Goal: Transaction & Acquisition: Purchase product/service

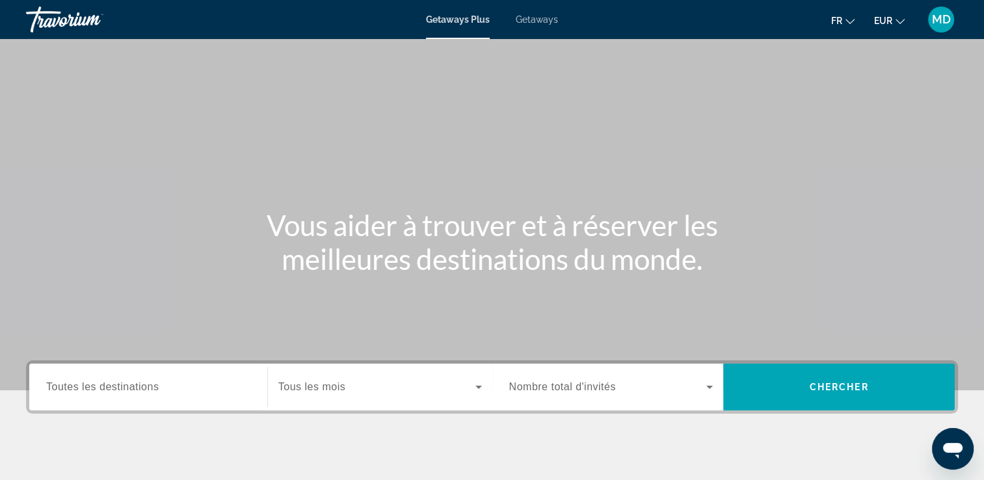
click at [529, 23] on span "Getaways" at bounding box center [537, 19] width 42 height 10
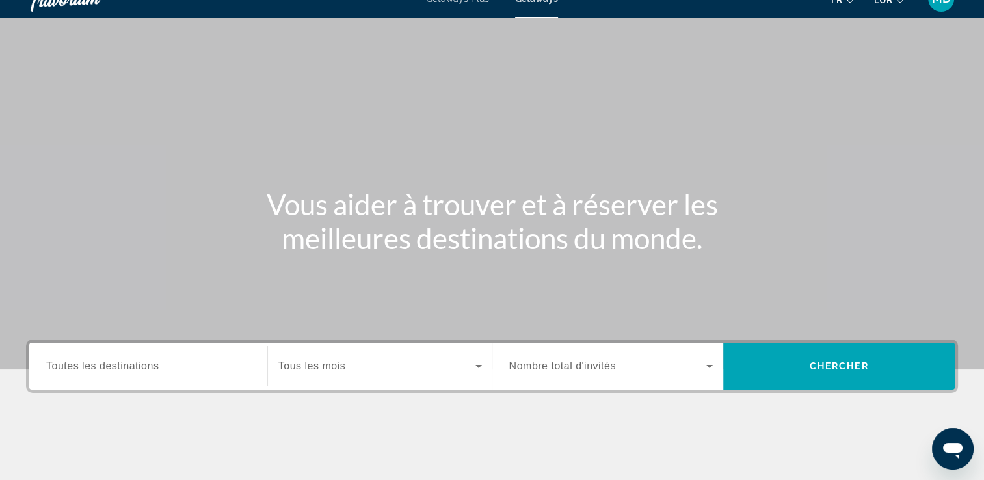
scroll to position [22, 0]
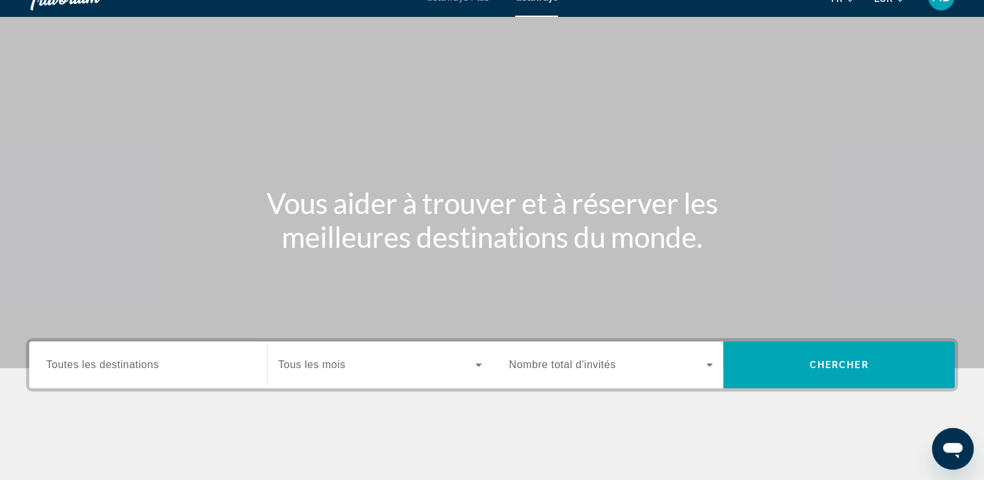
click at [142, 369] on span "Toutes les destinations" at bounding box center [102, 364] width 113 height 11
click at [142, 369] on input "Destination Toutes les destinations" at bounding box center [148, 366] width 204 height 16
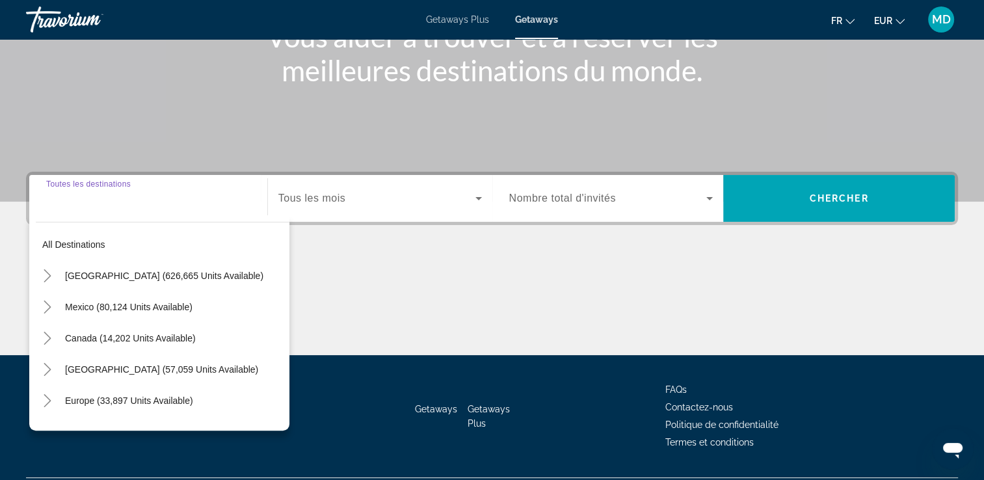
scroll to position [222, 0]
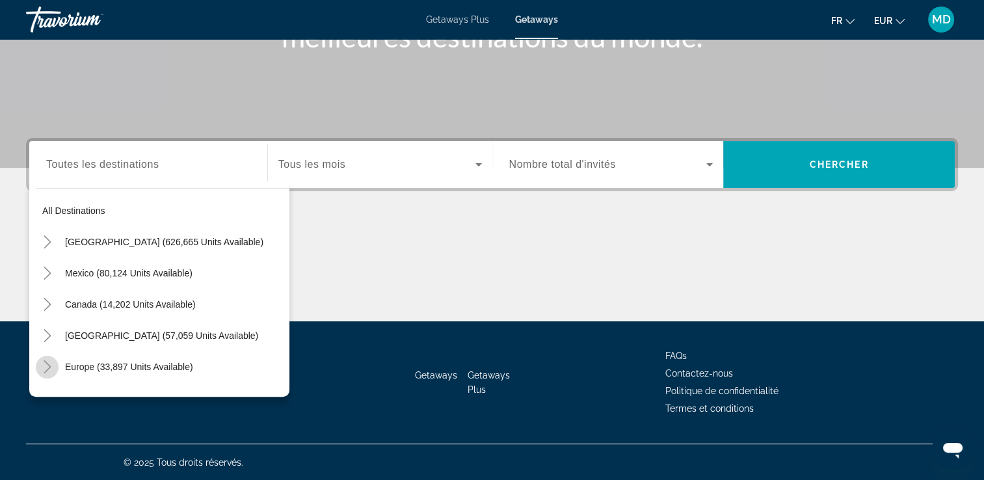
click at [49, 369] on icon "Toggle Europe (33,897 units available)" at bounding box center [47, 366] width 13 height 13
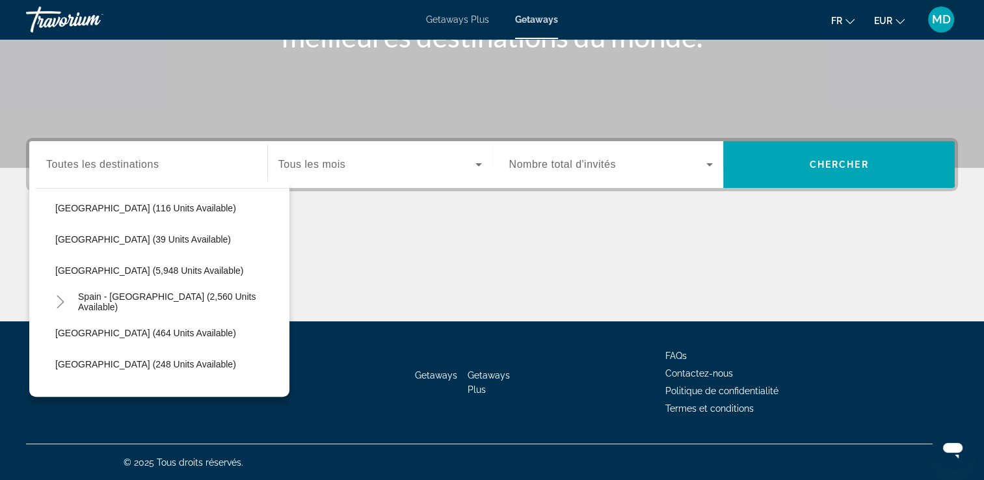
scroll to position [673, 0]
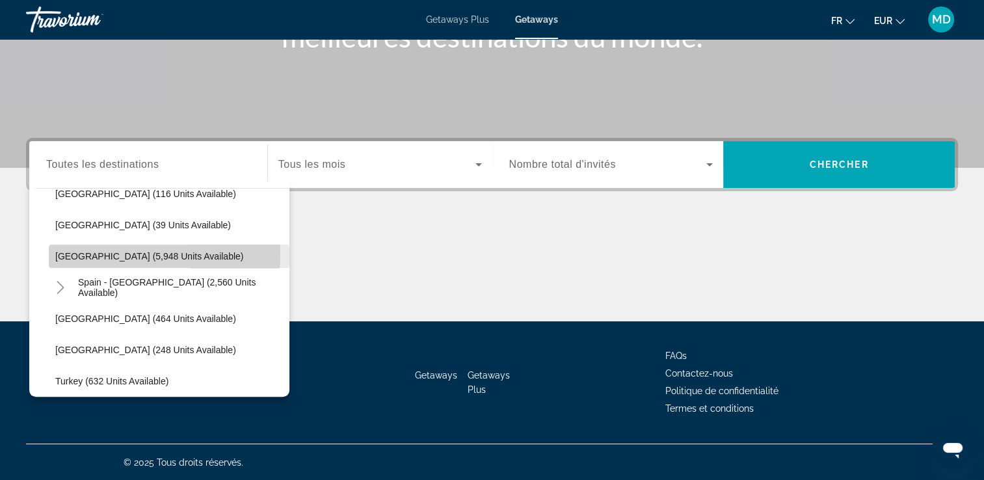
click at [70, 252] on span "[GEOGRAPHIC_DATA] (5,948 units available)" at bounding box center [149, 256] width 188 height 10
type input "**********"
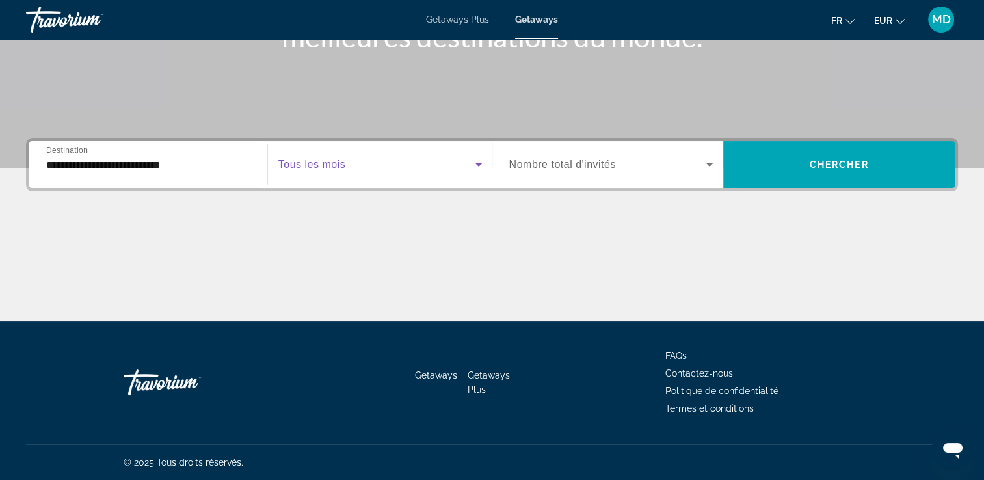
click at [362, 167] on span "Search widget" at bounding box center [376, 165] width 197 height 16
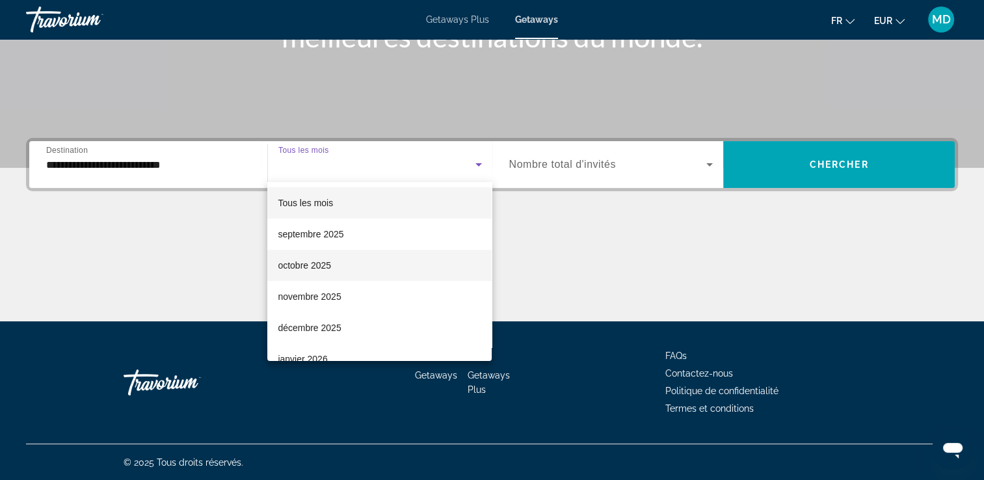
click at [329, 267] on span "octobre 2025" at bounding box center [304, 266] width 53 height 16
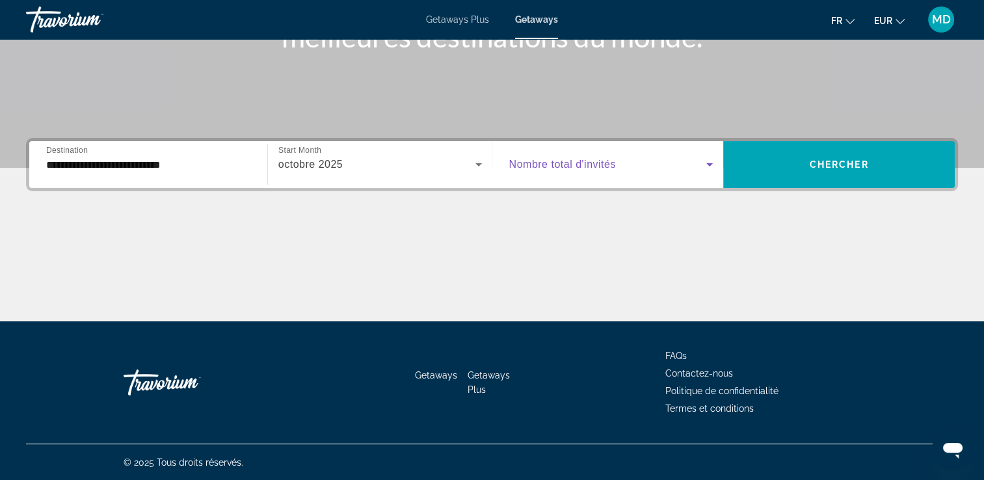
click at [624, 170] on span "Search widget" at bounding box center [608, 165] width 198 height 16
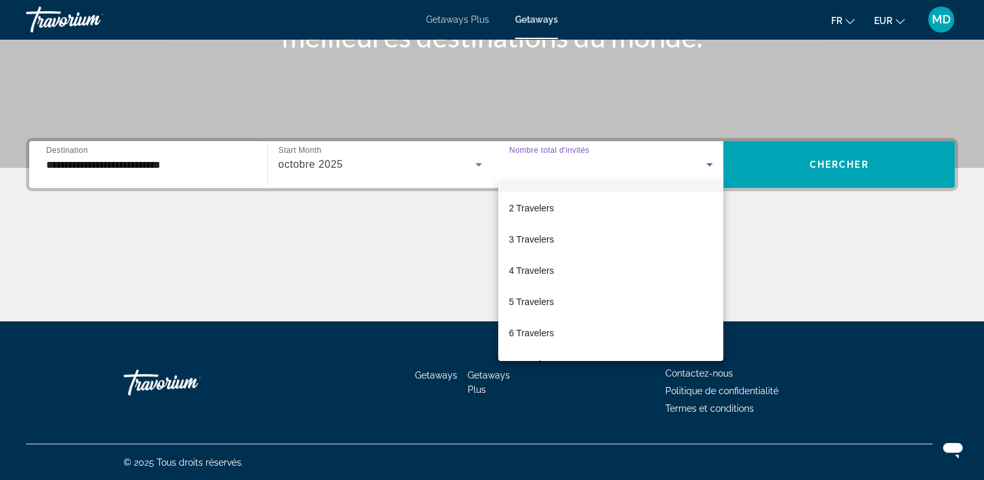
scroll to position [27, 0]
click at [563, 335] on mat-option "6 Travelers" at bounding box center [610, 331] width 225 height 31
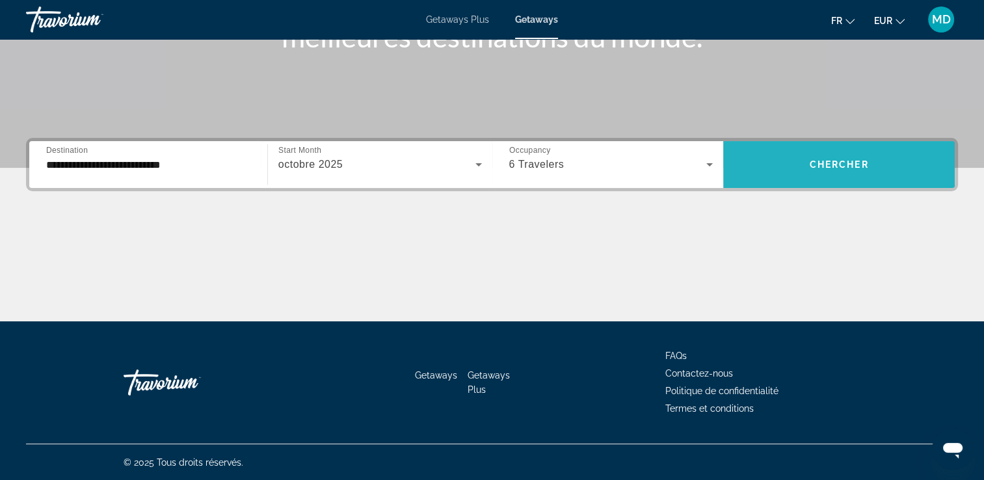
click at [829, 155] on span "Search widget" at bounding box center [839, 164] width 232 height 31
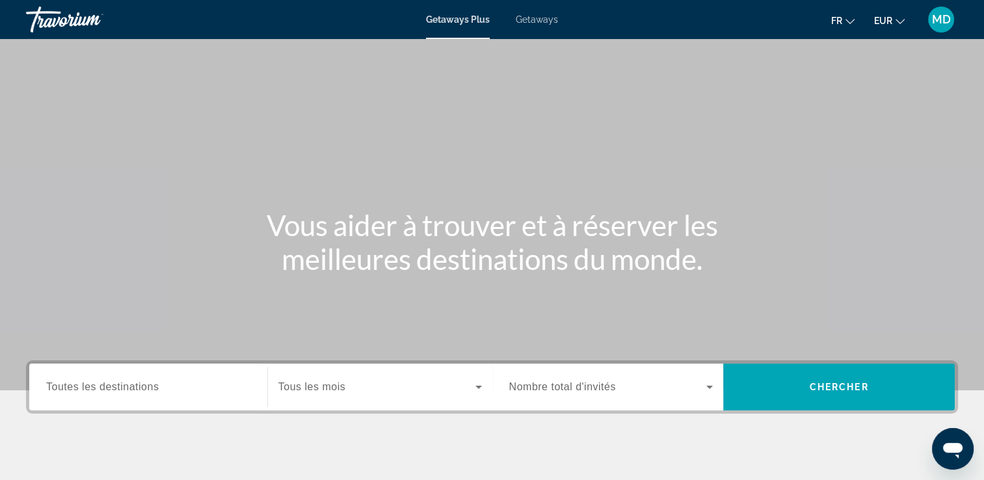
click at [537, 25] on div "Getaways Plus Getaways fr English Español Français Italiano Português русский E…" at bounding box center [492, 20] width 984 height 34
click at [536, 21] on span "Getaways" at bounding box center [537, 19] width 42 height 10
click at [159, 392] on span "Toutes les destinations" at bounding box center [102, 386] width 113 height 11
click at [159, 392] on input "Destination Toutes les destinations" at bounding box center [148, 388] width 204 height 16
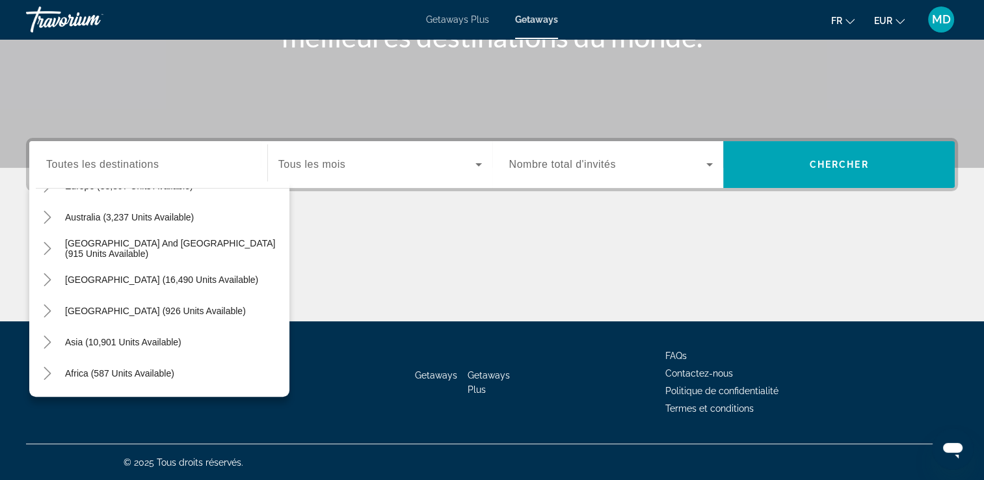
scroll to position [211, 0]
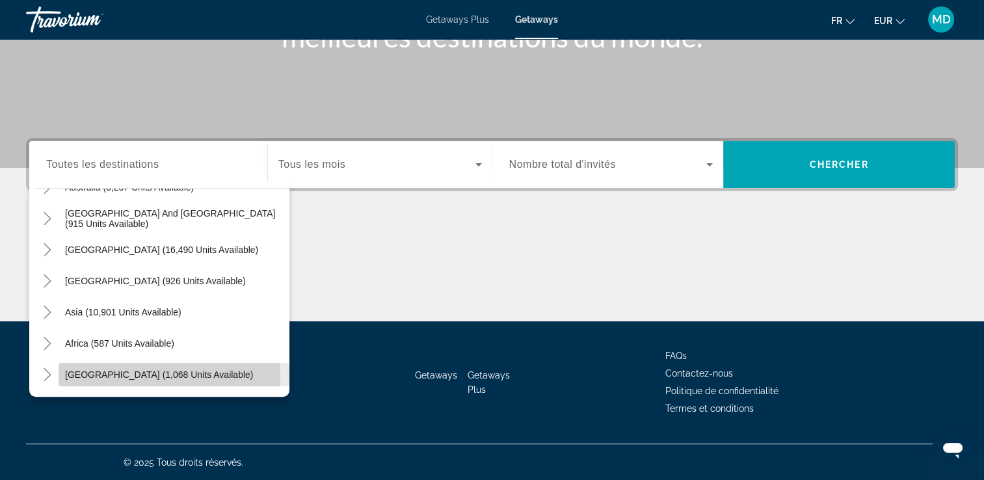
click at [142, 377] on span "[GEOGRAPHIC_DATA] (1,068 units available)" at bounding box center [159, 374] width 188 height 10
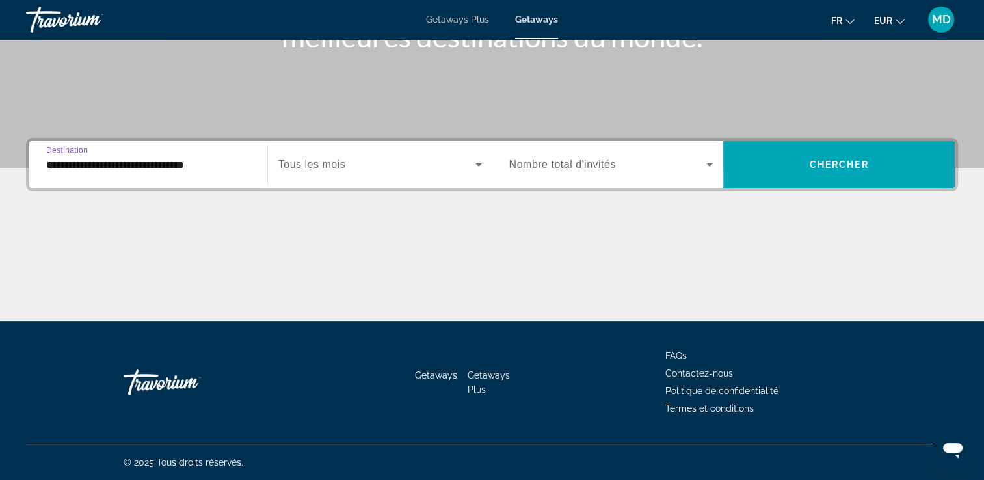
click at [120, 160] on input "**********" at bounding box center [148, 165] width 204 height 16
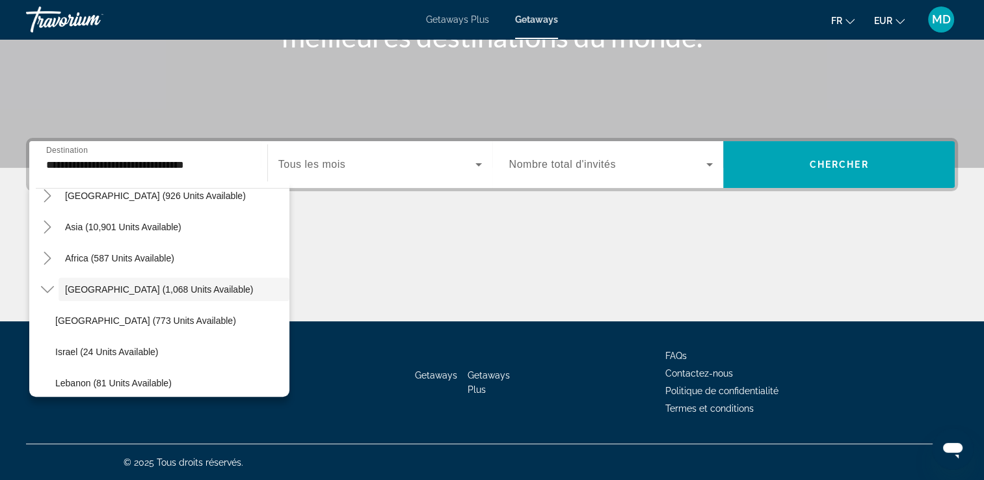
scroll to position [336, 0]
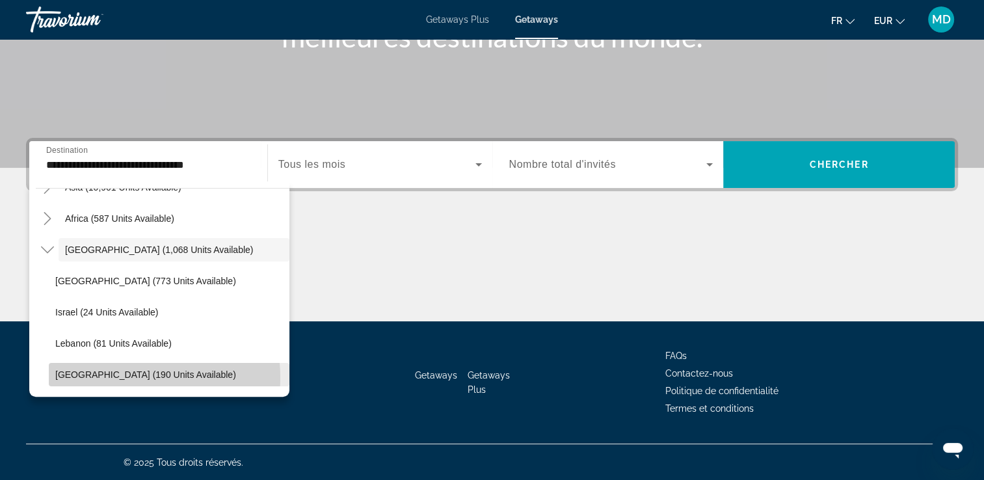
click at [118, 377] on span "United Arab Emirates (190 units available)" at bounding box center [145, 374] width 181 height 10
type input "**********"
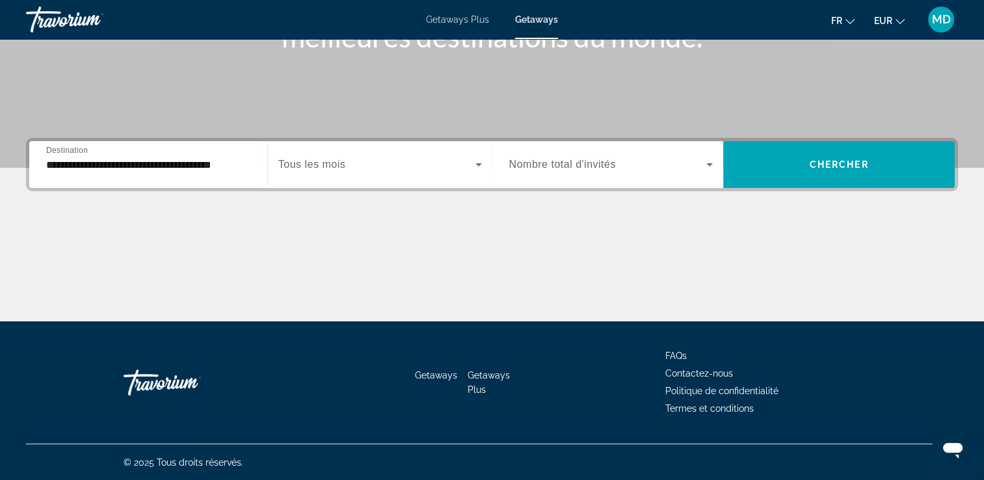
click at [309, 167] on span "Tous les mois" at bounding box center [311, 164] width 67 height 11
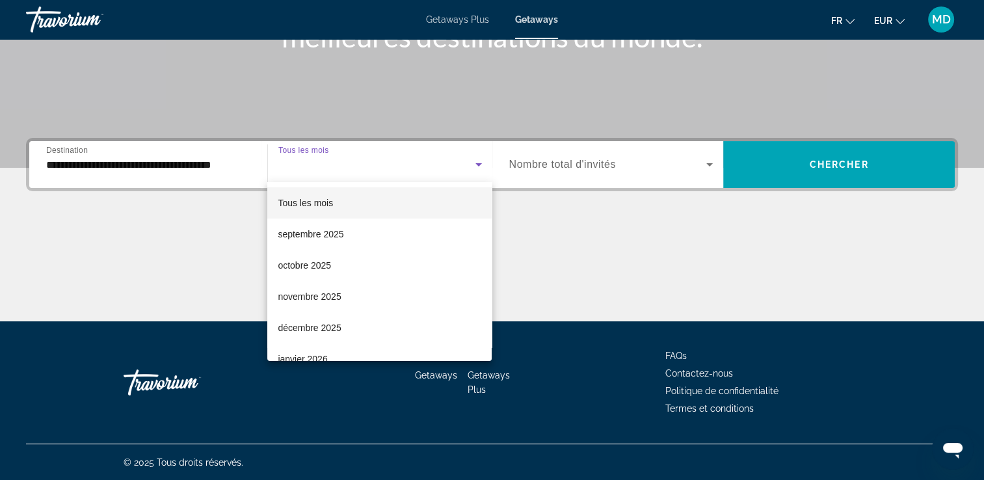
scroll to position [156, 0]
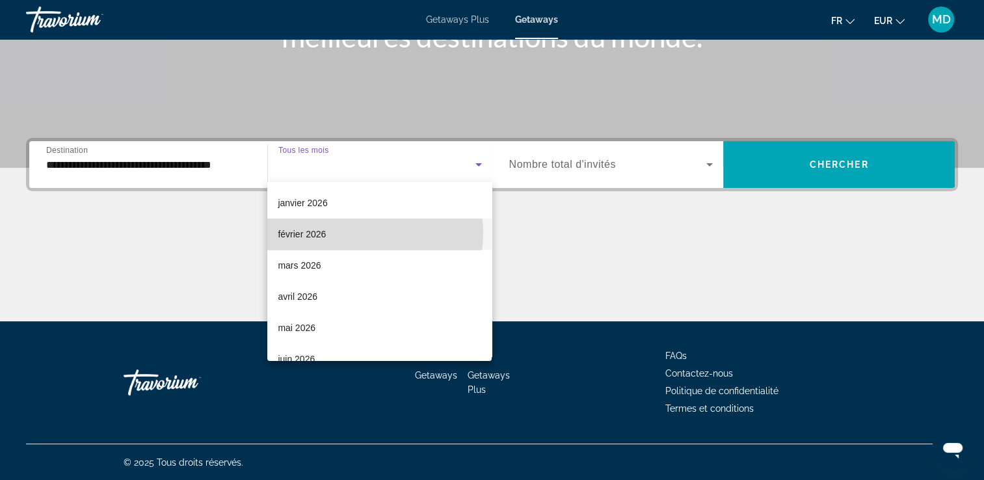
click at [360, 233] on mat-option "février 2026" at bounding box center [379, 234] width 224 height 31
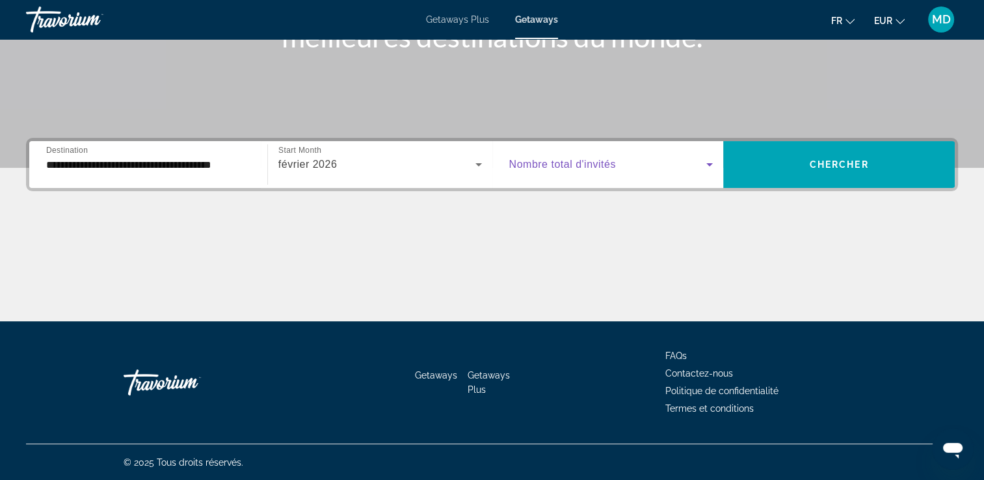
click at [654, 160] on span "Search widget" at bounding box center [608, 165] width 198 height 16
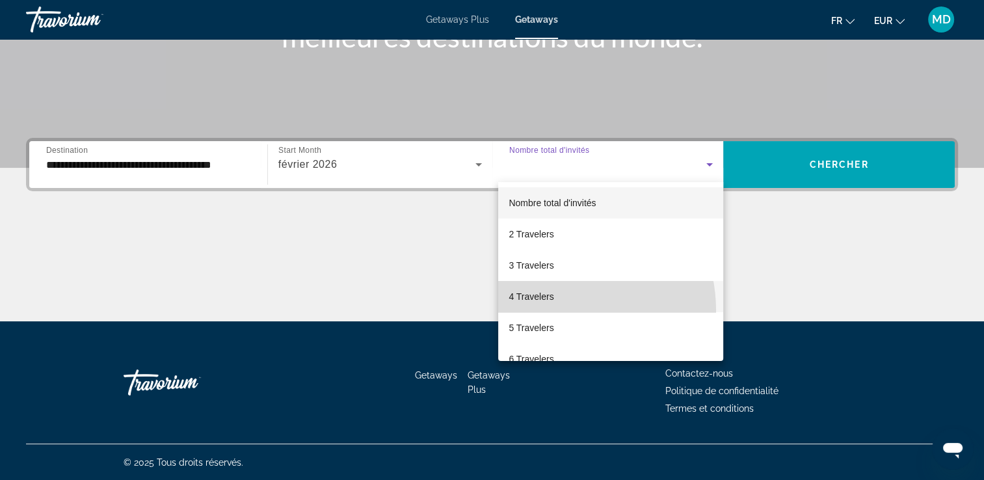
click at [547, 311] on mat-option "4 Travelers" at bounding box center [610, 296] width 225 height 31
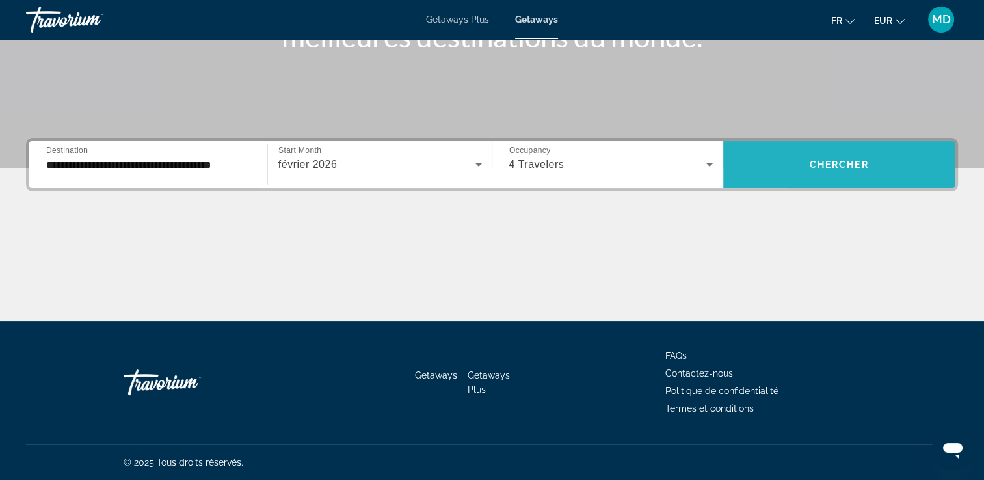
click at [790, 170] on span "Search widget" at bounding box center [839, 164] width 232 height 31
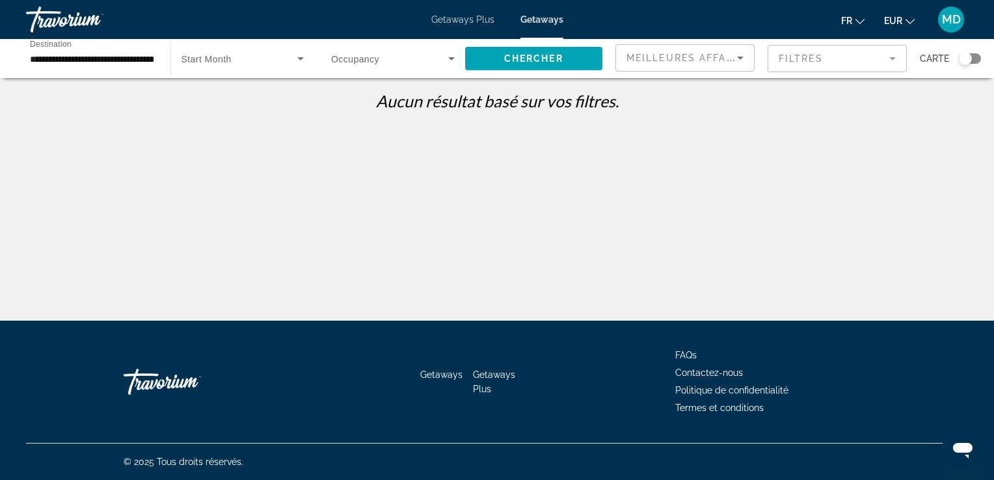
click at [428, 66] on div "Search widget" at bounding box center [393, 58] width 124 height 36
click at [390, 101] on span "Nombre total d'invités" at bounding box center [374, 97] width 87 height 10
click at [444, 56] on icon "Search widget" at bounding box center [452, 59] width 16 height 16
click at [250, 68] on div at bounding box center [497, 240] width 994 height 480
click at [238, 59] on span "Search widget" at bounding box center [239, 59] width 116 height 16
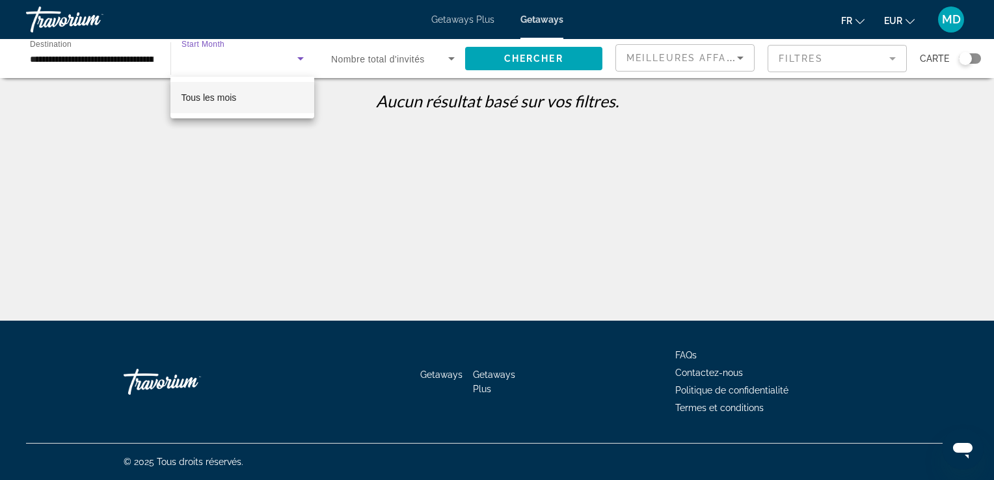
click at [278, 107] on mat-option "Tous les mois" at bounding box center [242, 97] width 144 height 31
click at [433, 55] on span "Search widget" at bounding box center [389, 59] width 117 height 16
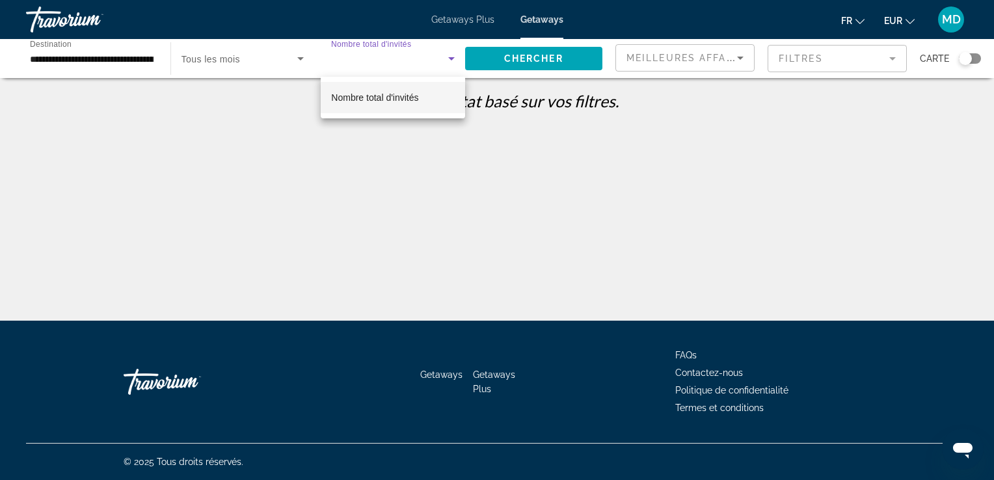
drag, startPoint x: 419, startPoint y: 100, endPoint x: 546, endPoint y: 51, distance: 136.3
click at [546, 51] on div "Nombre total d'invités" at bounding box center [497, 240] width 994 height 480
click at [550, 56] on div at bounding box center [497, 240] width 994 height 480
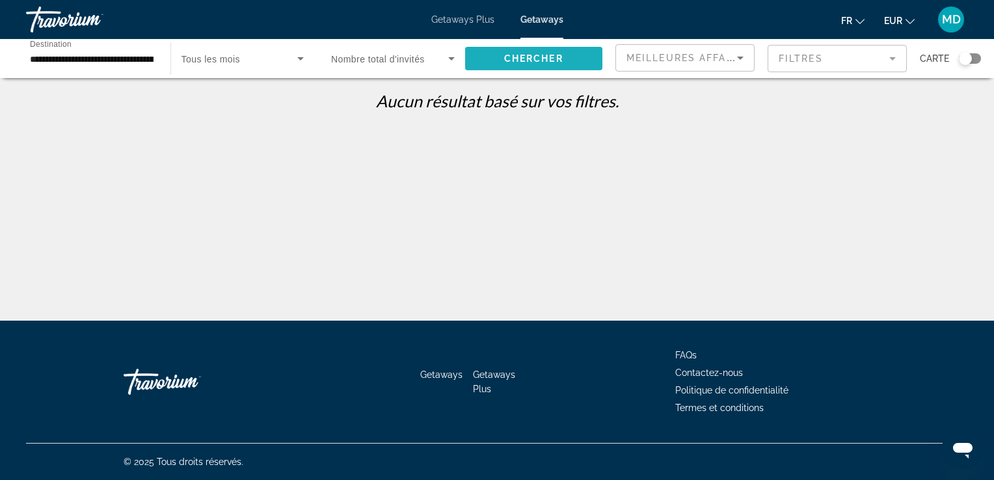
click at [550, 56] on span "Chercher" at bounding box center [533, 58] width 59 height 10
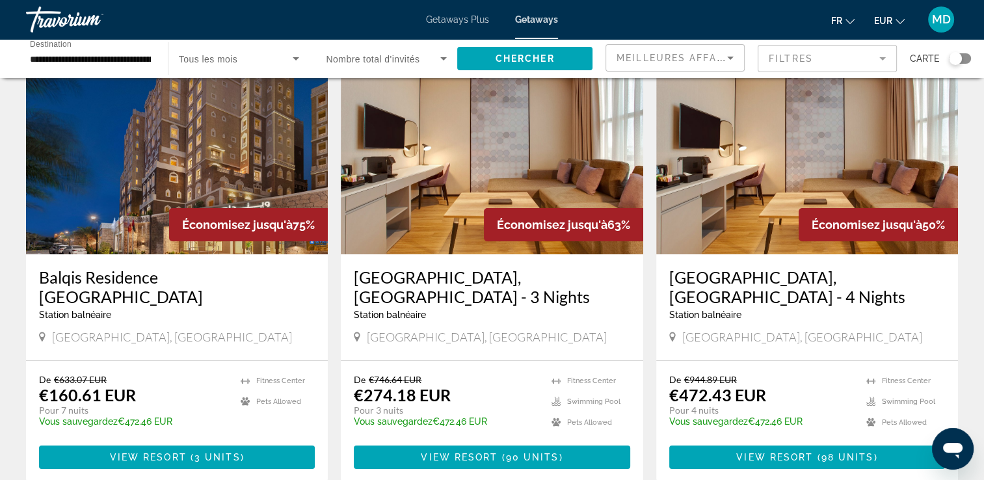
scroll to position [78, 0]
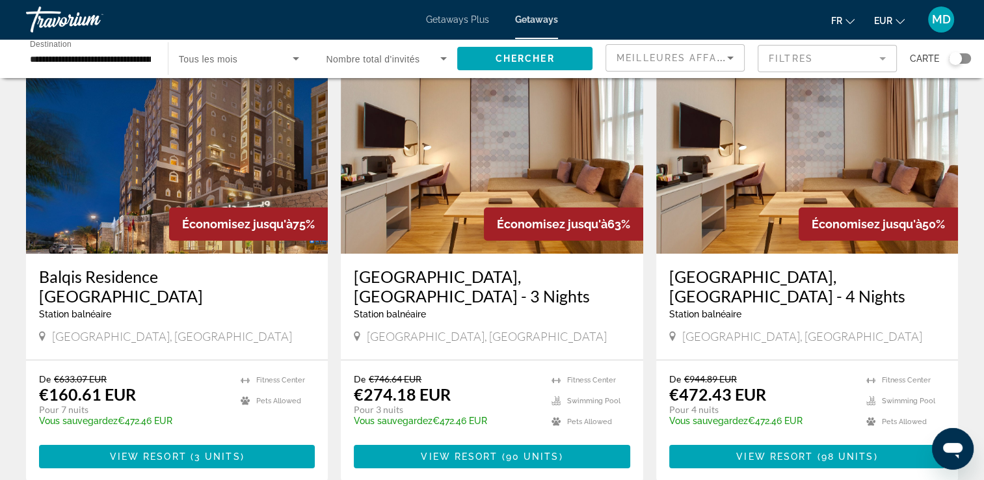
click at [170, 180] on img "Main content" at bounding box center [177, 150] width 302 height 208
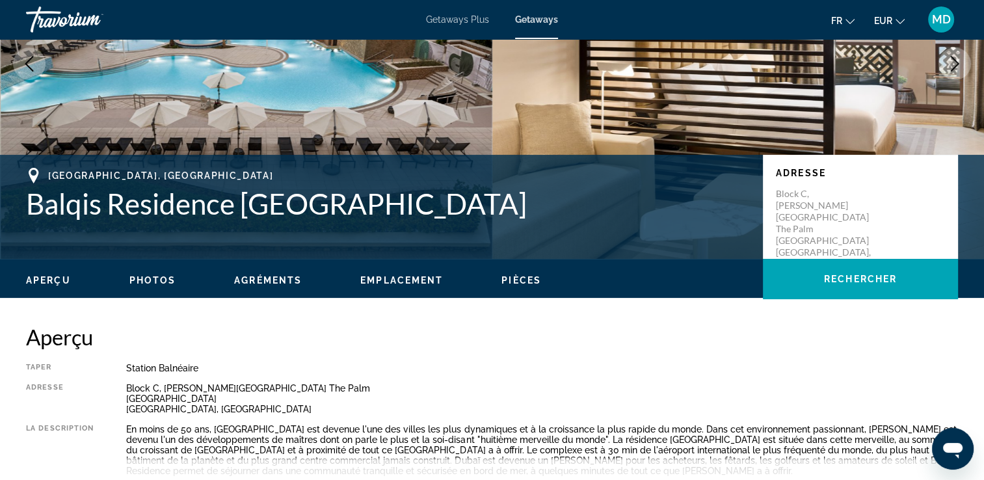
scroll to position [168, 0]
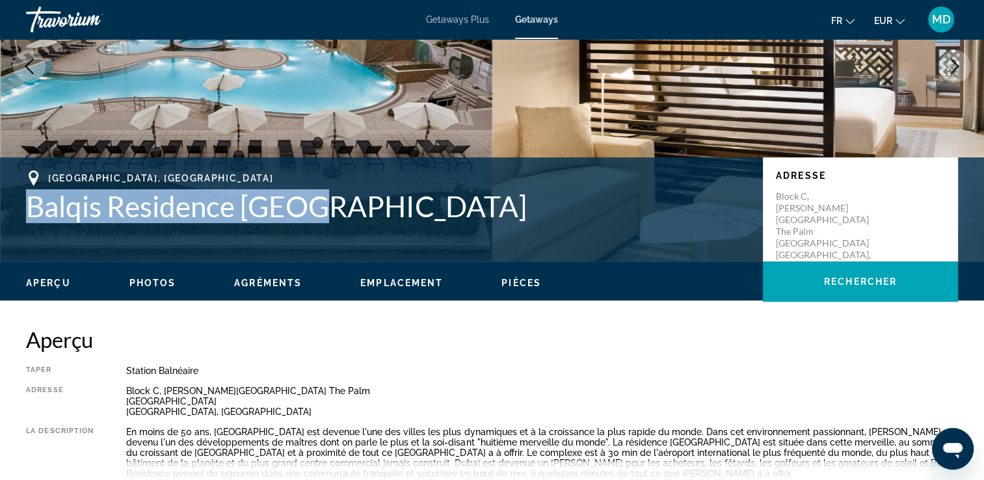
drag, startPoint x: 351, startPoint y: 203, endPoint x: 29, endPoint y: 216, distance: 322.2
click at [29, 216] on h1 "Balqis Residence Dubai" at bounding box center [388, 206] width 724 height 34
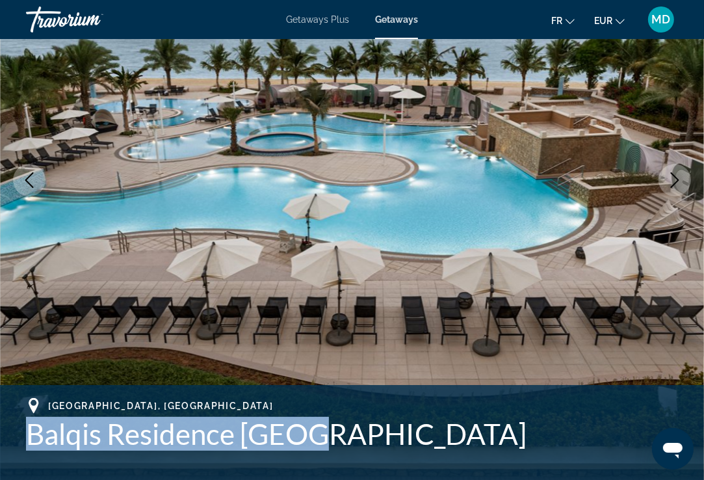
drag, startPoint x: 177, startPoint y: 202, endPoint x: 224, endPoint y: 428, distance: 231.3
click at [224, 428] on h1 "Balqis Residence Dubai" at bounding box center [352, 434] width 652 height 34
copy h1 "Balqis Residence Dubai"
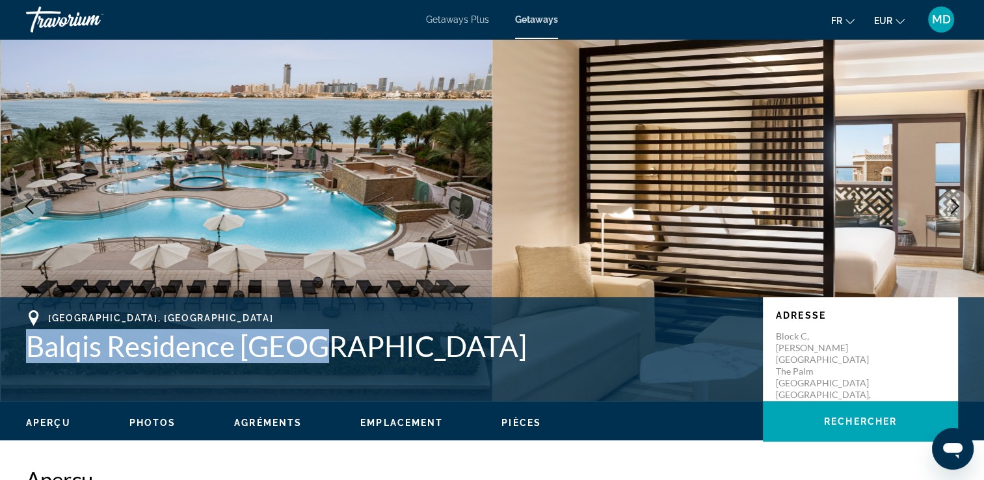
scroll to position [18, 0]
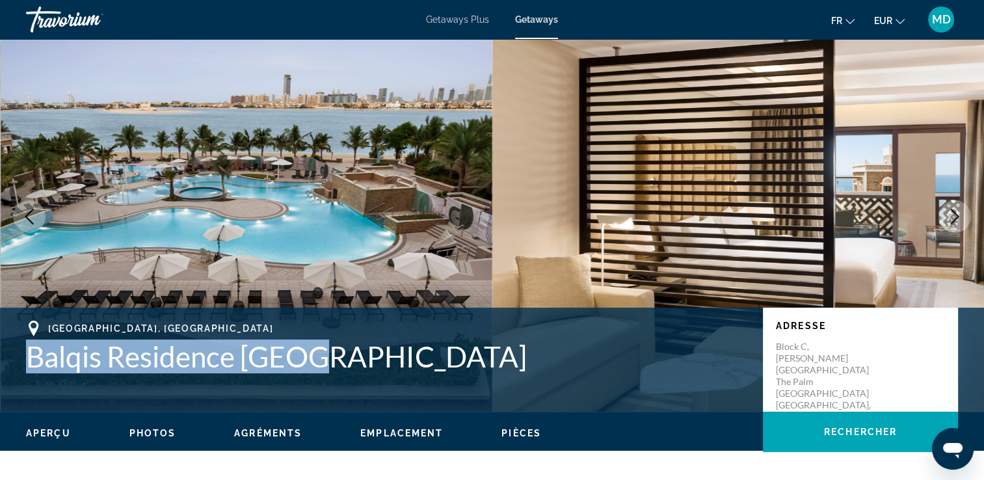
click at [453, 16] on span "Getaways Plus" at bounding box center [457, 19] width 63 height 10
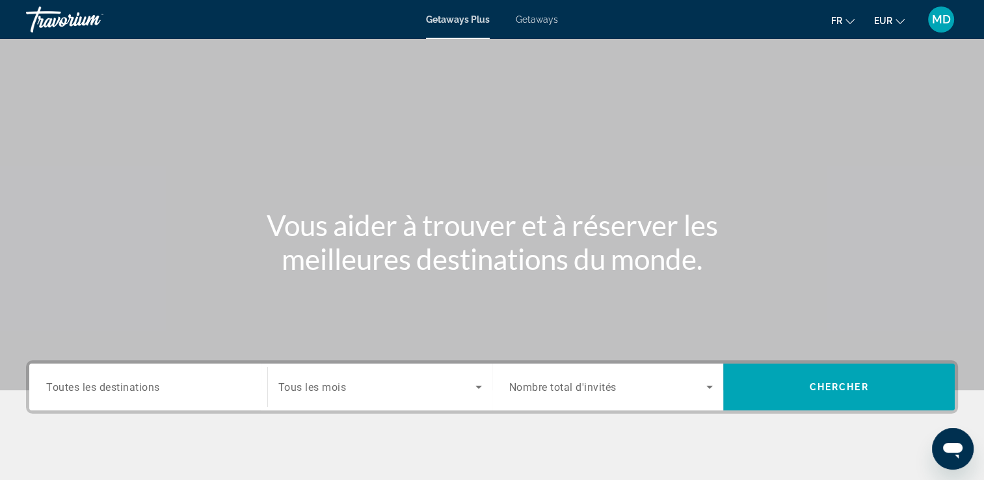
click at [115, 386] on span "Toutes les destinations" at bounding box center [103, 386] width 114 height 12
click at [115, 386] on input "Destination Toutes les destinations" at bounding box center [148, 388] width 204 height 16
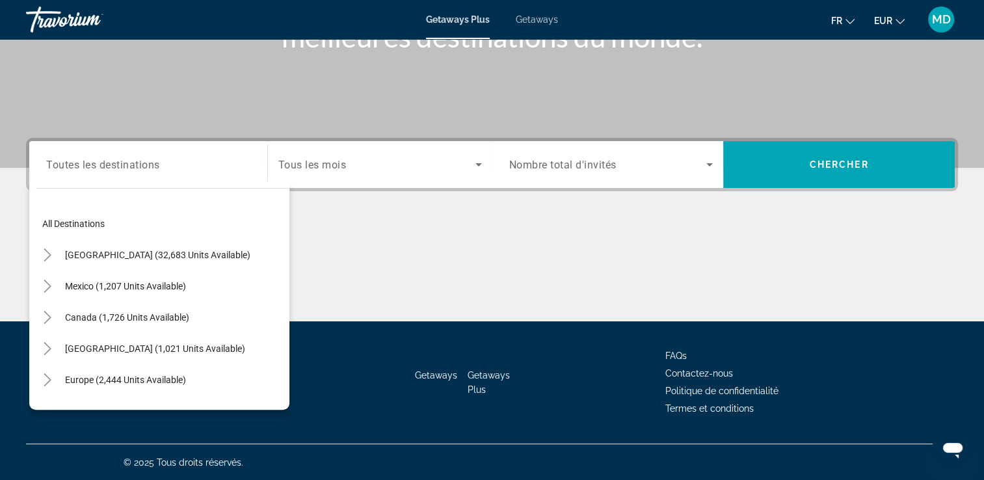
scroll to position [211, 0]
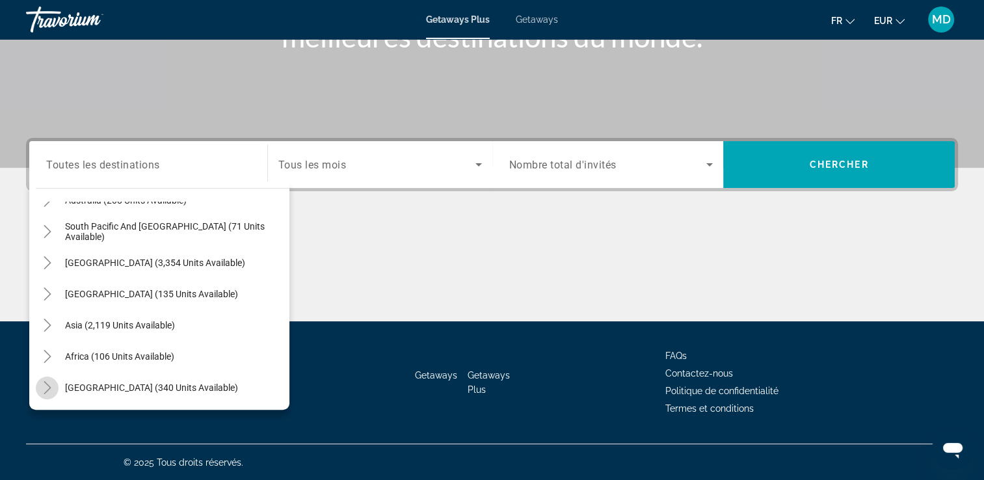
click at [47, 386] on icon "Toggle Middle East (340 units available)" at bounding box center [47, 387] width 13 height 13
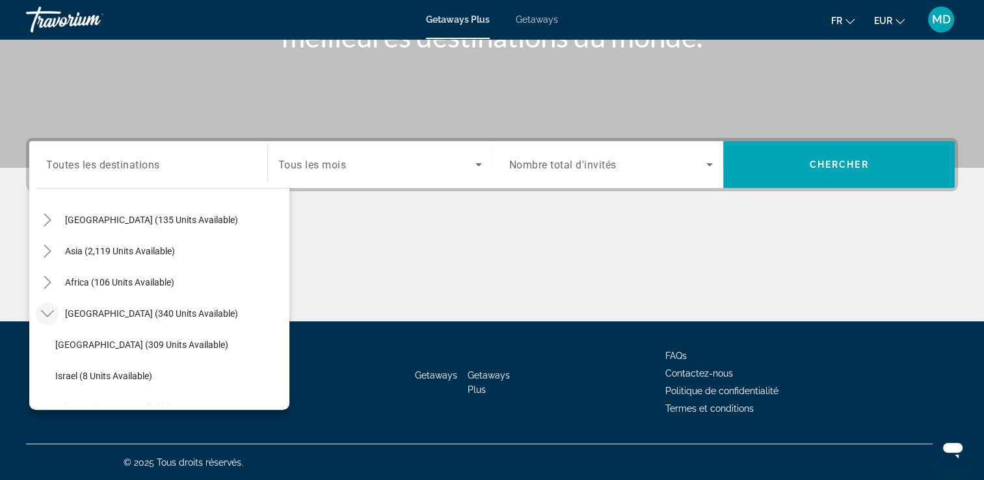
scroll to position [304, 0]
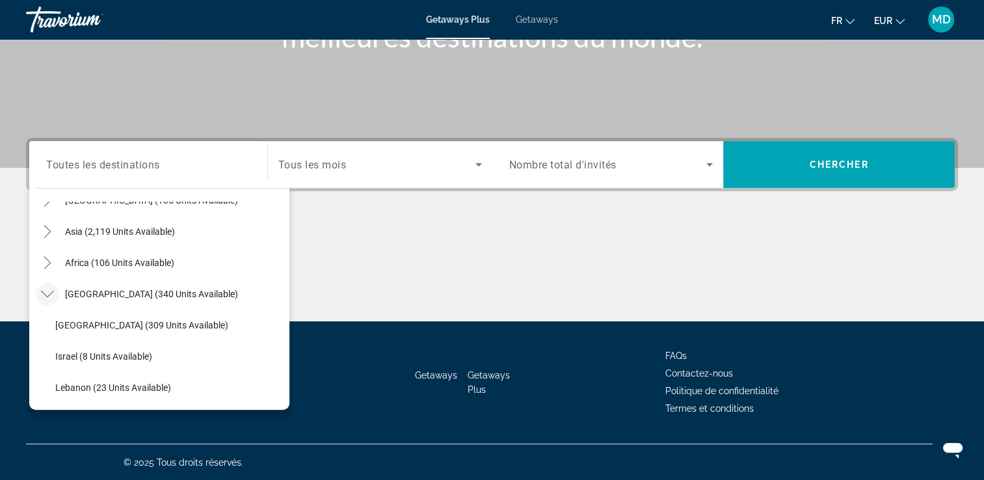
click at [554, 20] on span "Getaways" at bounding box center [537, 19] width 42 height 10
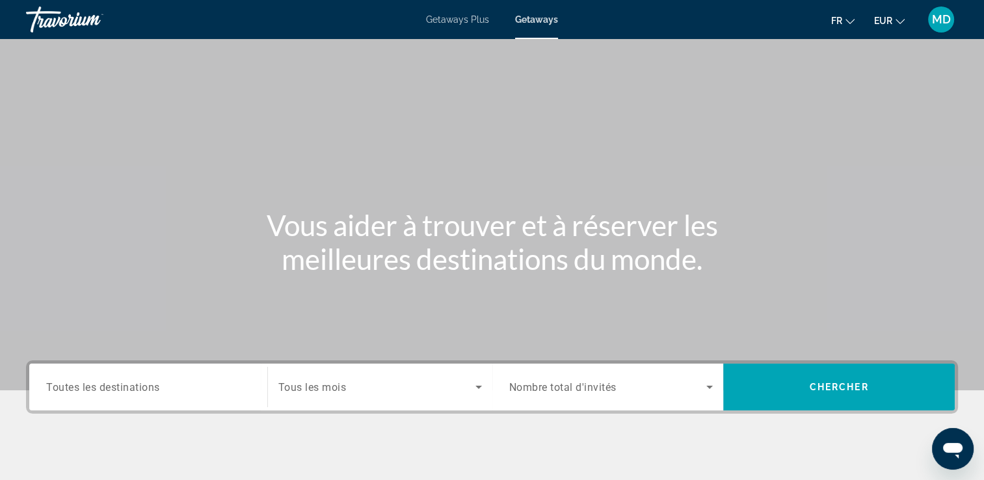
click at [356, 387] on span "Search widget" at bounding box center [376, 387] width 197 height 16
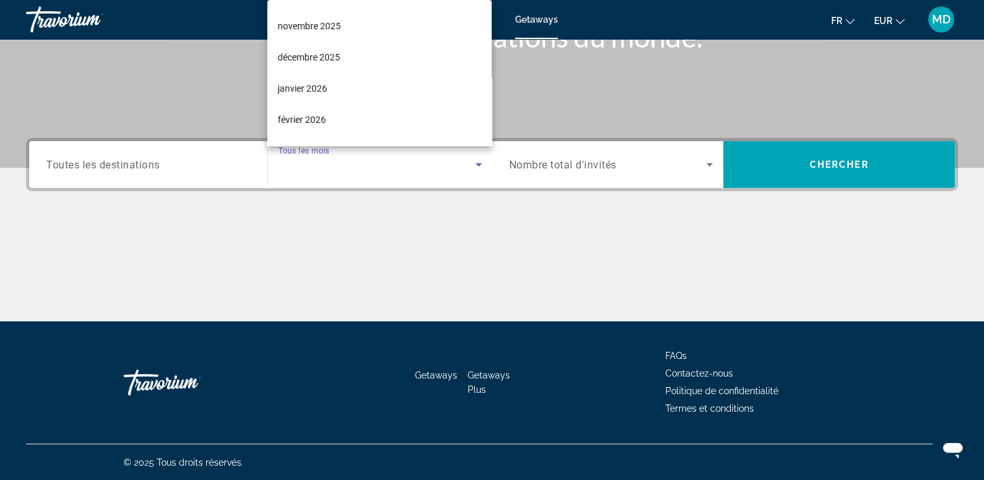
scroll to position [127, 0]
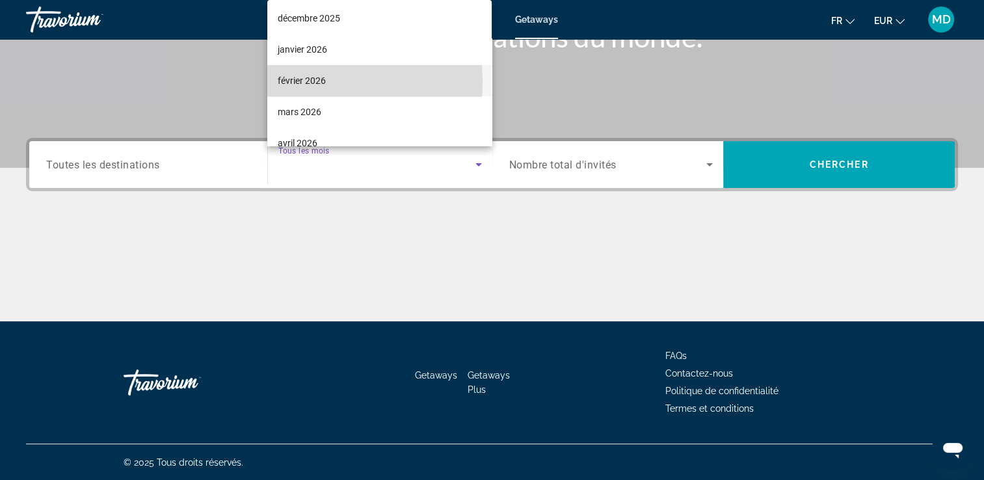
click at [303, 83] on span "février 2026" at bounding box center [302, 81] width 48 height 16
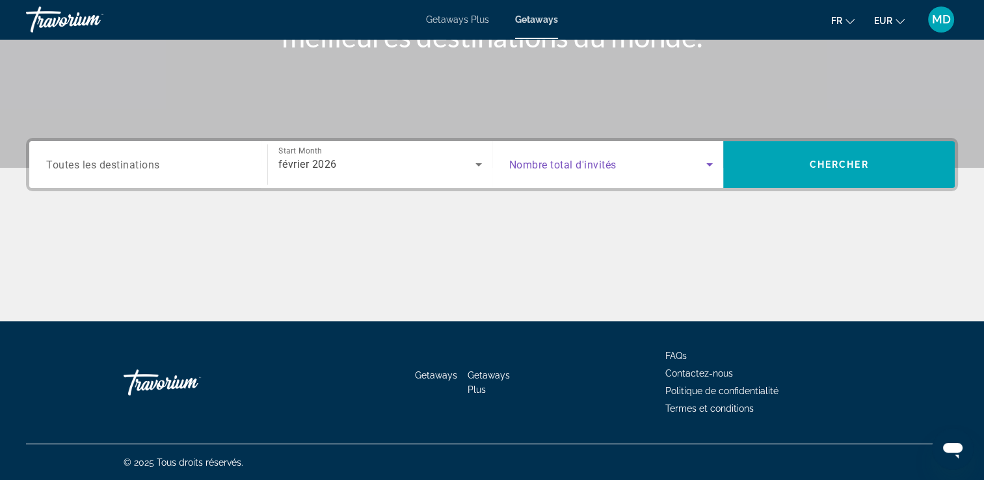
click at [635, 168] on span "Search widget" at bounding box center [608, 165] width 198 height 16
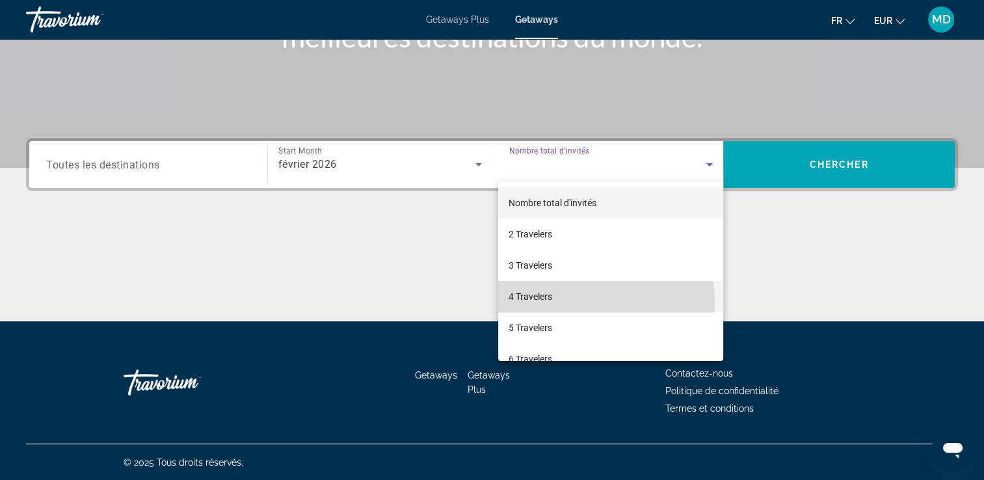
click at [541, 303] on span "4 Travelers" at bounding box center [531, 297] width 44 height 16
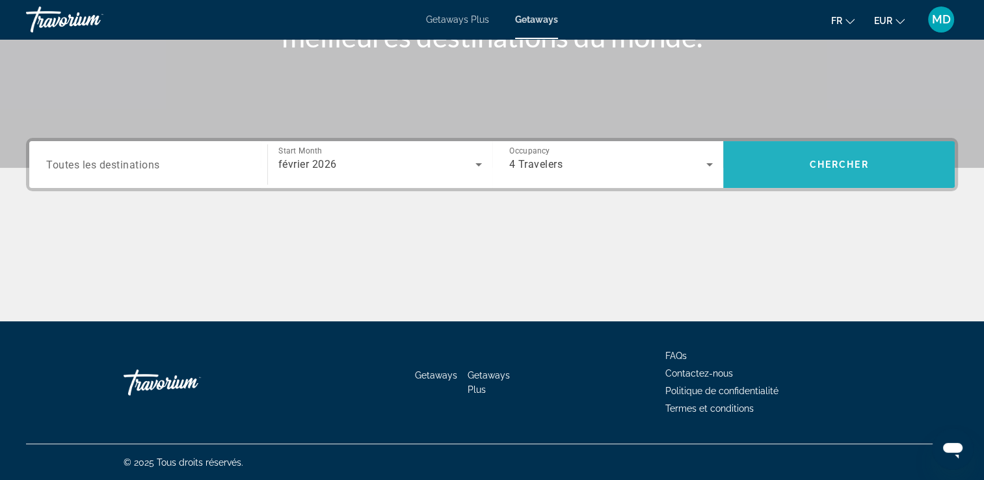
click at [789, 170] on span "Search widget" at bounding box center [839, 164] width 232 height 31
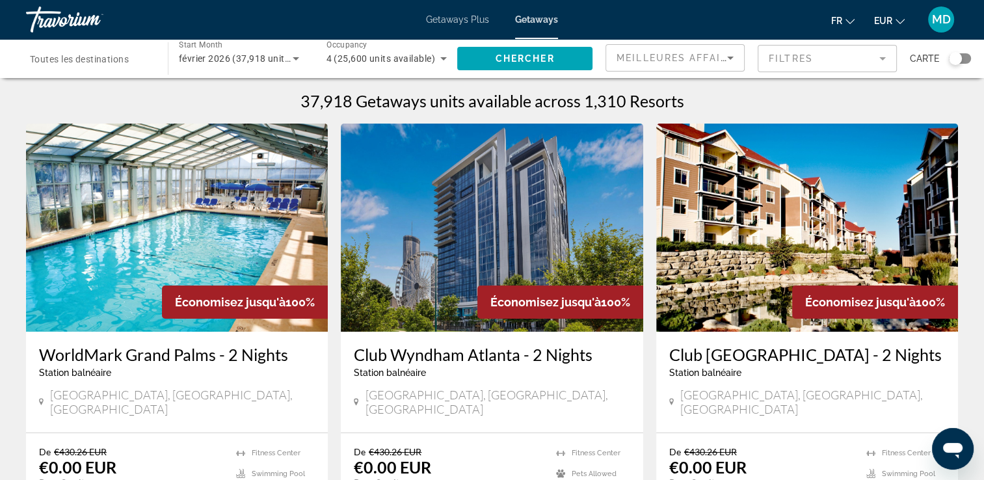
click at [801, 66] on mat-form-field "Filtres" at bounding box center [827, 58] width 139 height 27
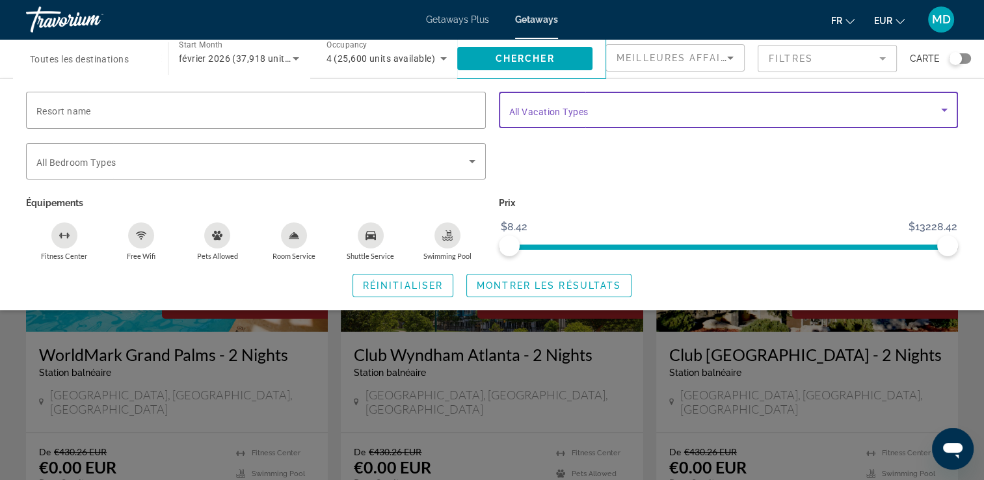
click at [531, 116] on span "Search widget" at bounding box center [725, 110] width 433 height 16
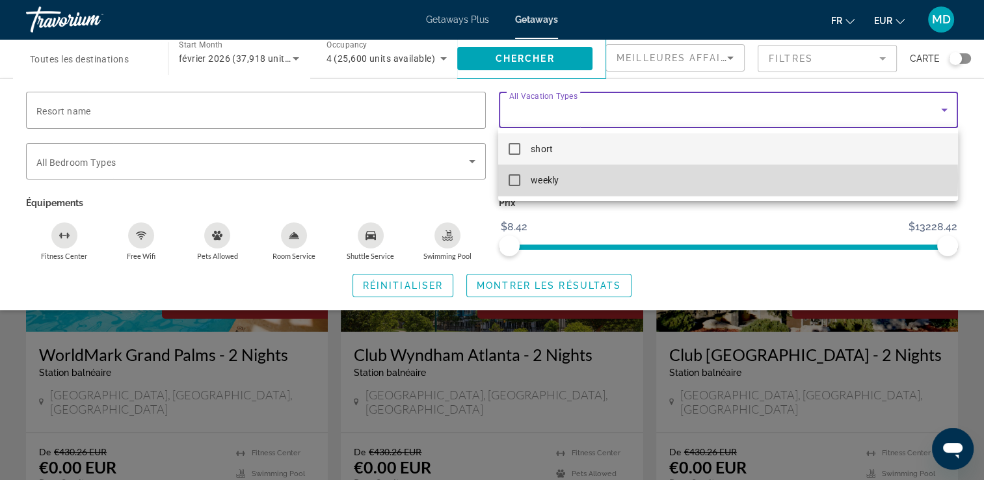
click at [514, 178] on mat-pseudo-checkbox at bounding box center [515, 180] width 12 height 12
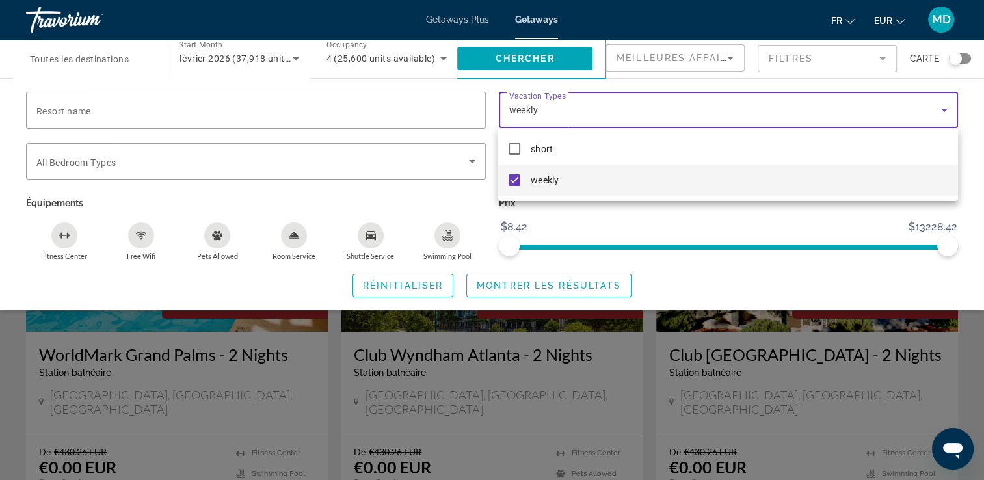
click at [486, 188] on div at bounding box center [492, 240] width 984 height 480
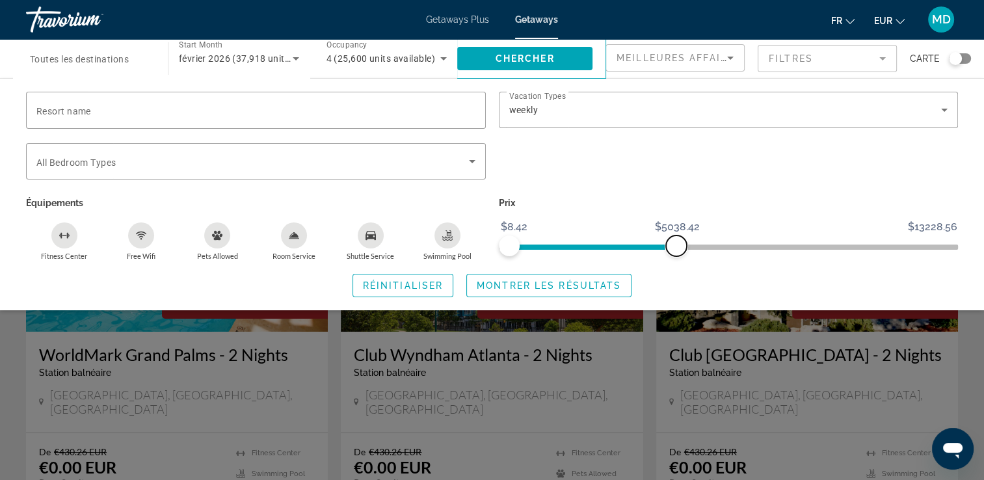
drag, startPoint x: 954, startPoint y: 247, endPoint x: 676, endPoint y: 265, distance: 278.3
click at [676, 265] on div "Resort name Vacation Types All Vacation Types weekly Bedroom Types All Bedroom …" at bounding box center [492, 195] width 984 height 206
click at [507, 279] on span "Search widget" at bounding box center [549, 285] width 164 height 31
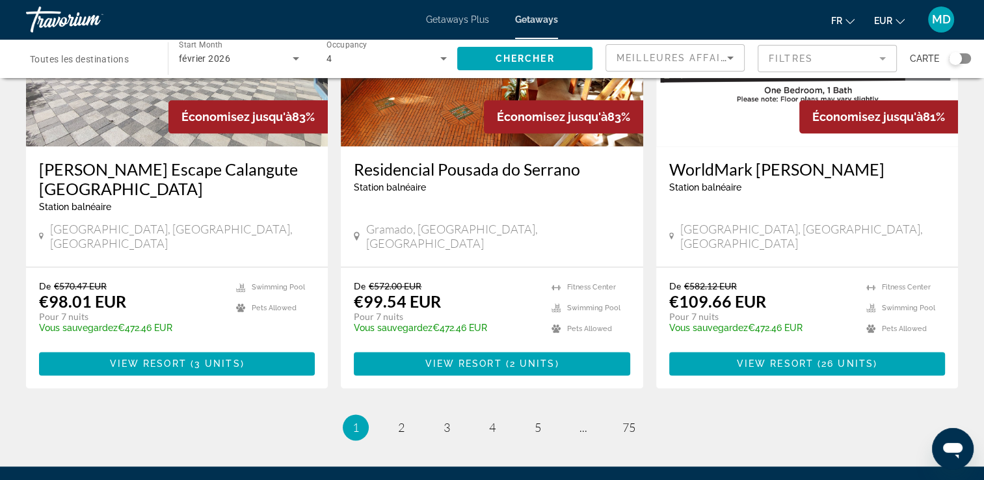
scroll to position [1611, 0]
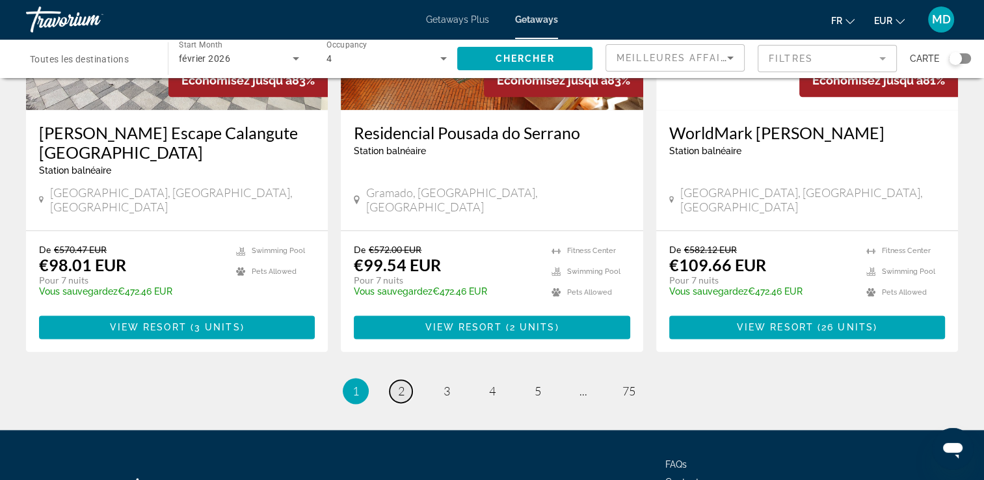
click at [402, 384] on span "2" at bounding box center [401, 391] width 7 height 14
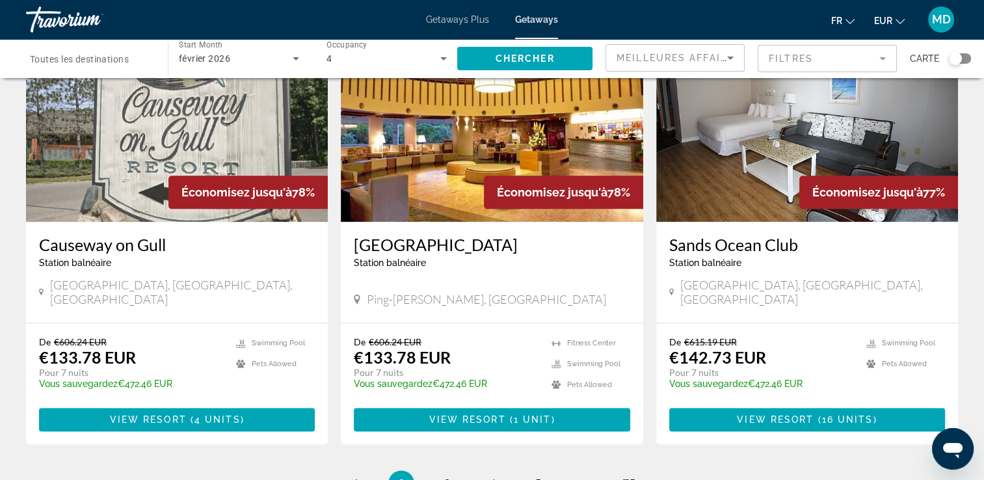
scroll to position [1564, 0]
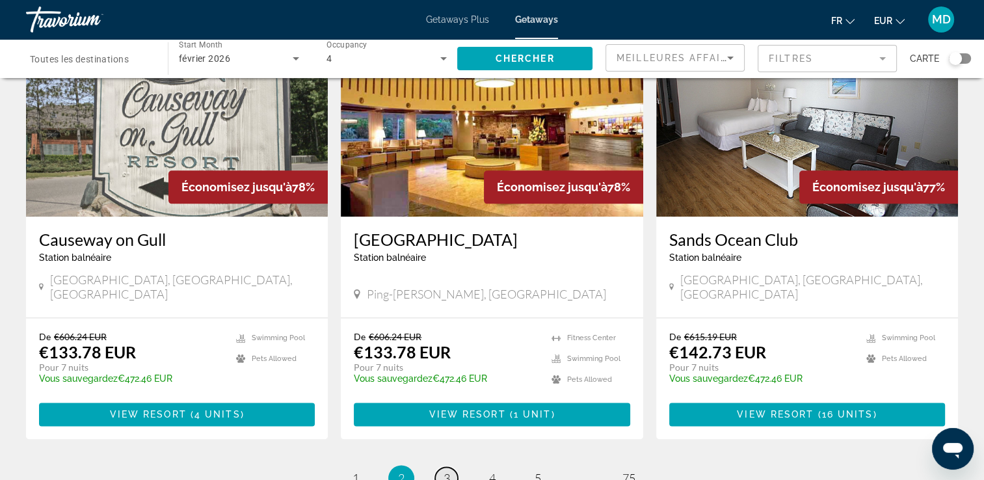
click at [442, 467] on link "page 3" at bounding box center [446, 478] width 23 height 23
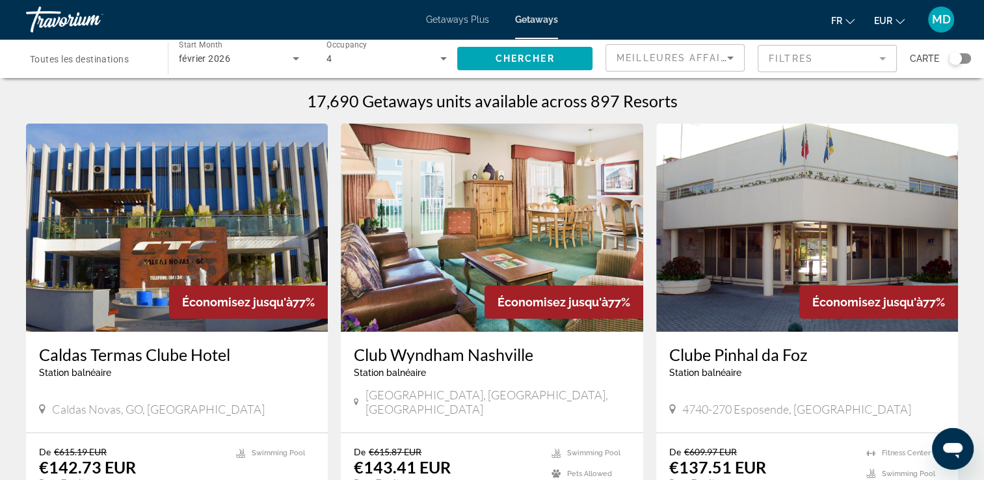
click at [113, 59] on span "Toutes les destinations" at bounding box center [79, 59] width 99 height 10
click at [113, 59] on input "Destination Toutes les destinations" at bounding box center [90, 59] width 121 height 16
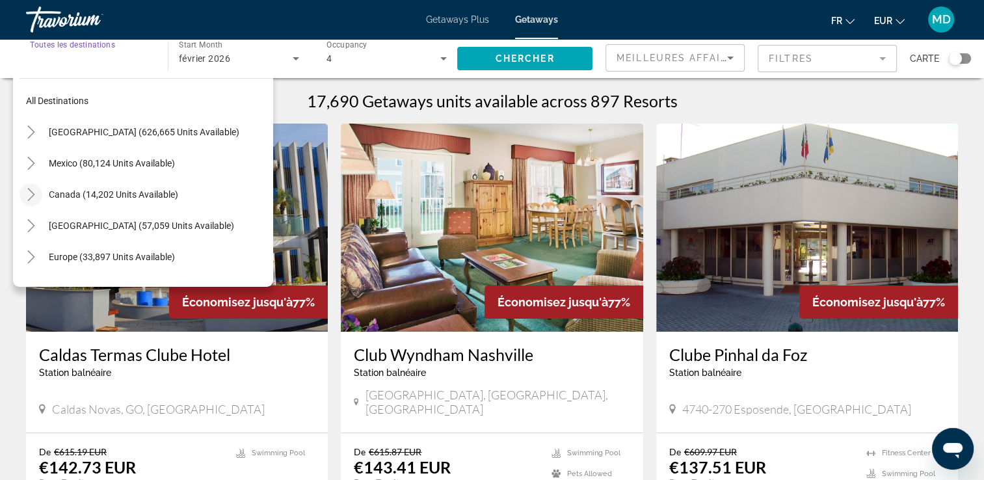
click at [30, 196] on icon "Toggle Canada (14,202 units available)" at bounding box center [31, 194] width 13 height 13
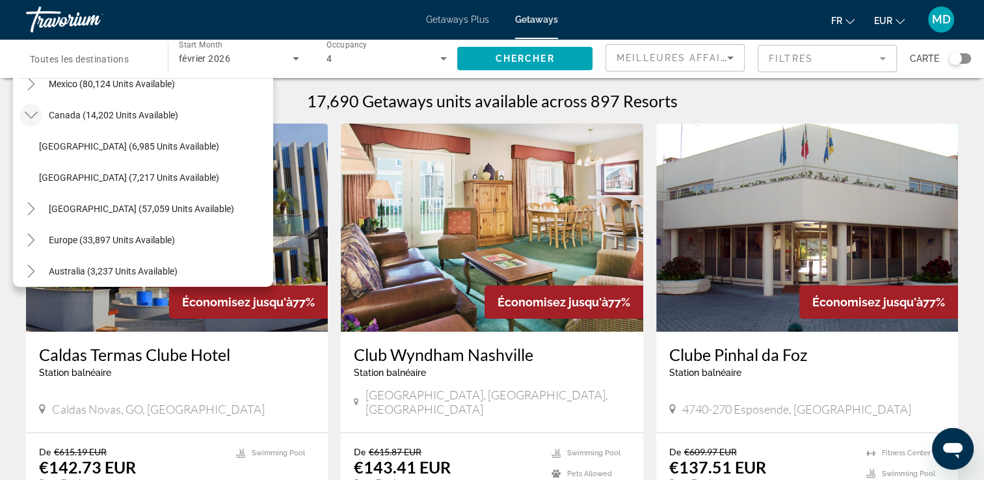
scroll to position [81, 0]
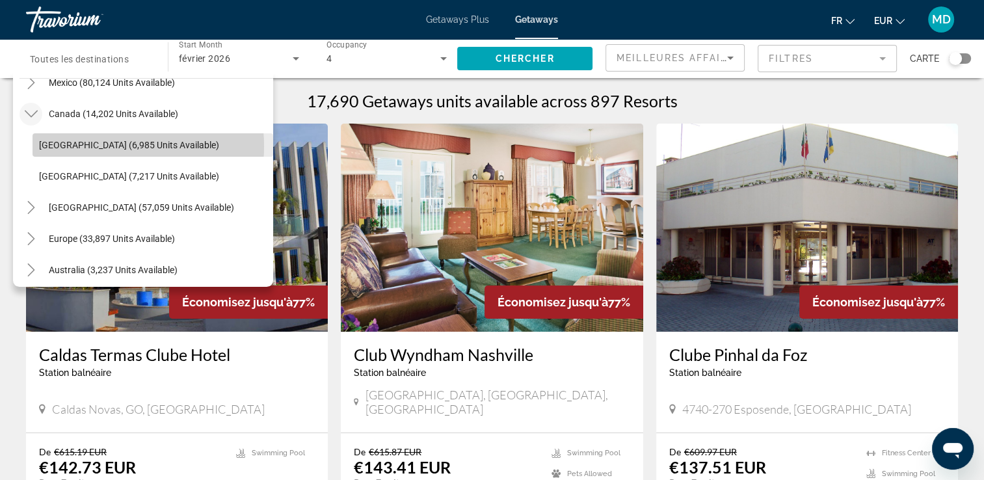
click at [106, 146] on span "Eastern Canada (6,985 units available)" at bounding box center [129, 145] width 180 height 10
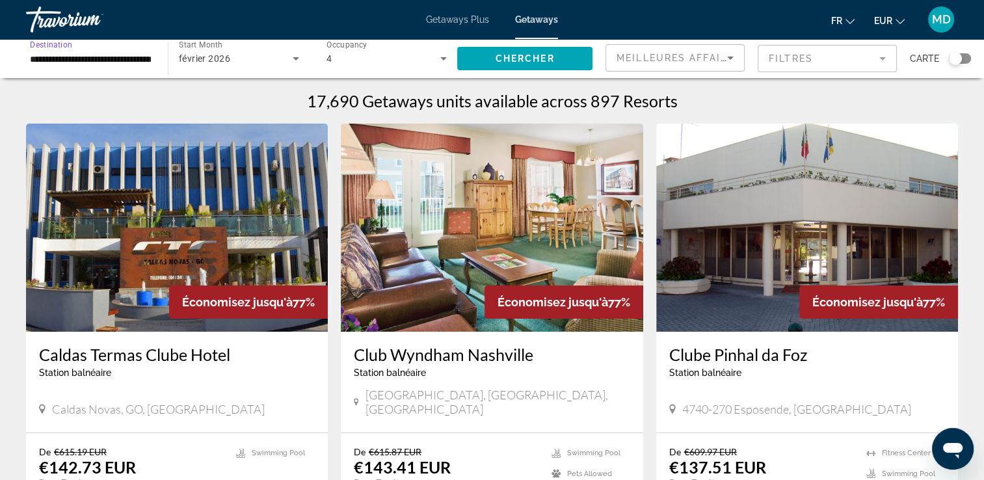
click at [65, 67] on div "**********" at bounding box center [90, 58] width 121 height 37
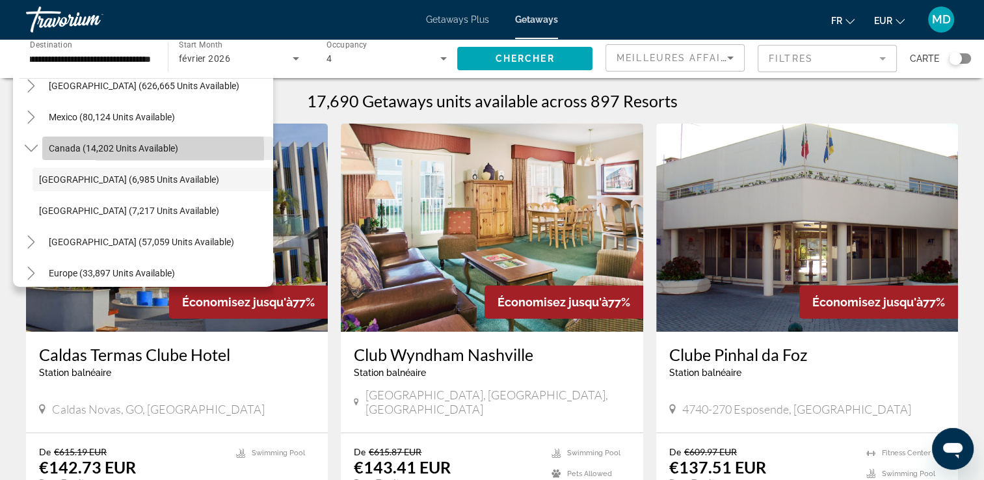
scroll to position [0, 0]
click at [97, 150] on span "Canada (14,202 units available)" at bounding box center [113, 148] width 129 height 10
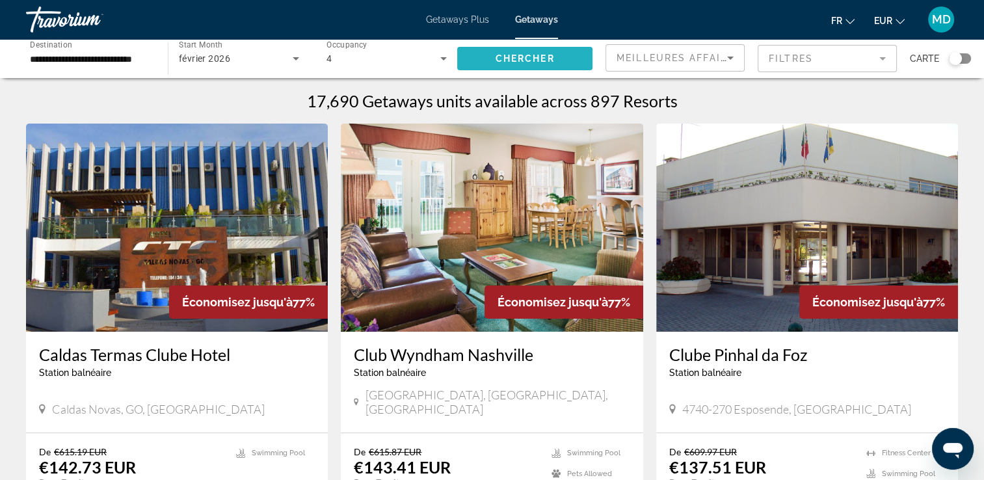
click at [514, 62] on span "Chercher" at bounding box center [525, 58] width 59 height 10
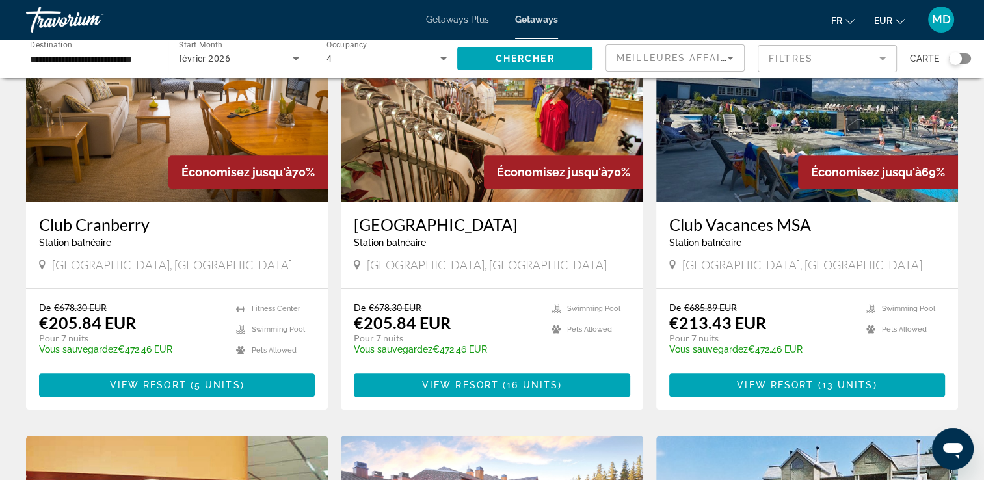
scroll to position [1056, 0]
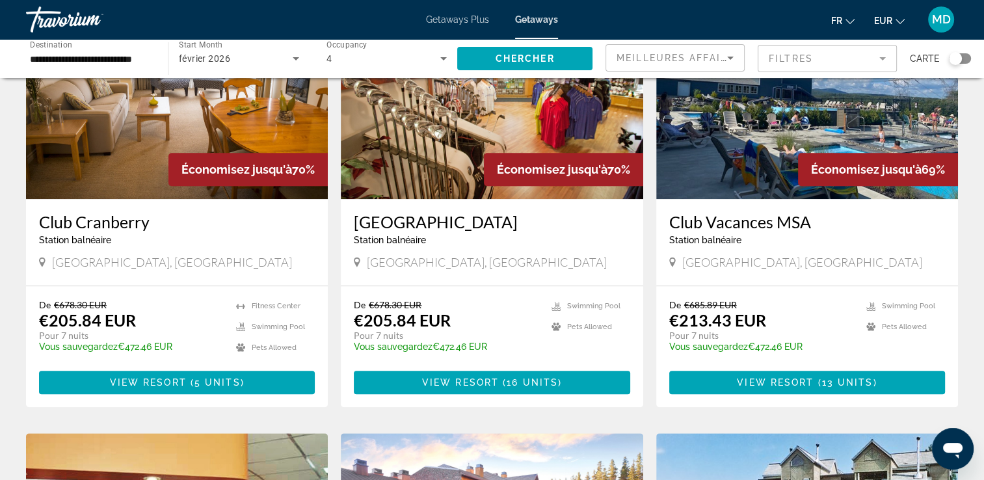
click at [124, 66] on div "**********" at bounding box center [90, 58] width 121 height 37
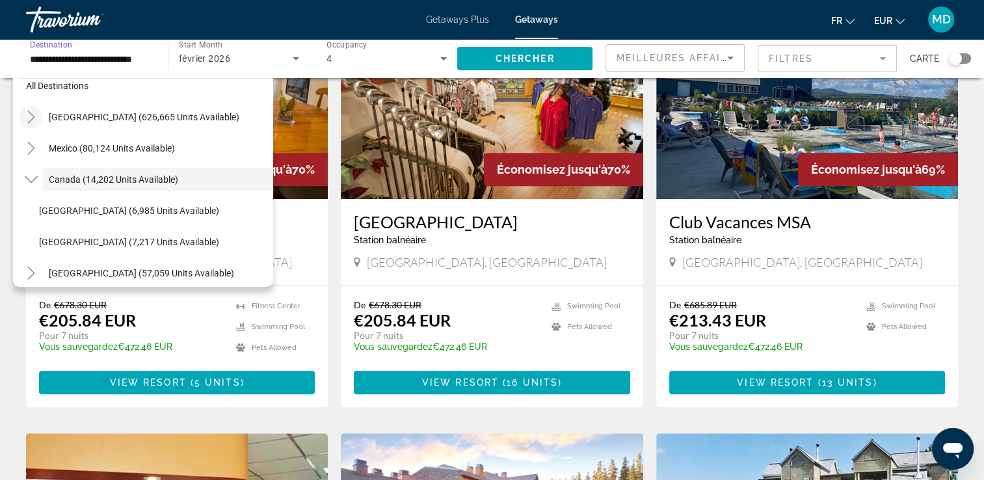
scroll to position [0, 0]
click at [27, 116] on icon "Toggle United States (626,665 units available)" at bounding box center [31, 117] width 13 height 13
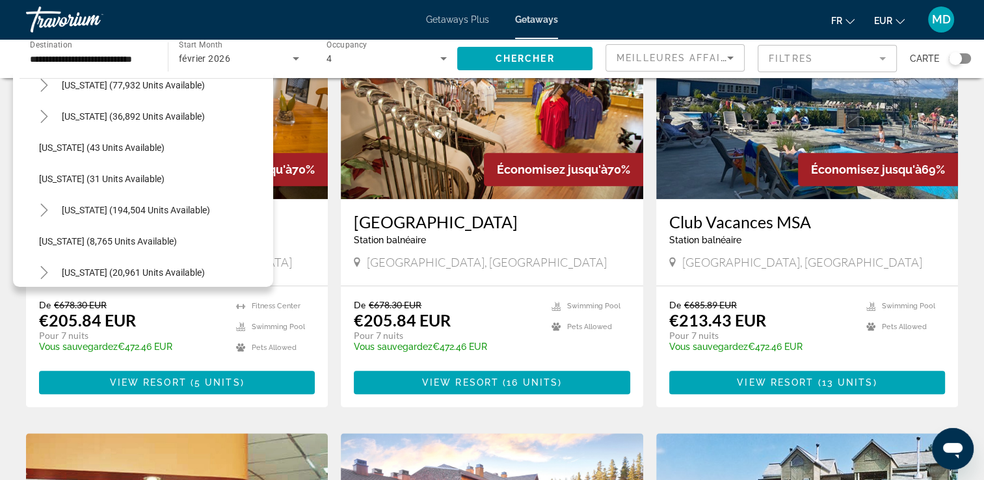
scroll to position [152, 0]
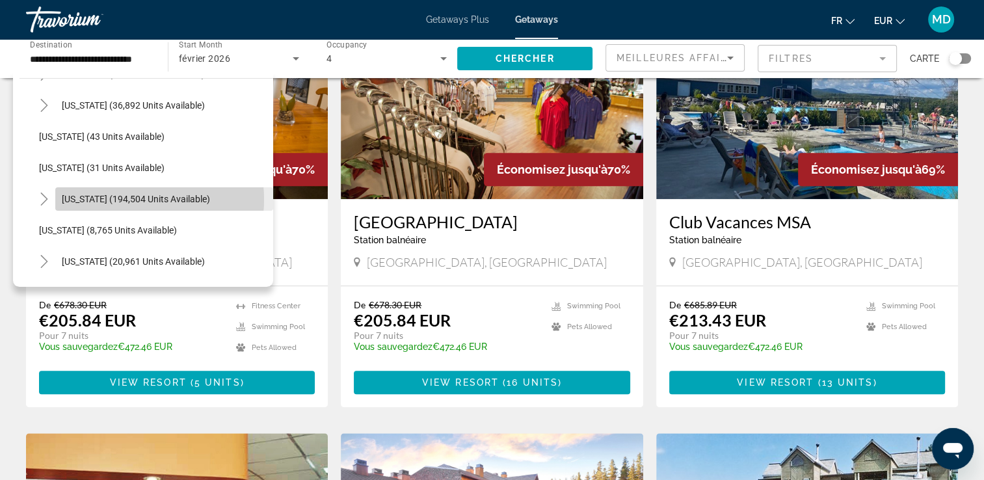
click at [114, 199] on span "Florida (194,504 units available)" at bounding box center [136, 199] width 148 height 10
type input "**********"
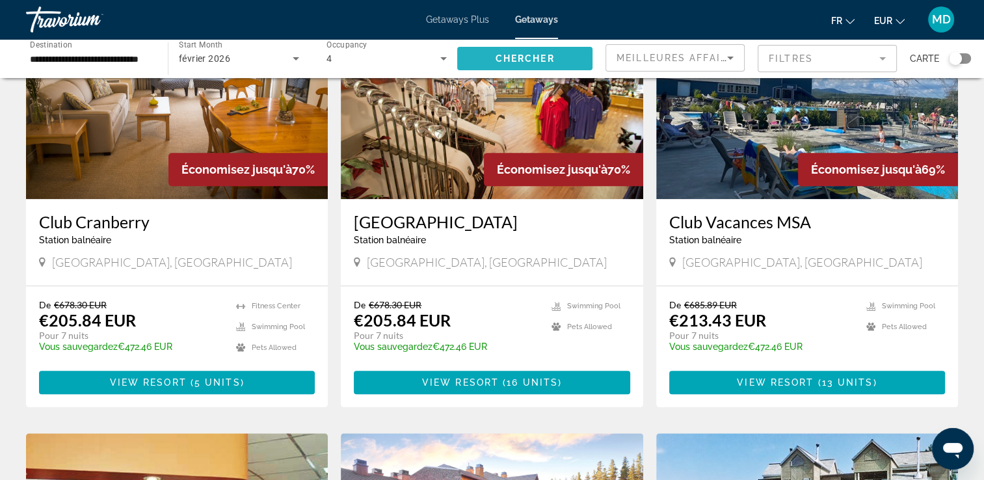
scroll to position [0, 0]
click at [510, 59] on span "Chercher" at bounding box center [525, 58] width 59 height 10
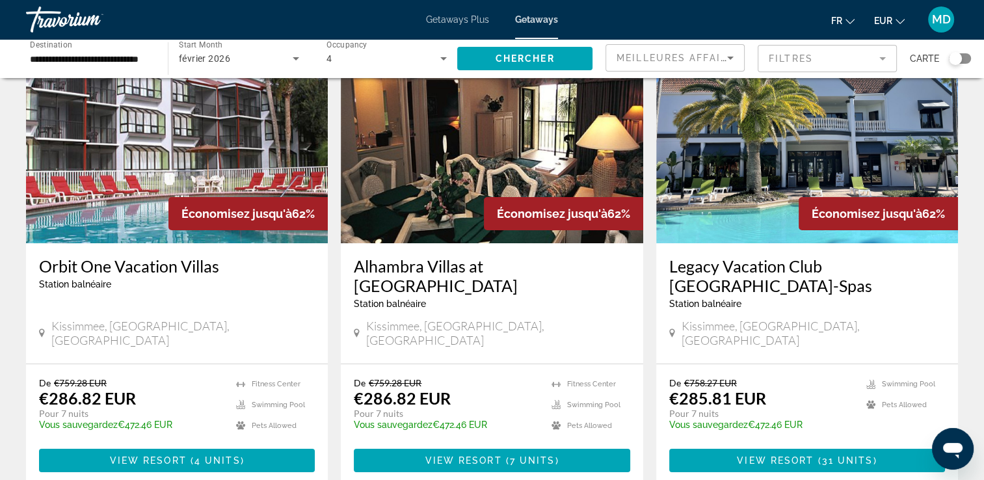
scroll to position [79, 0]
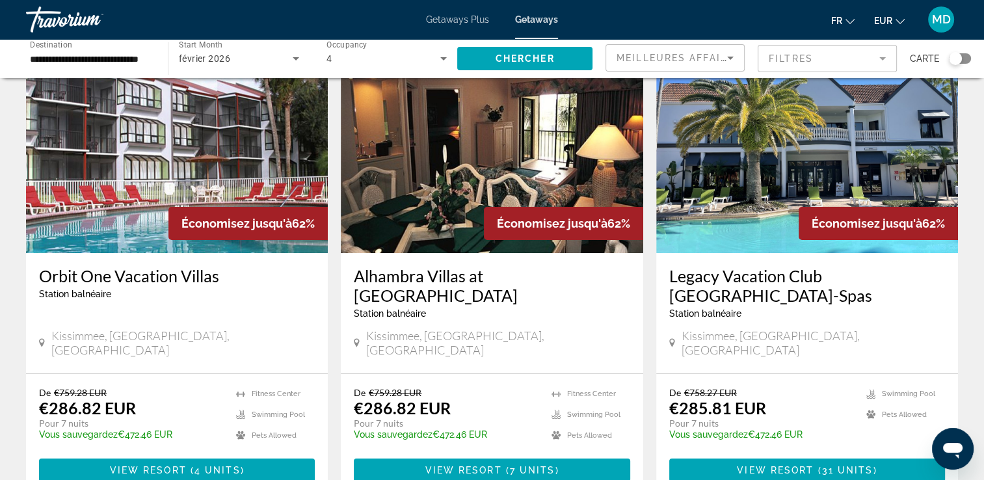
click at [824, 144] on img "Main content" at bounding box center [807, 149] width 302 height 208
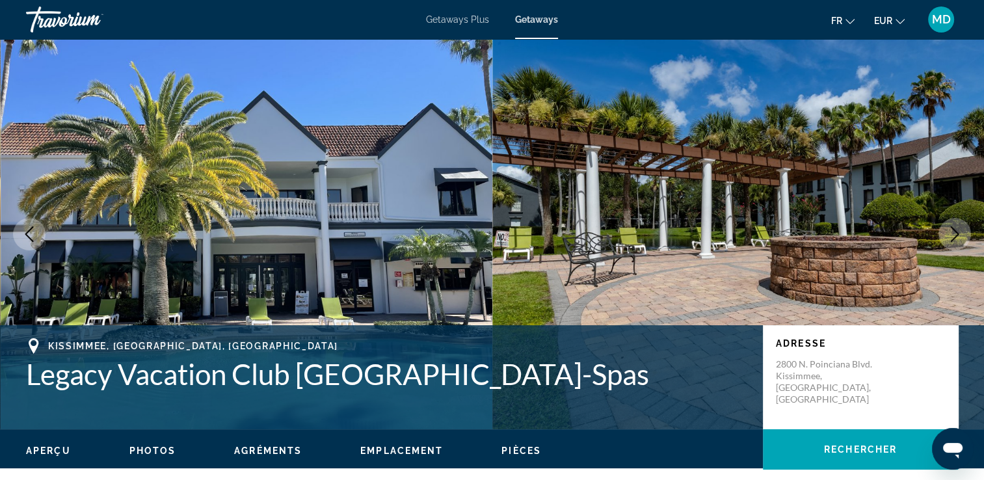
click at [959, 239] on icon "Next image" at bounding box center [955, 234] width 16 height 16
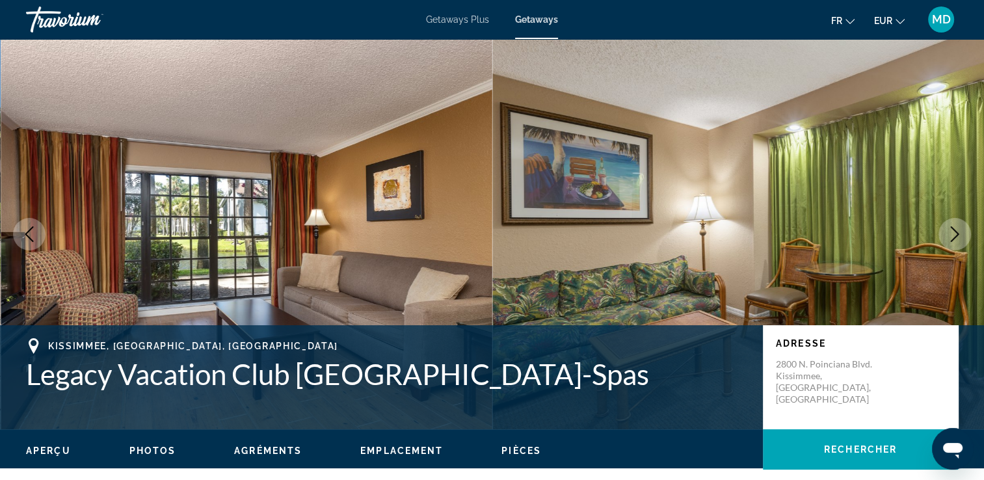
click at [959, 239] on icon "Next image" at bounding box center [955, 234] width 16 height 16
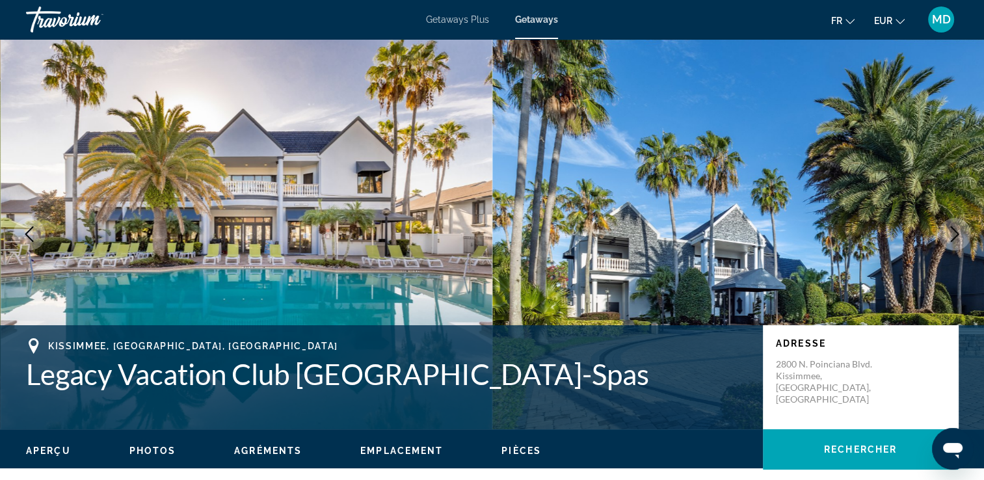
click at [959, 239] on icon "Next image" at bounding box center [955, 234] width 16 height 16
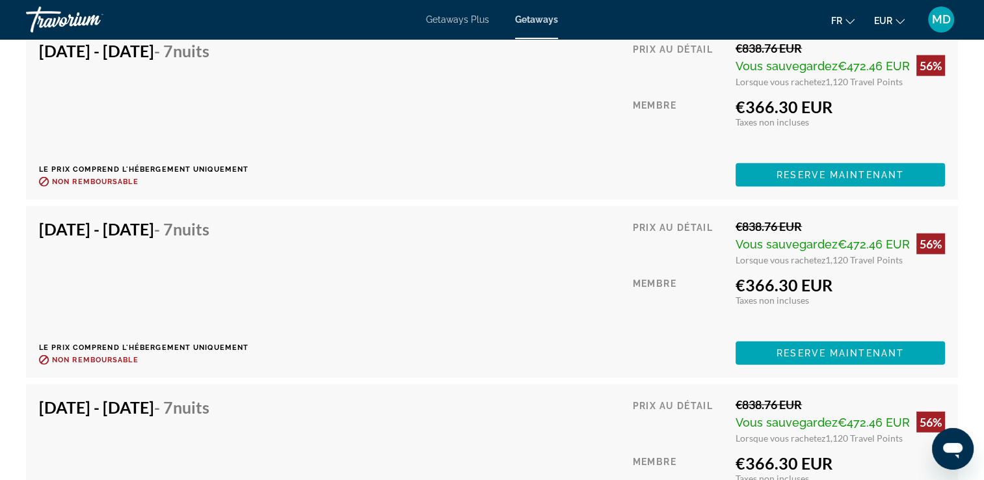
scroll to position [3393, 0]
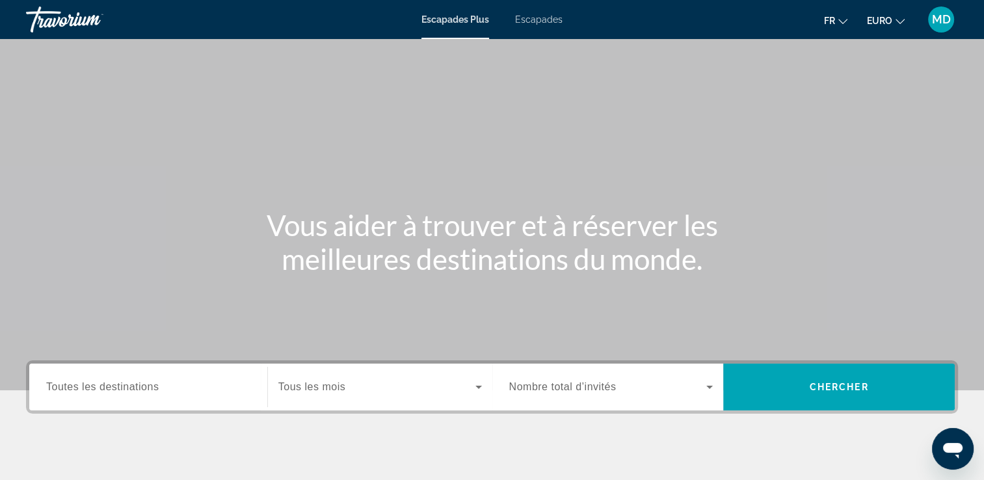
click at [136, 386] on span "Toutes les destinations" at bounding box center [102, 386] width 113 height 11
click at [136, 386] on input "Destination Toutes les destinations" at bounding box center [148, 388] width 204 height 16
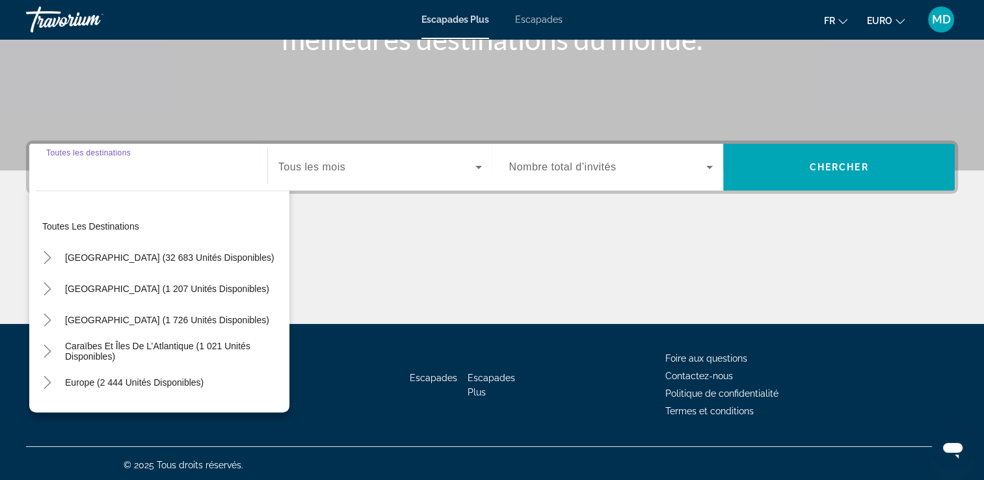
scroll to position [222, 0]
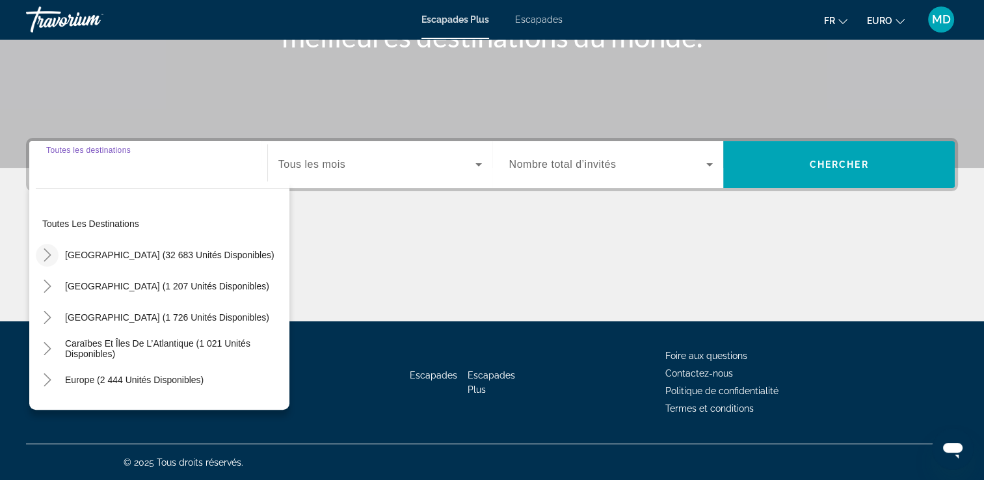
click at [46, 256] on icon "Toggle États-Unis (32 683 unités disponibles)" at bounding box center [47, 254] width 13 height 13
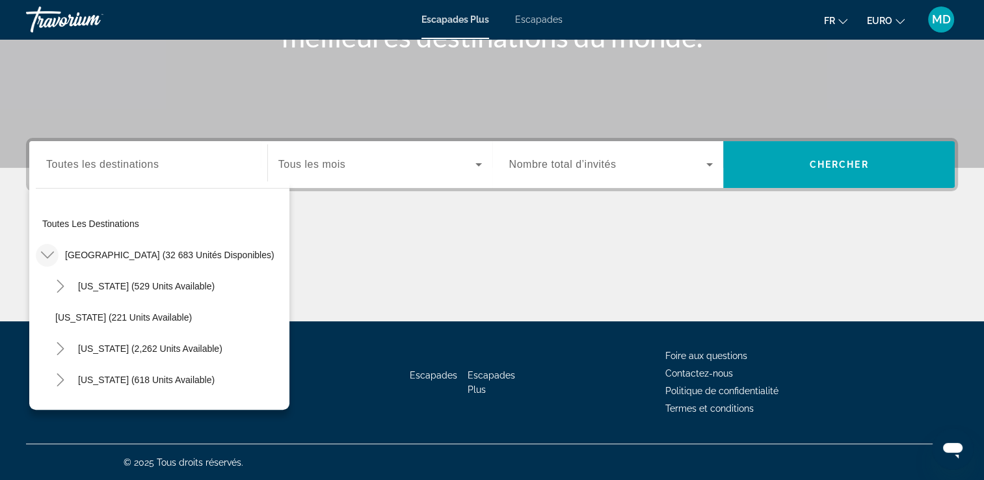
scroll to position [38, 0]
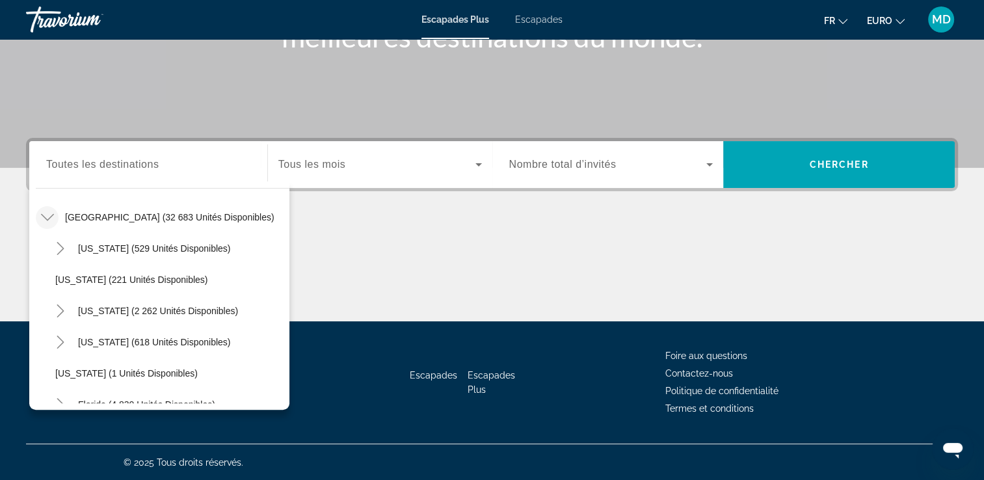
click at [524, 22] on span "Escapades" at bounding box center [538, 19] width 47 height 10
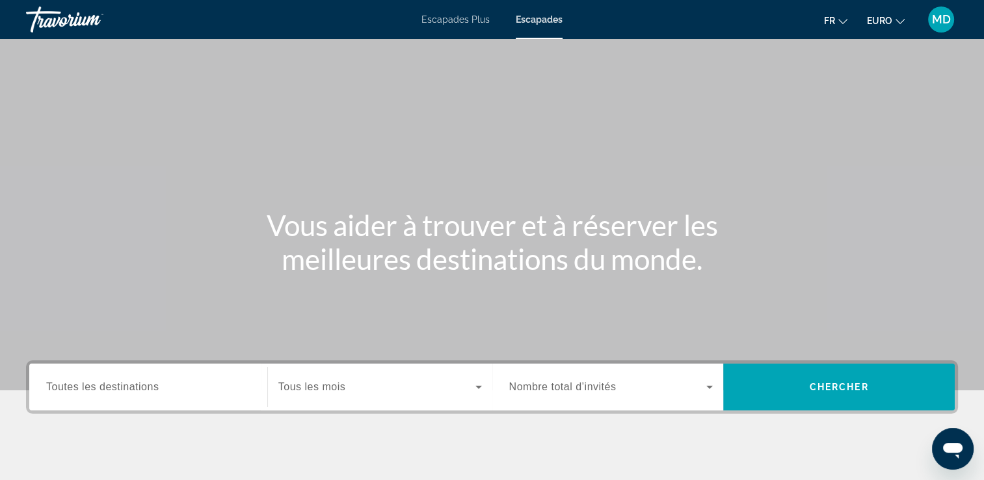
click at [95, 387] on span "Toutes les destinations" at bounding box center [102, 386] width 113 height 11
click at [95, 387] on input "Destination Toutes les destinations" at bounding box center [148, 388] width 204 height 16
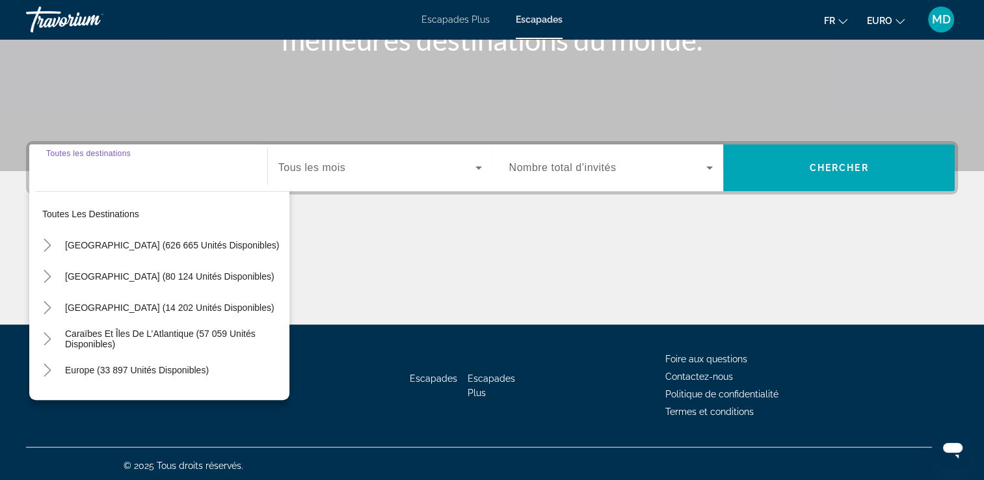
scroll to position [222, 0]
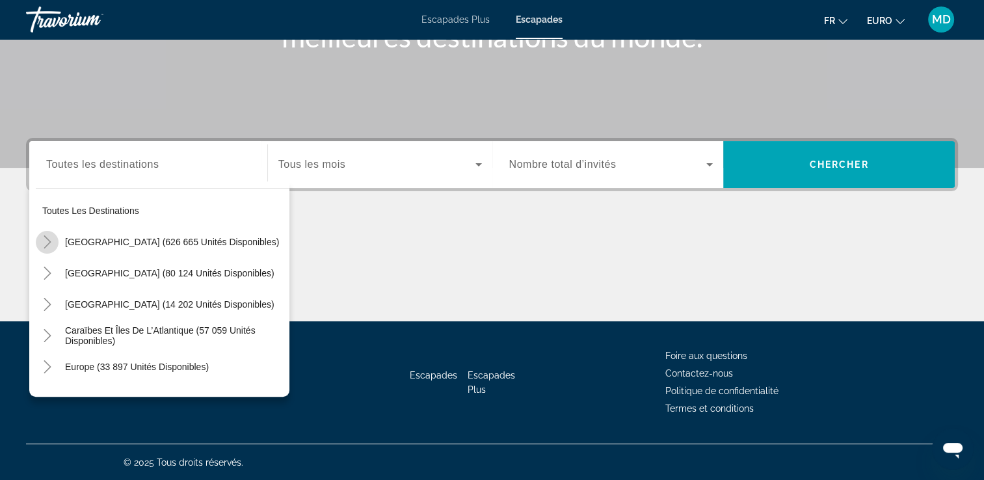
click at [46, 241] on icon "Toggle États-Unis (626 665 unités disponibles)" at bounding box center [47, 241] width 13 height 13
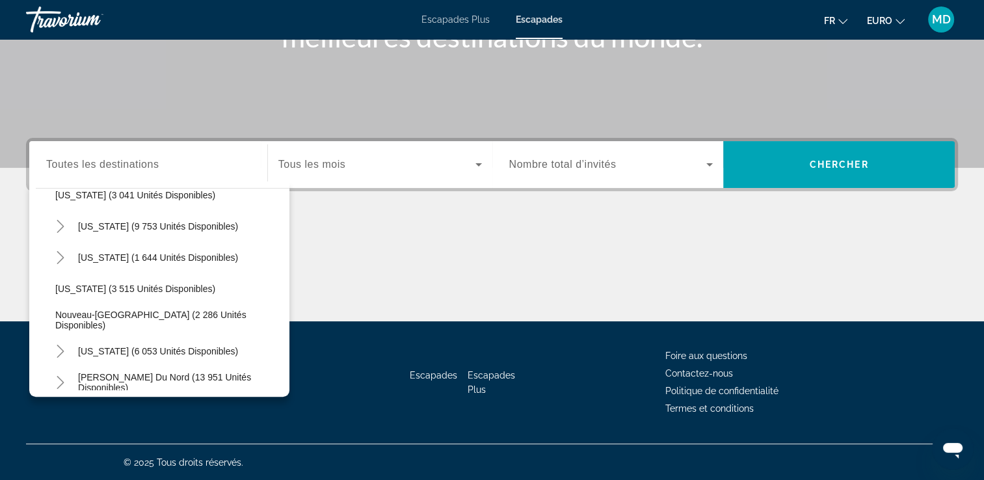
scroll to position [771, 0]
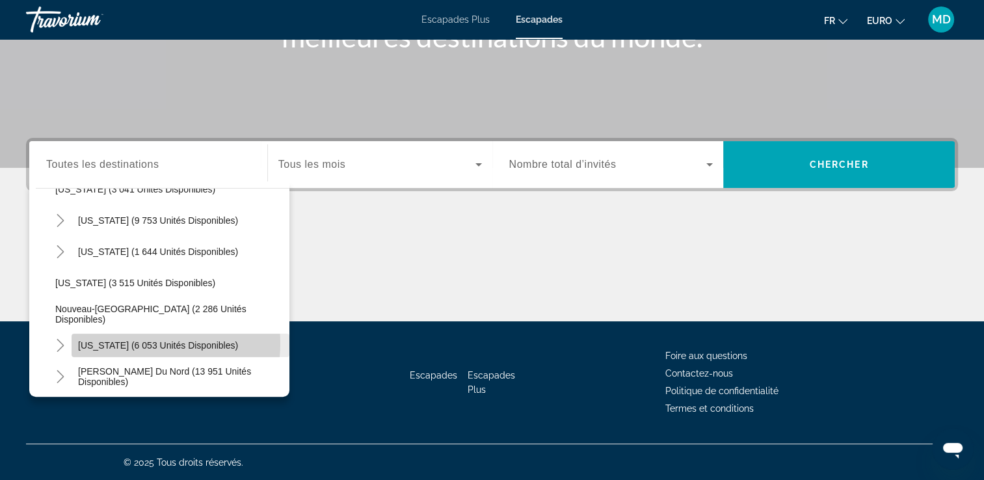
click at [143, 342] on span "New York (6 053 unités disponibles)" at bounding box center [158, 345] width 160 height 10
type input "**********"
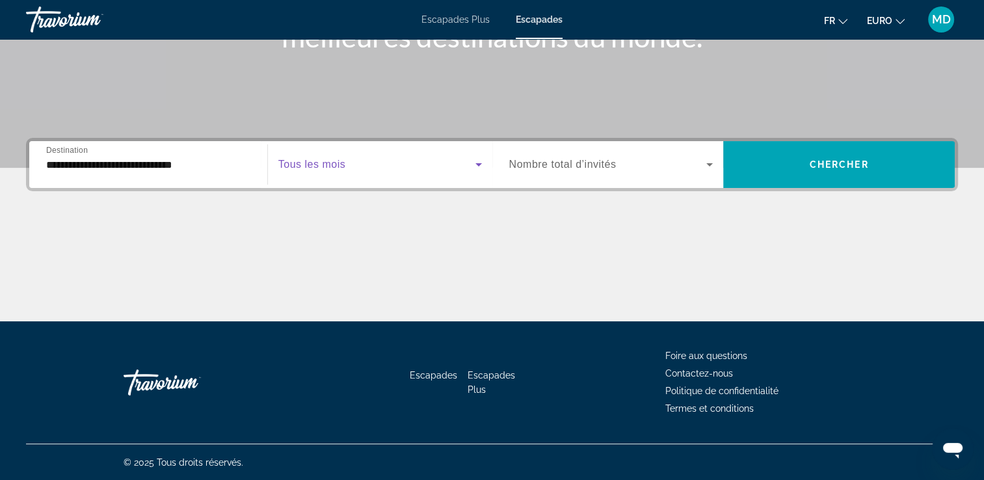
click at [373, 157] on span "Widget de recherche" at bounding box center [376, 165] width 197 height 16
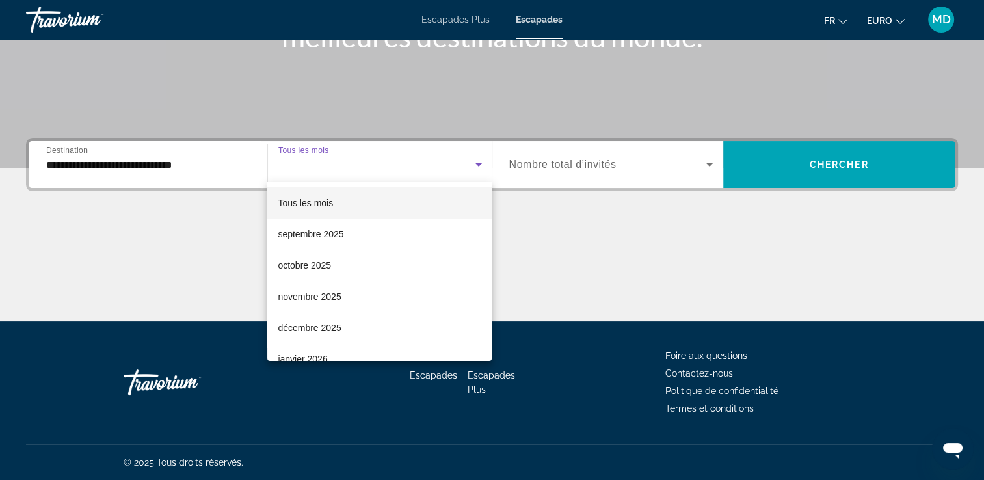
scroll to position [156, 0]
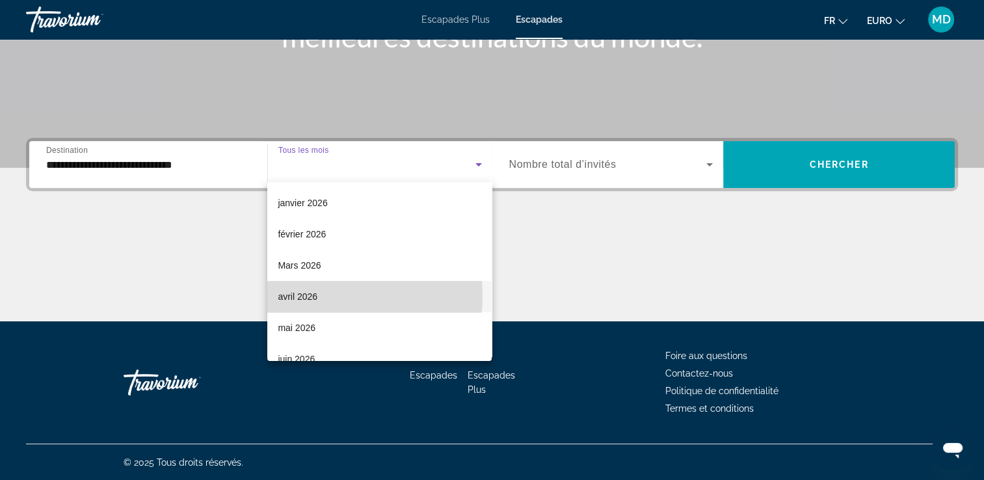
click at [321, 296] on mat-option "avril 2026" at bounding box center [379, 296] width 224 height 31
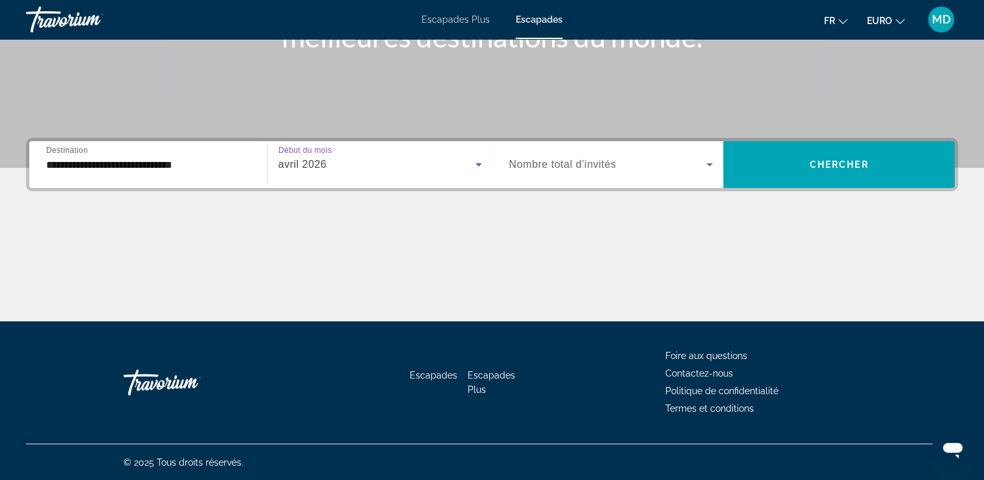
click at [635, 165] on span "Widget de recherche" at bounding box center [608, 165] width 198 height 16
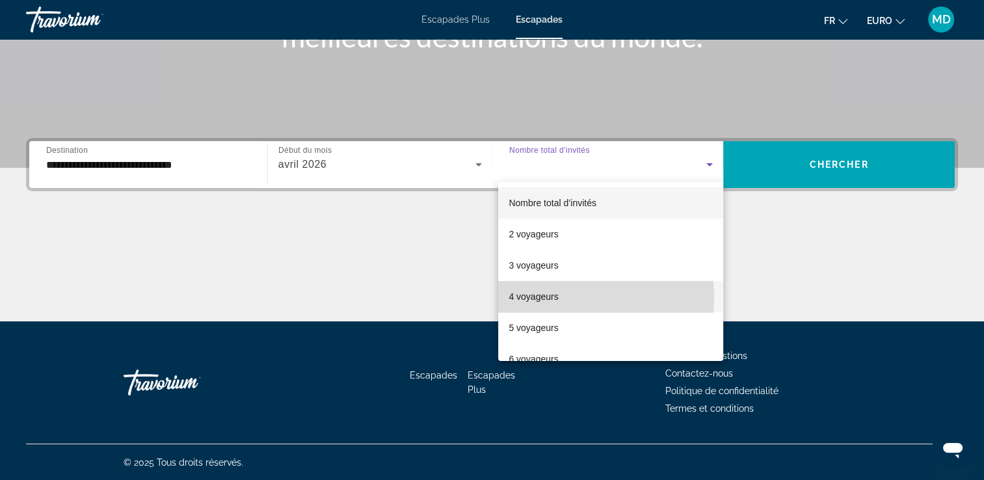
click at [539, 298] on font "4 voyageurs" at bounding box center [533, 296] width 49 height 10
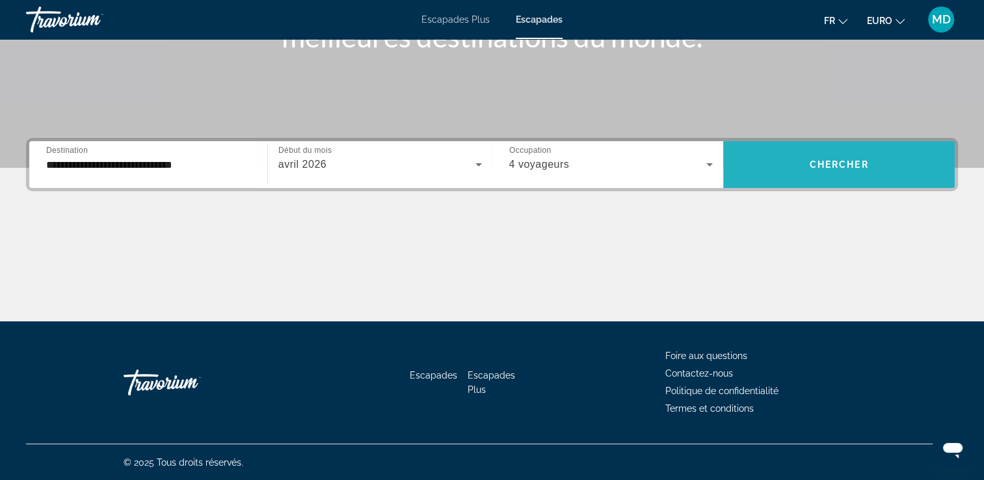
click at [811, 160] on span "Chercher" at bounding box center [839, 164] width 59 height 10
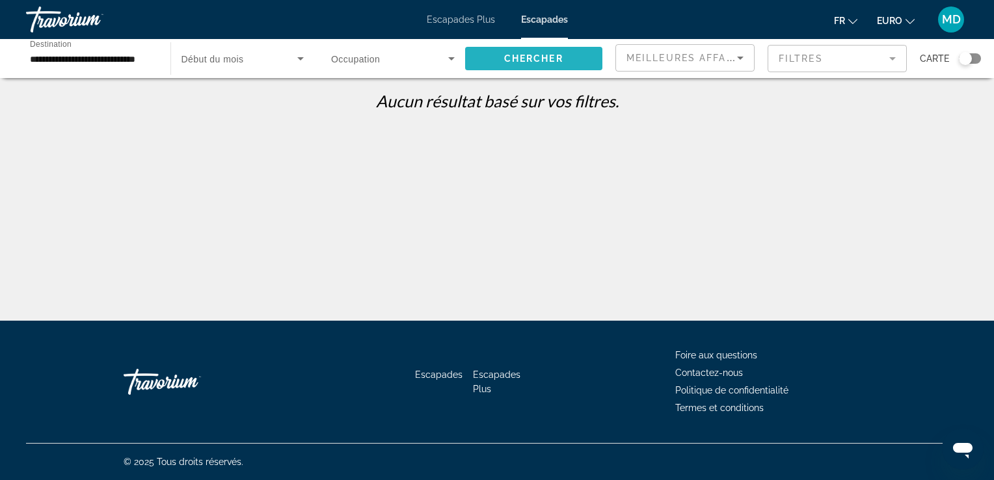
click at [578, 59] on span "Widget de recherche" at bounding box center [534, 58] width 138 height 31
click at [143, 63] on input "**********" at bounding box center [92, 59] width 124 height 16
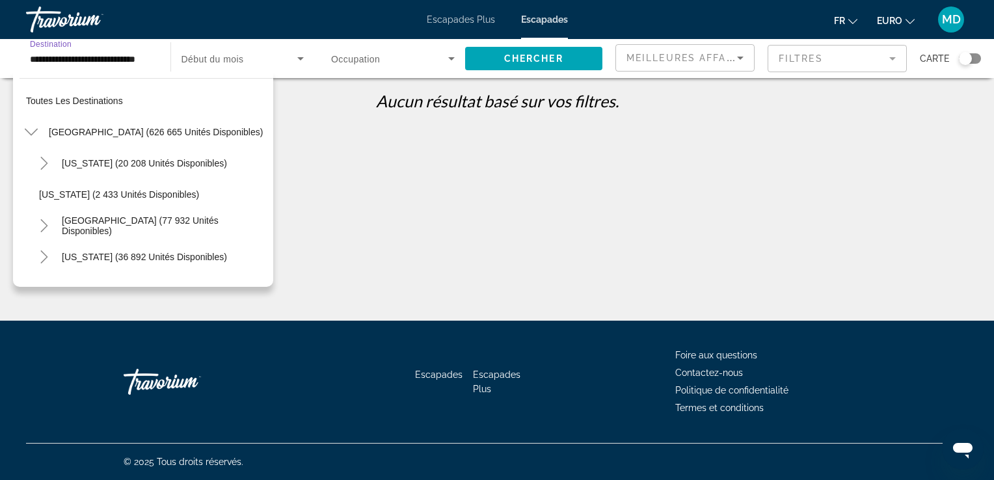
scroll to position [827, 0]
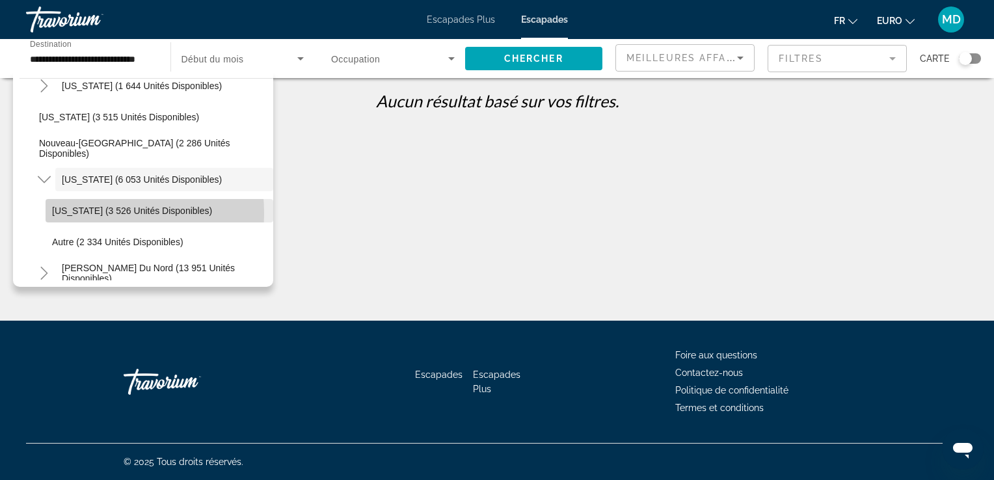
click at [57, 213] on span "New York (3 526 unités disponibles)" at bounding box center [132, 211] width 160 height 10
type input "**********"
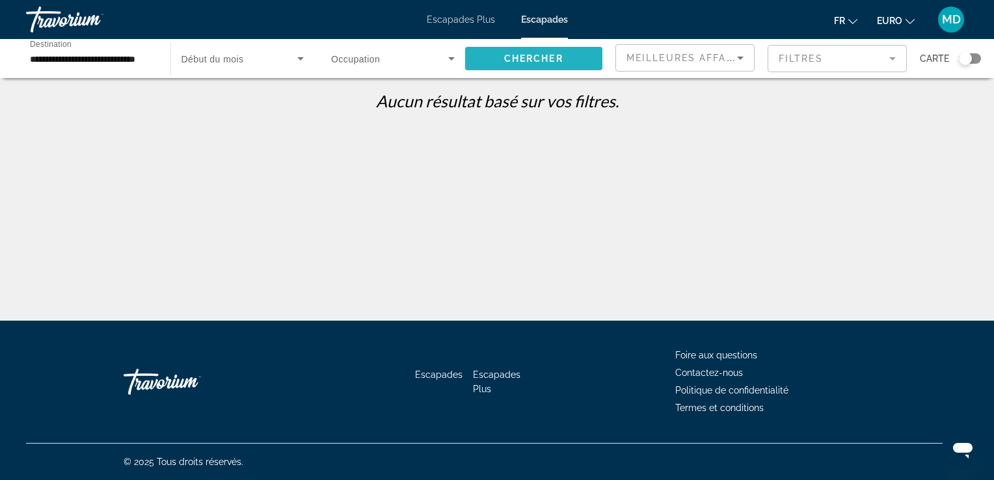
click at [490, 64] on span "Widget de recherche" at bounding box center [534, 58] width 138 height 31
click at [125, 60] on input "**********" at bounding box center [92, 59] width 124 height 16
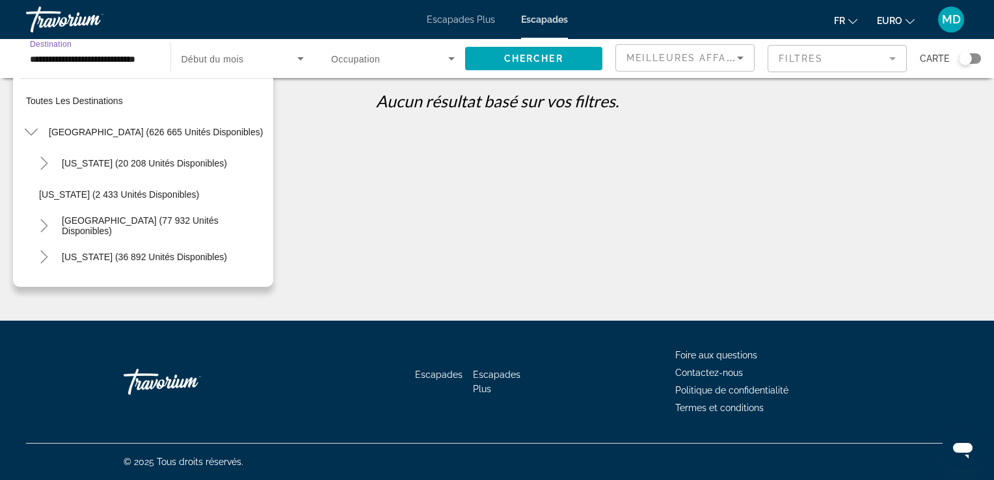
scroll to position [858, 0]
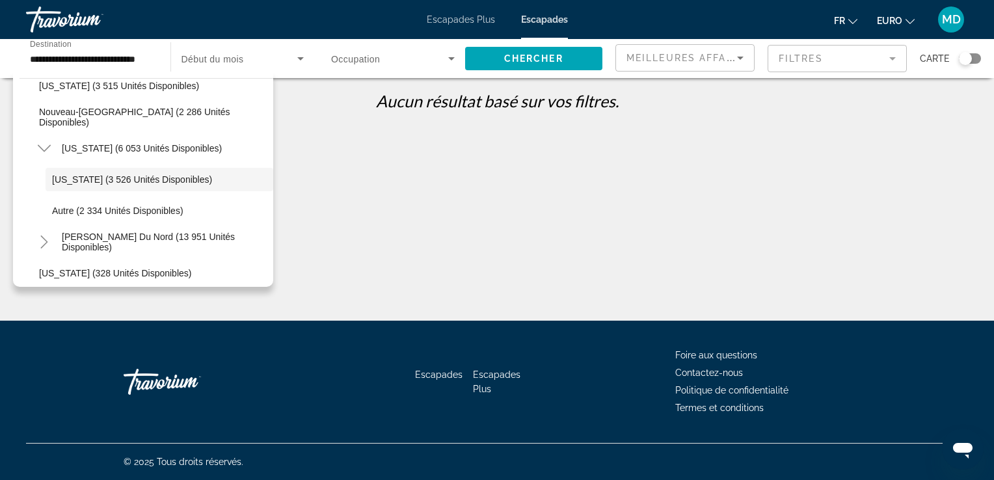
click at [200, 56] on span "Début du mois" at bounding box center [212, 59] width 62 height 10
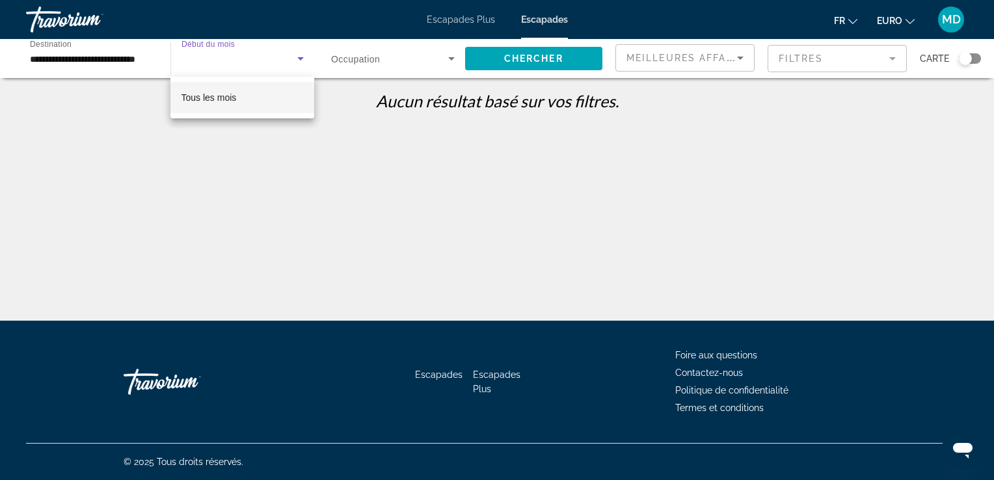
click at [98, 66] on div at bounding box center [497, 240] width 994 height 480
click at [94, 61] on input "**********" at bounding box center [92, 59] width 124 height 16
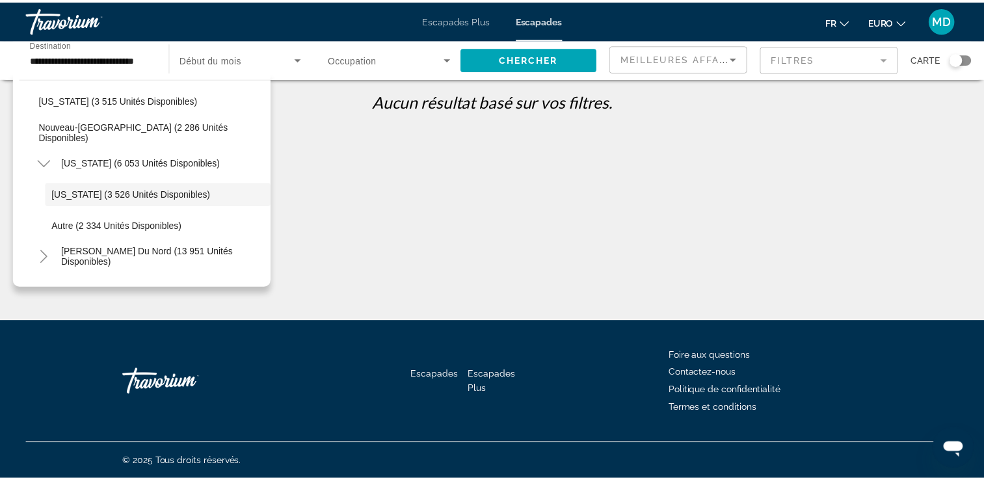
scroll to position [833, 0]
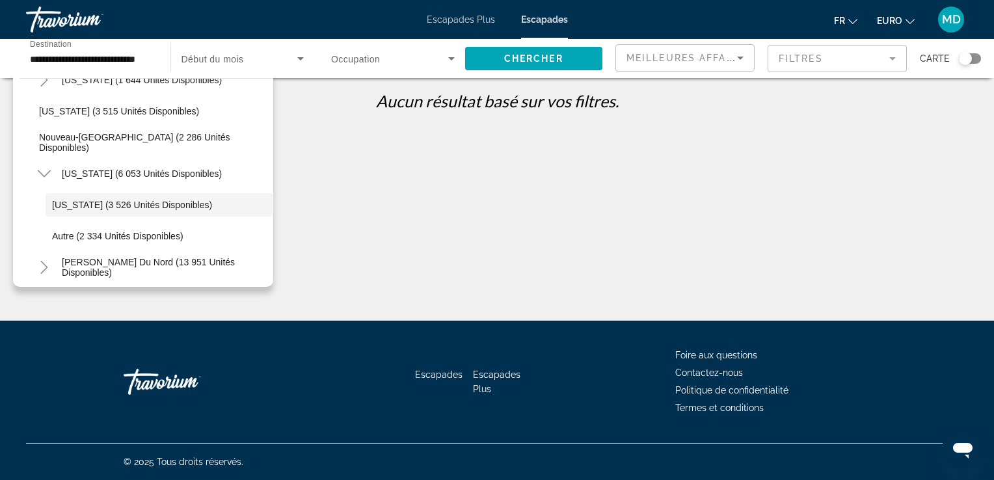
click at [185, 61] on span "Début du mois" at bounding box center [212, 59] width 62 height 10
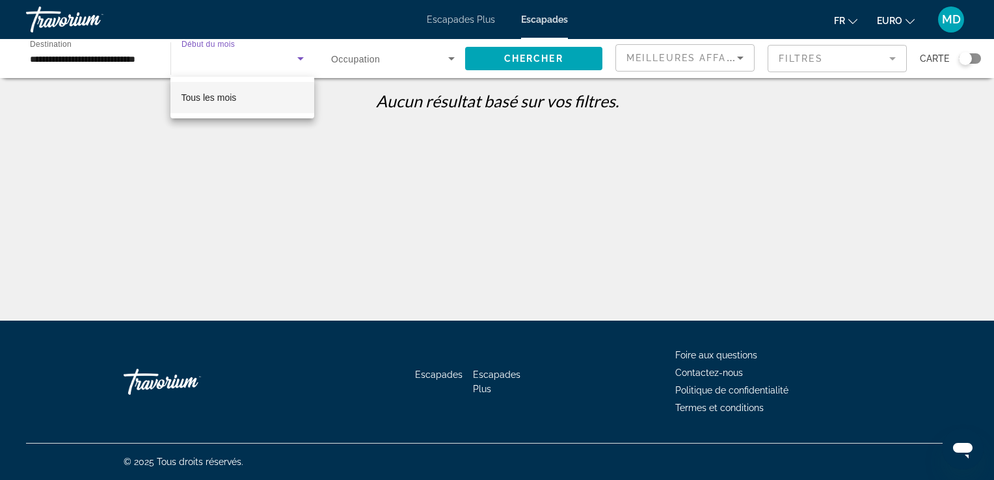
click at [488, 27] on div at bounding box center [497, 240] width 994 height 480
click at [483, 22] on span "Escapades Plus" at bounding box center [461, 19] width 68 height 10
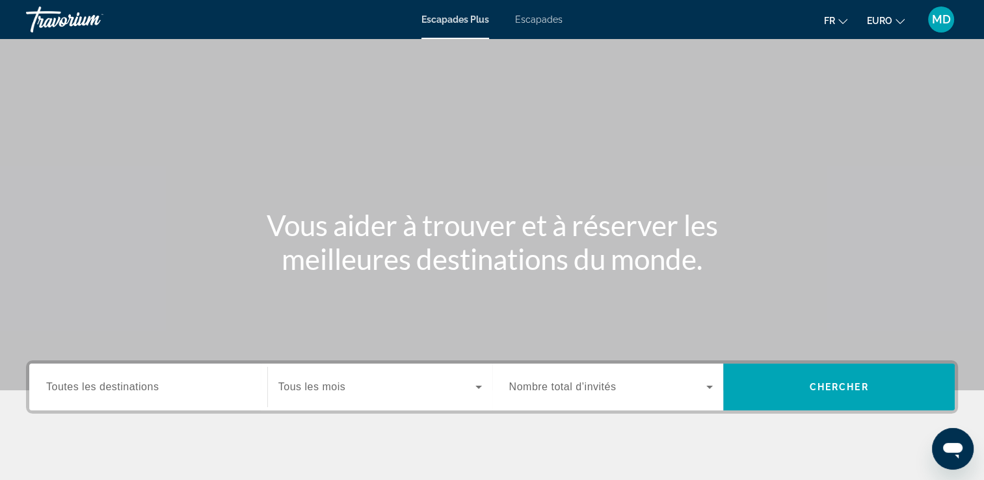
click at [133, 397] on div "Widget de recherche" at bounding box center [148, 387] width 204 height 37
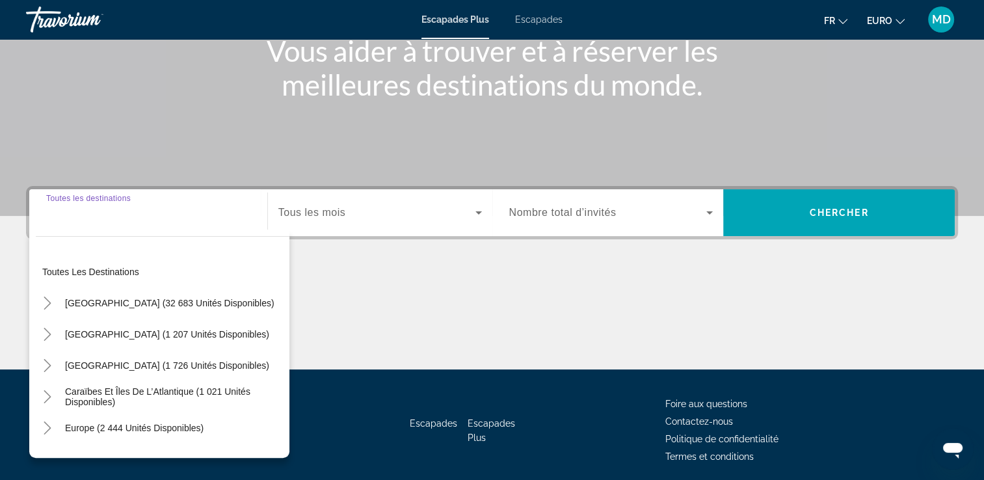
scroll to position [222, 0]
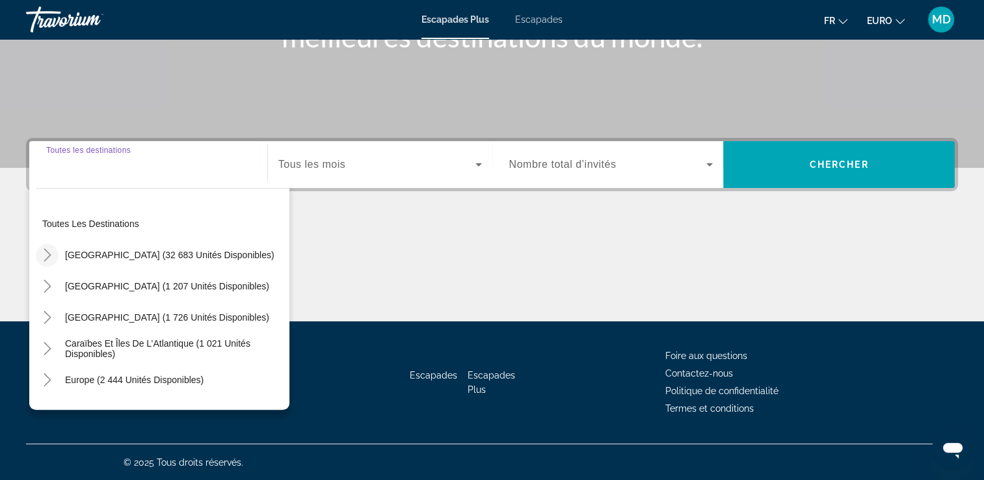
click at [49, 256] on icon "Toggle États-Unis (32 683 unités disponibles)" at bounding box center [47, 254] width 13 height 13
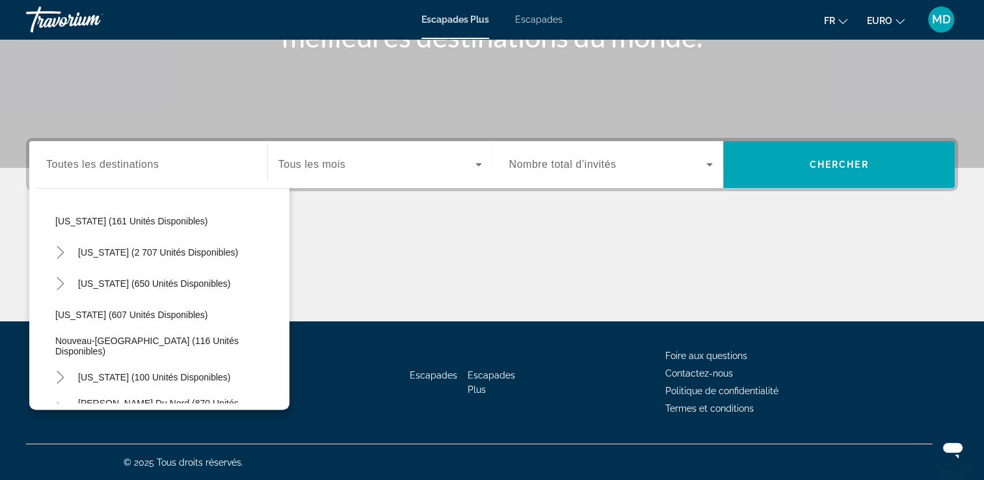
scroll to position [720, 0]
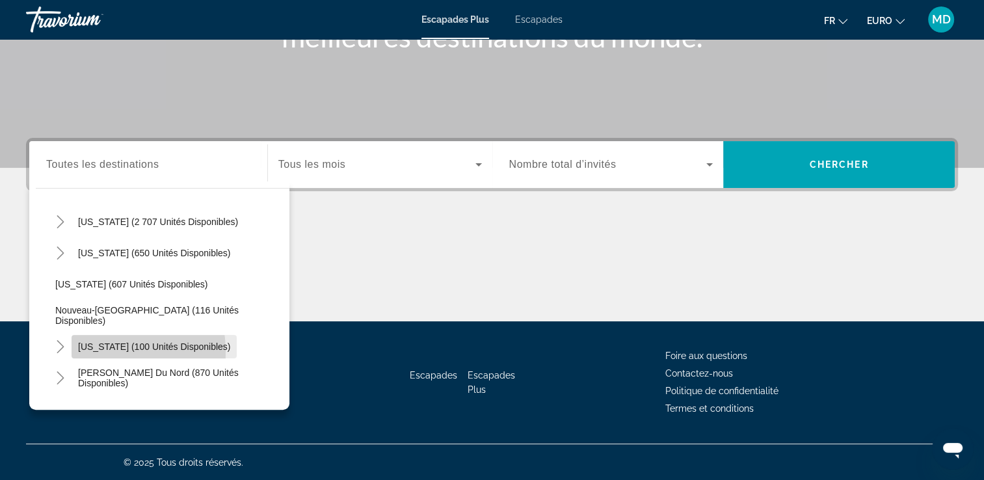
click at [90, 351] on span "Widget de recherche" at bounding box center [154, 346] width 165 height 31
type input "**********"
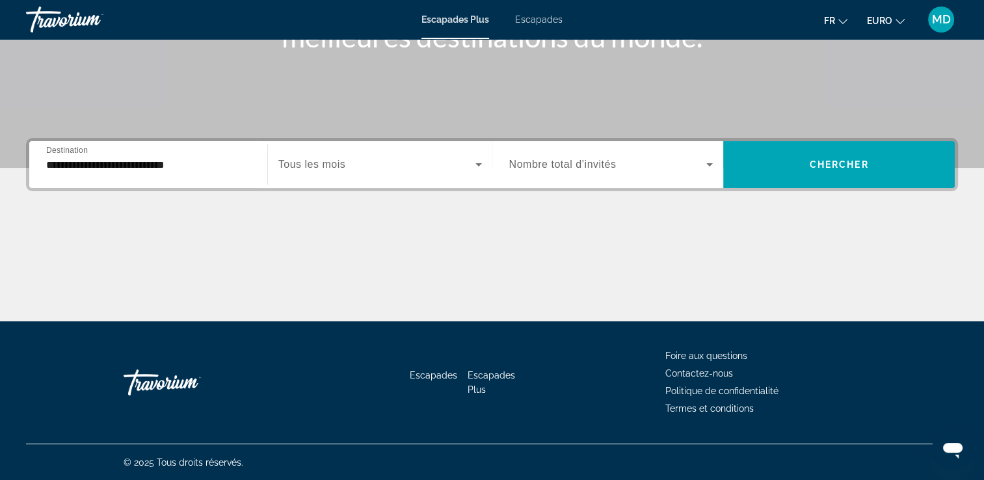
click at [342, 163] on span "Tous les mois" at bounding box center [311, 164] width 67 height 11
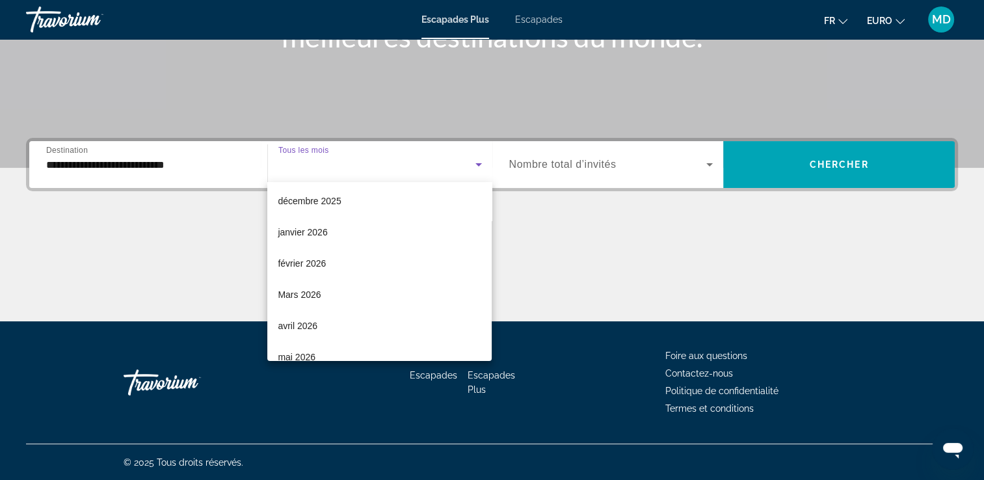
scroll to position [156, 0]
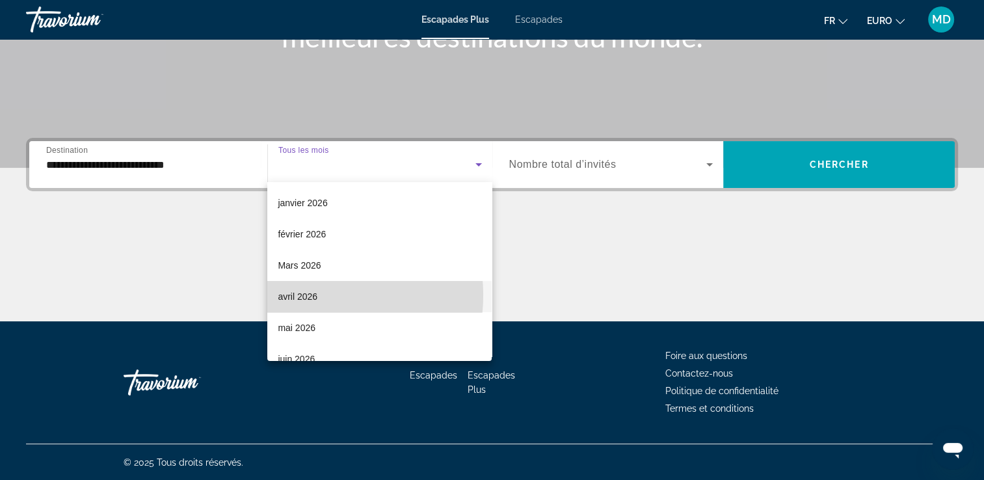
click at [313, 295] on font "avril 2026" at bounding box center [298, 296] width 40 height 10
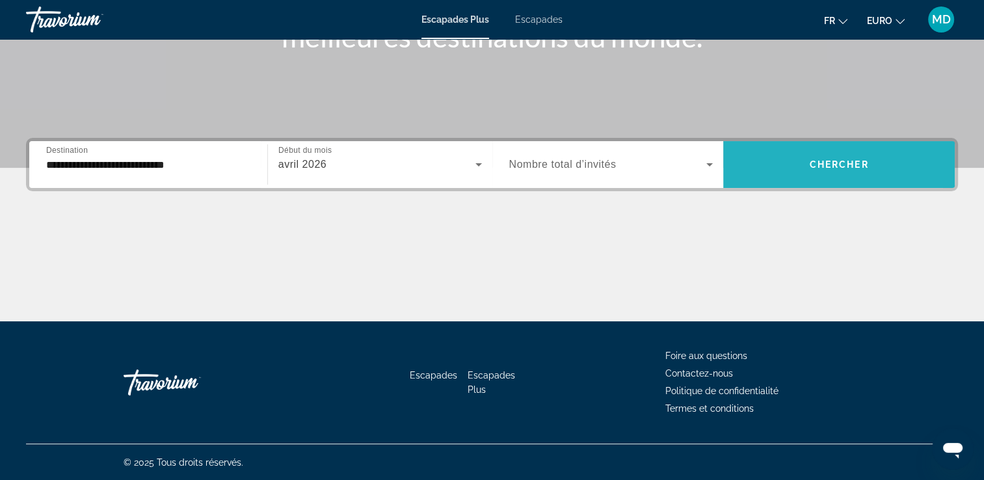
click at [784, 161] on span "Widget de recherche" at bounding box center [839, 164] width 232 height 31
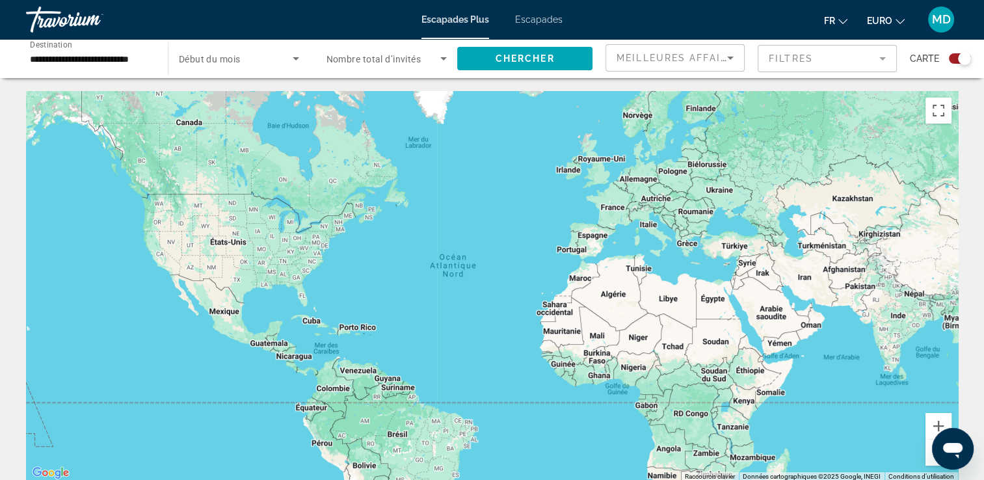
click at [546, 17] on span "Escapades" at bounding box center [538, 19] width 47 height 10
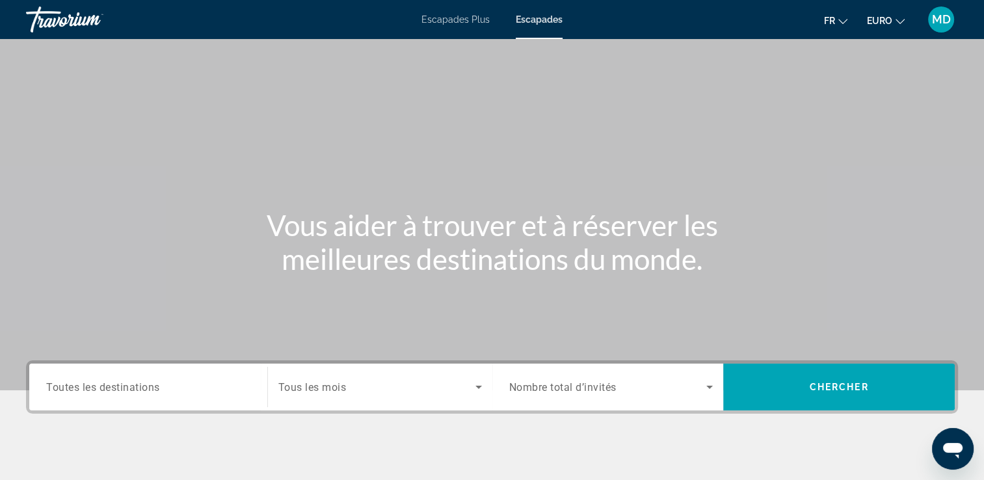
click at [152, 391] on span "Toutes les destinations" at bounding box center [103, 386] width 114 height 12
click at [152, 391] on input "Destination Toutes les destinations" at bounding box center [148, 388] width 204 height 16
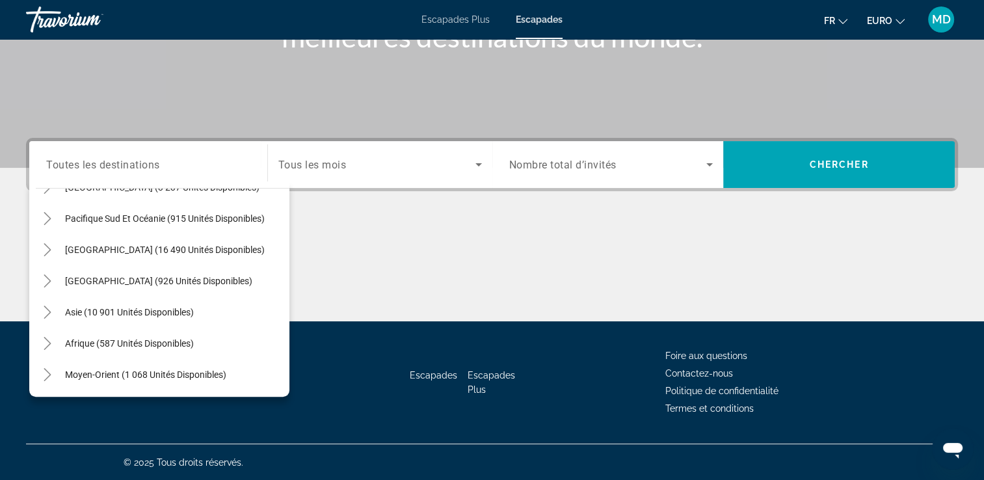
scroll to position [20, 0]
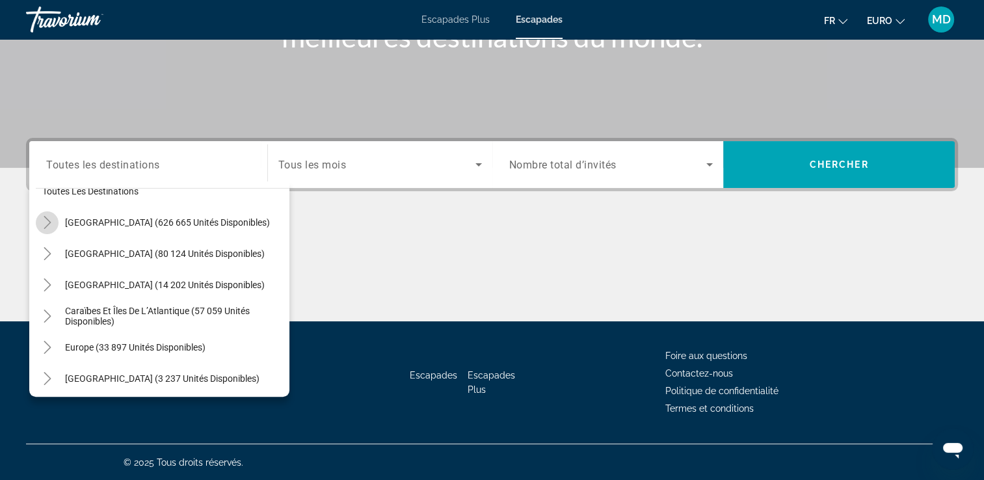
click at [47, 220] on icon "Toggle États-Unis (626 665 unités disponibles)" at bounding box center [47, 222] width 13 height 13
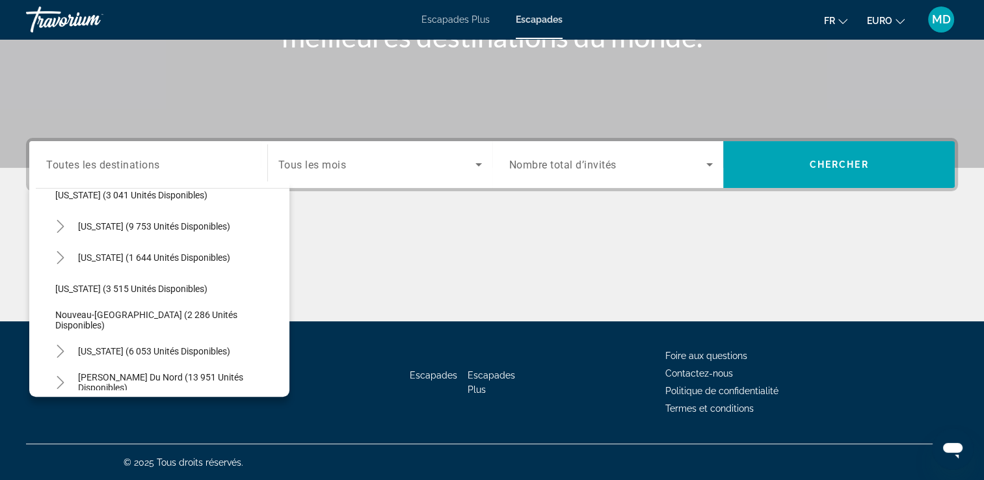
scroll to position [760, 0]
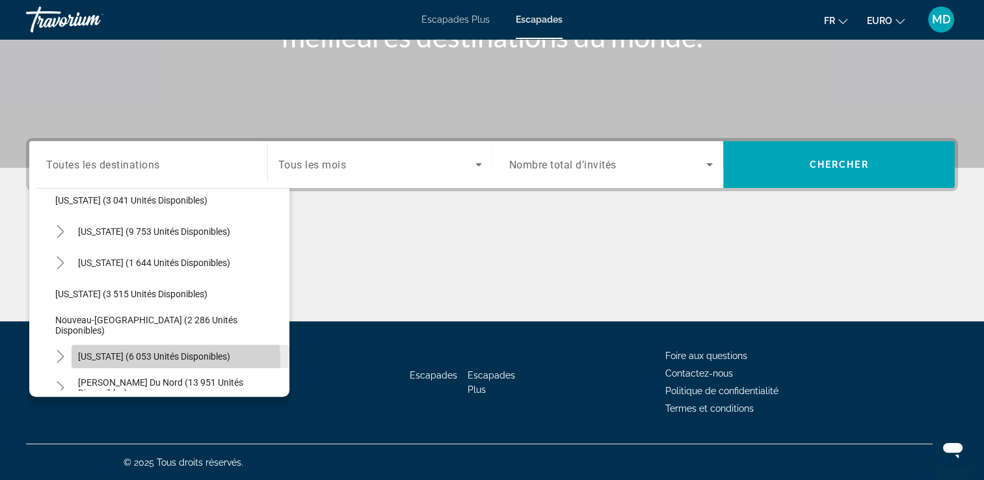
click at [124, 360] on span "Widget de recherche" at bounding box center [181, 356] width 218 height 31
type input "**********"
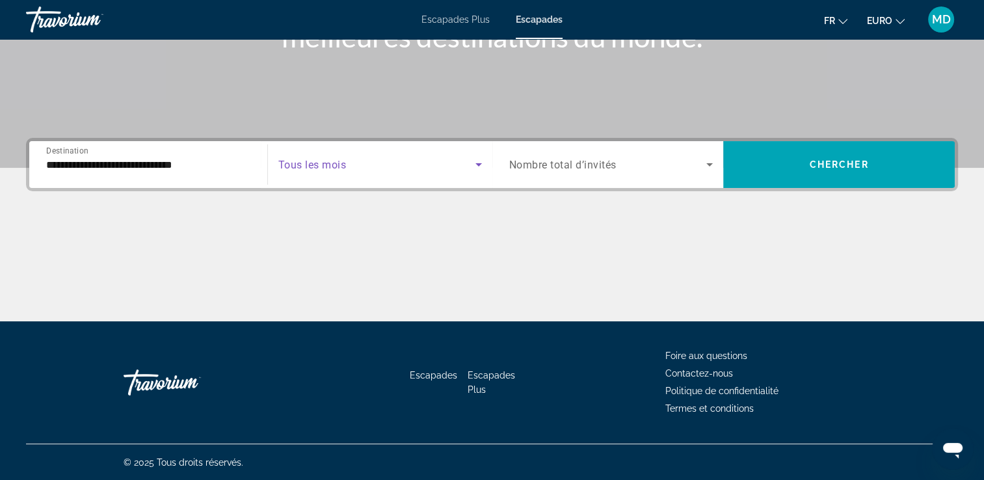
click at [369, 170] on span "Widget de recherche" at bounding box center [376, 165] width 197 height 16
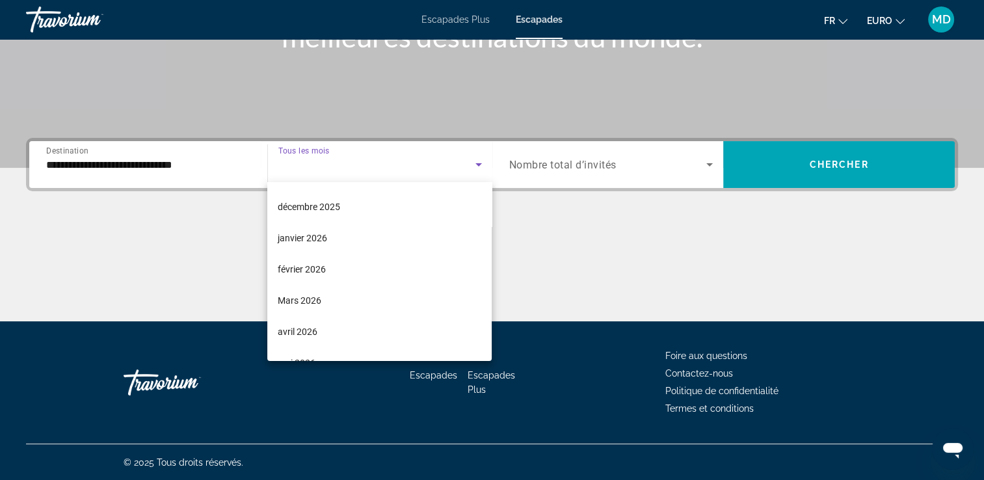
scroll to position [156, 0]
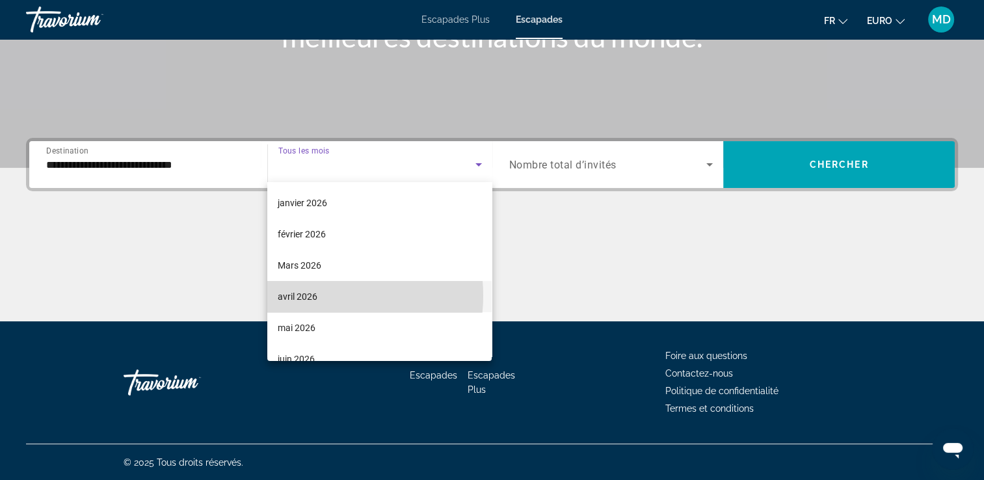
click at [320, 295] on mat-option "avril 2026" at bounding box center [379, 296] width 224 height 31
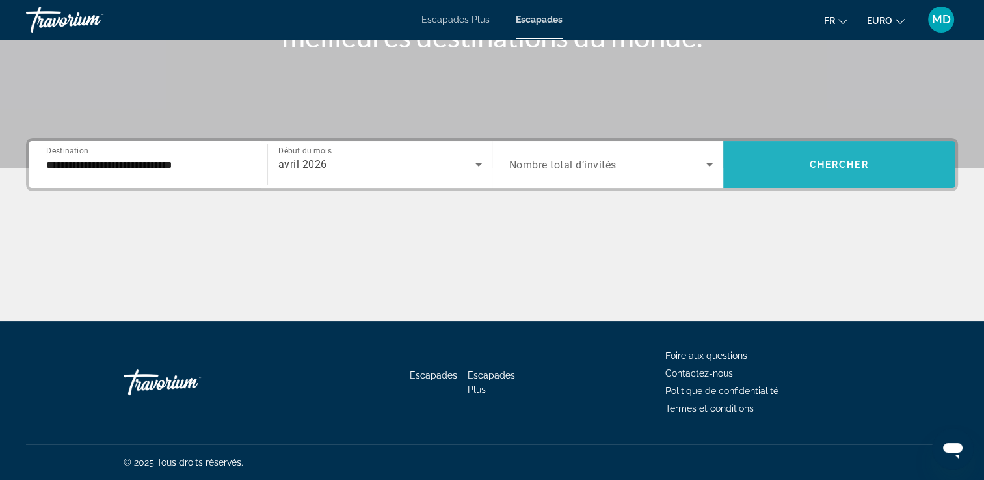
click at [805, 167] on span "Widget de recherche" at bounding box center [839, 164] width 232 height 31
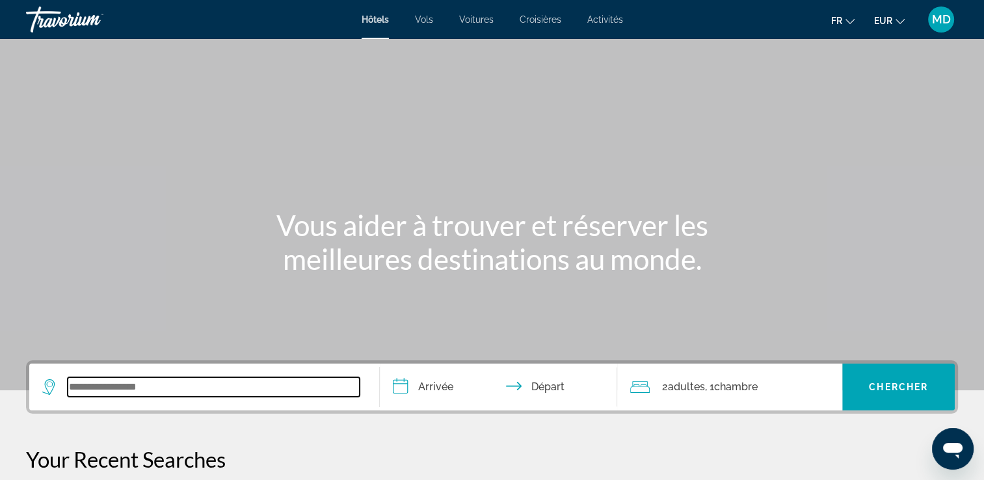
click at [126, 391] on input "Search widget" at bounding box center [214, 387] width 292 height 20
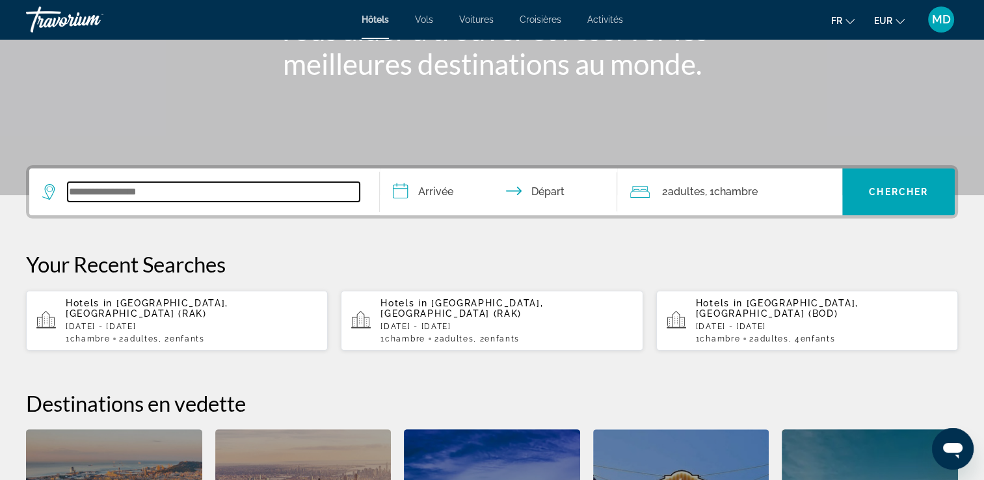
scroll to position [317, 0]
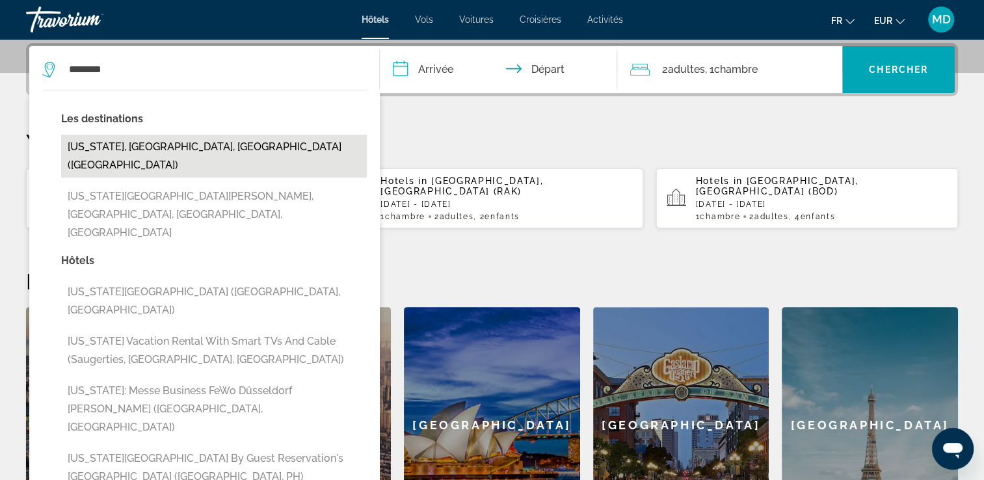
click at [145, 153] on button "New York, NY, United States (NYC)" at bounding box center [214, 156] width 306 height 43
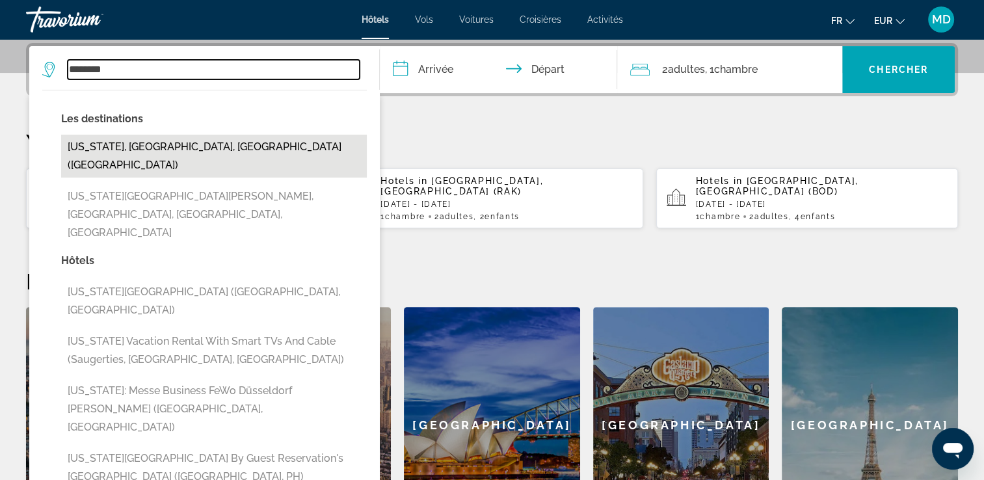
type input "**********"
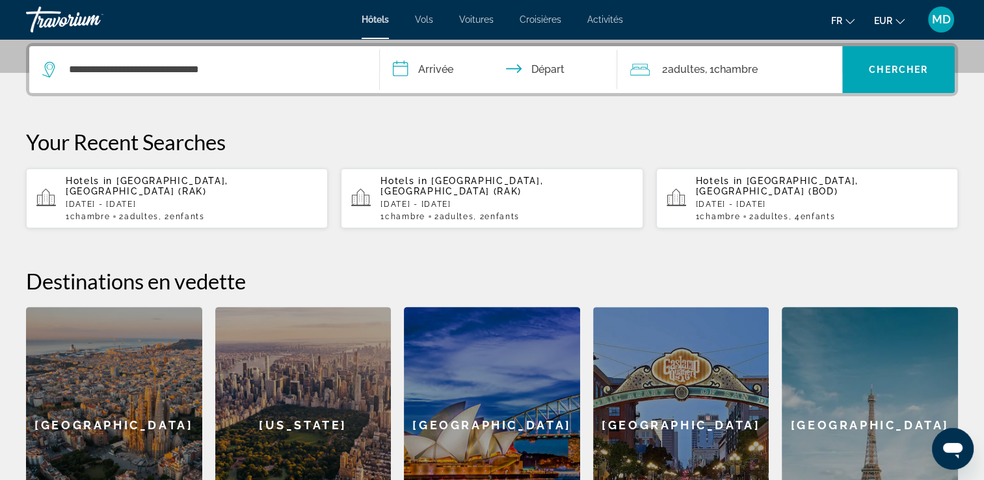
click at [431, 64] on input "**********" at bounding box center [501, 71] width 243 height 51
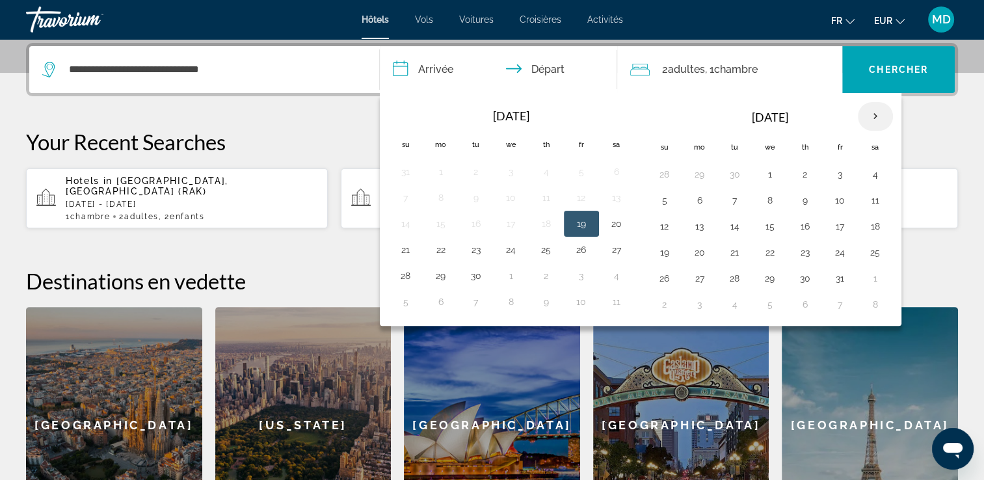
click at [871, 115] on th "Next month" at bounding box center [875, 116] width 35 height 29
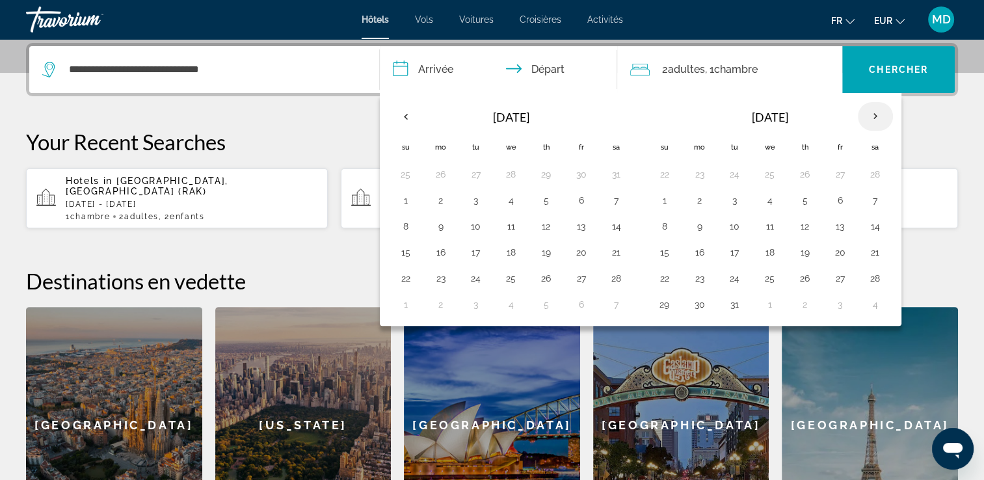
click at [871, 115] on th "Next month" at bounding box center [875, 116] width 35 height 29
click at [658, 201] on button "5" at bounding box center [664, 200] width 21 height 18
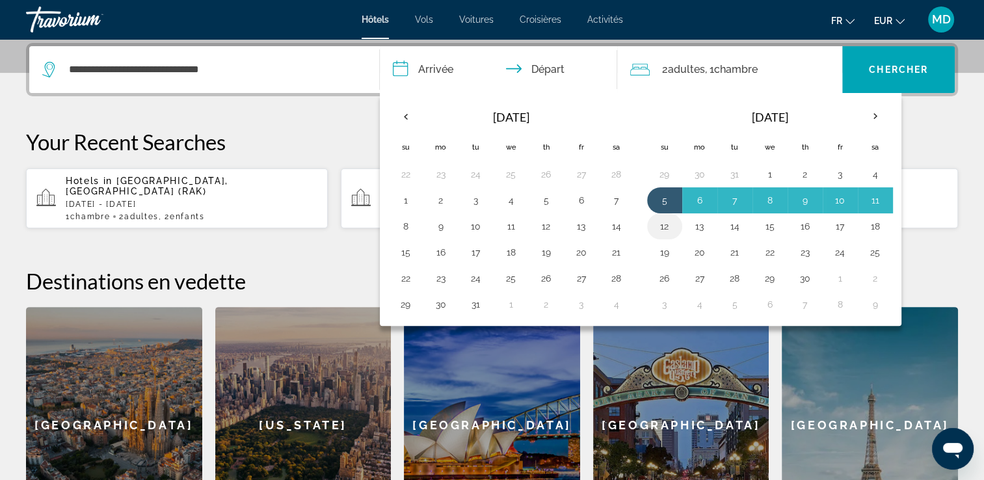
click at [658, 231] on button "12" at bounding box center [664, 226] width 21 height 18
type input "**********"
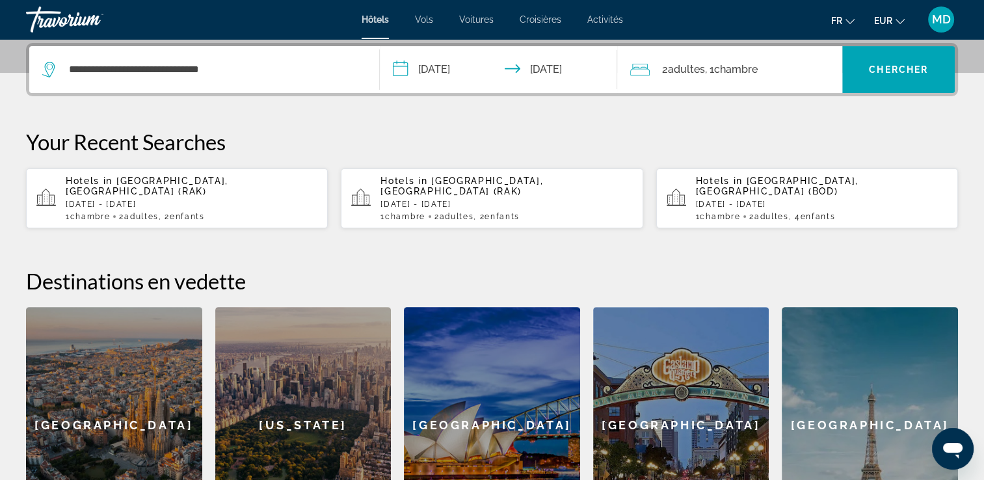
click at [684, 66] on span "Adultes" at bounding box center [685, 69] width 37 height 12
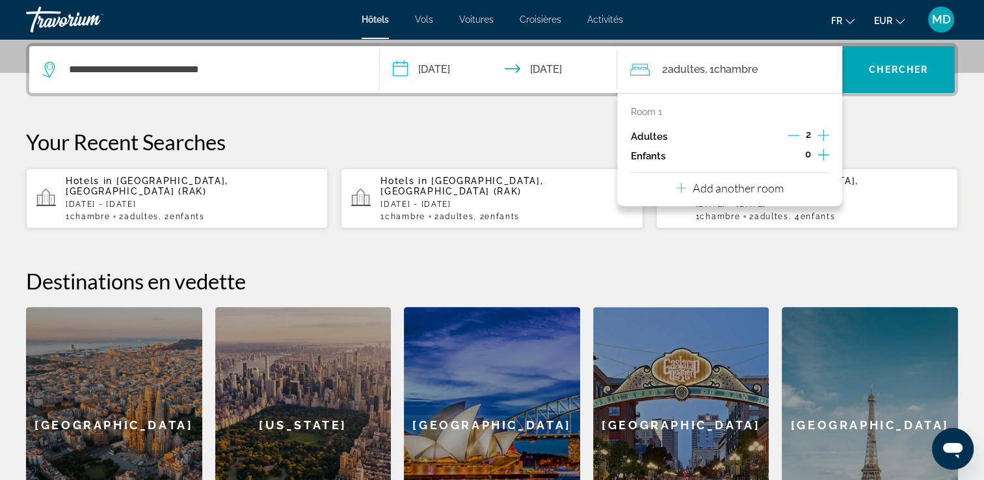
click at [820, 155] on icon "Increment children" at bounding box center [824, 155] width 12 height 16
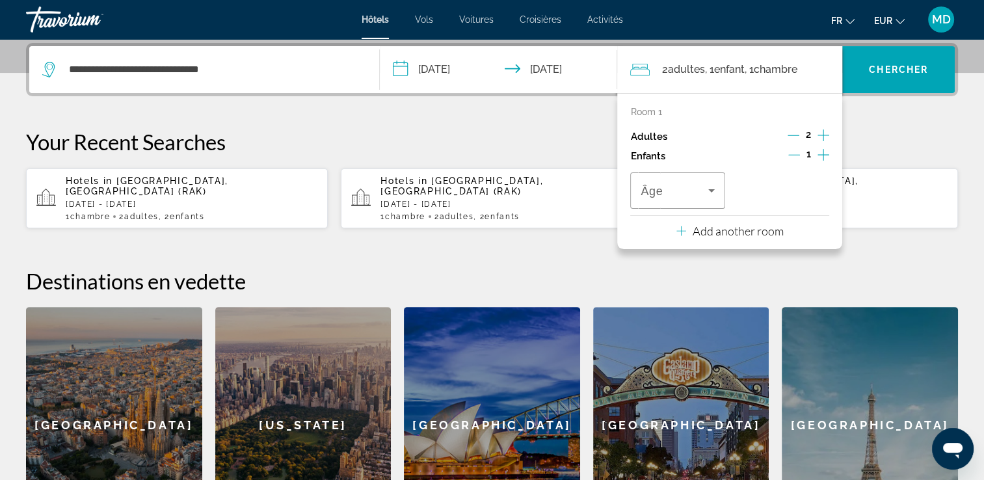
click at [820, 155] on icon "Increment children" at bounding box center [824, 155] width 12 height 16
click at [709, 184] on icon "Travelers: 2 adults, 2 children" at bounding box center [712, 191] width 16 height 16
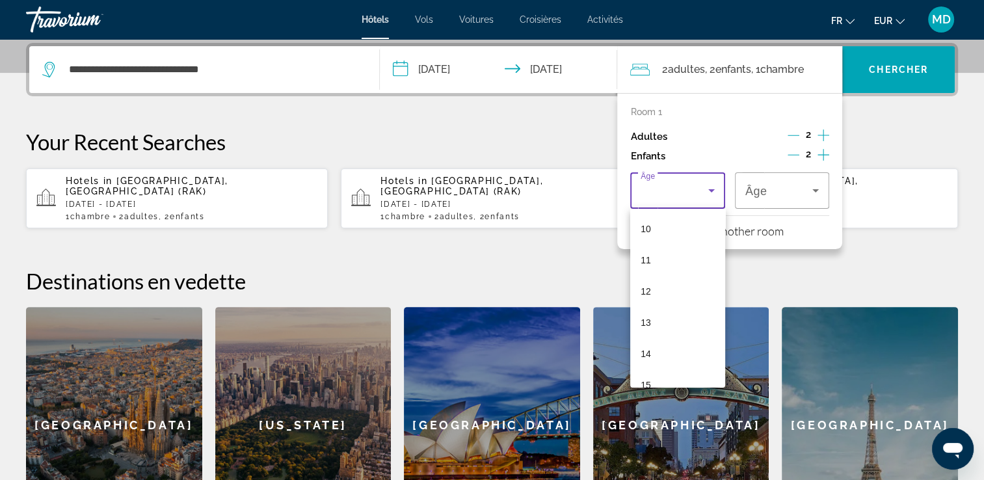
scroll to position [393, 0]
click at [665, 338] on mat-option "16" at bounding box center [677, 336] width 94 height 31
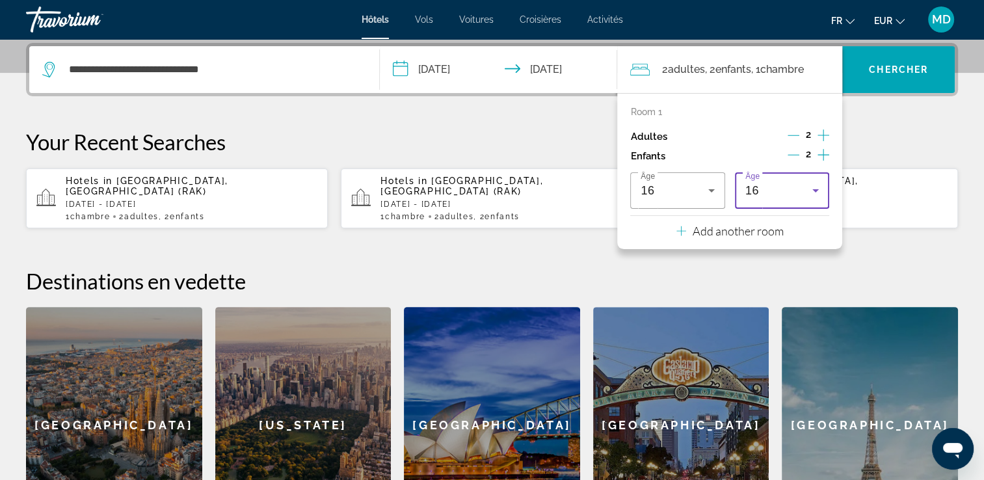
click at [780, 194] on div "16" at bounding box center [778, 191] width 67 height 16
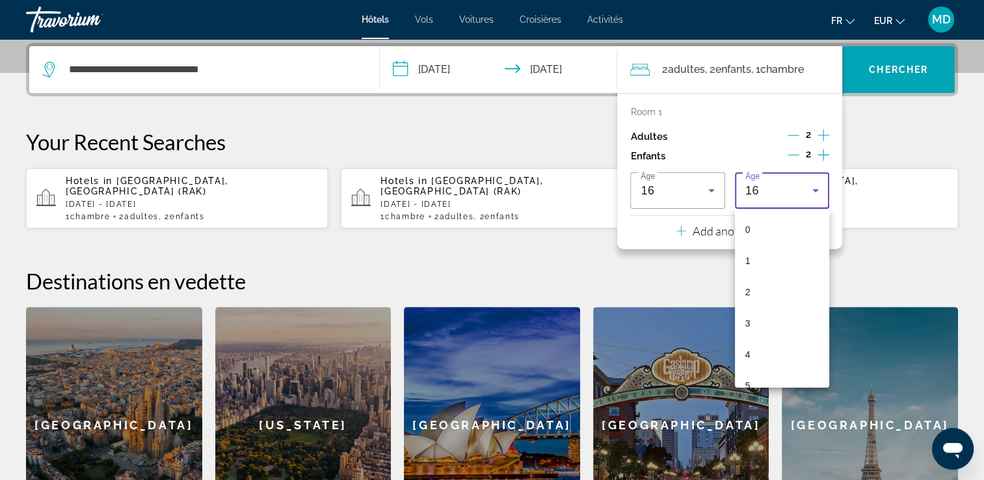
scroll to position [356, 0]
click at [804, 220] on mat-option "11" at bounding box center [782, 216] width 94 height 31
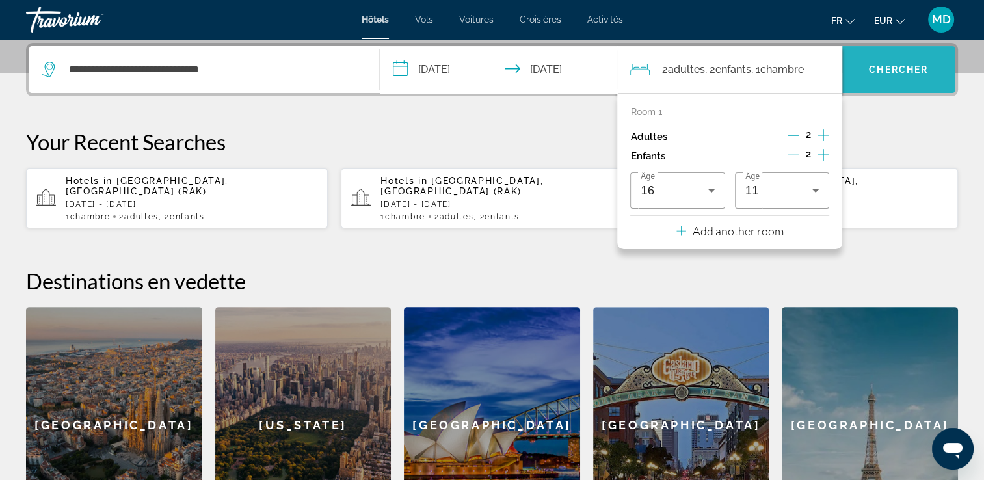
click at [898, 70] on span "Chercher" at bounding box center [898, 69] width 59 height 10
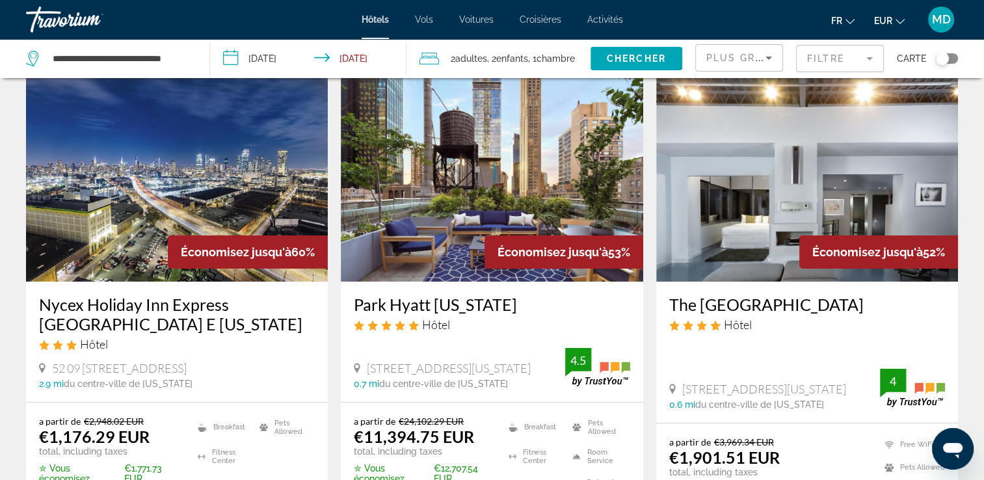
scroll to position [36, 0]
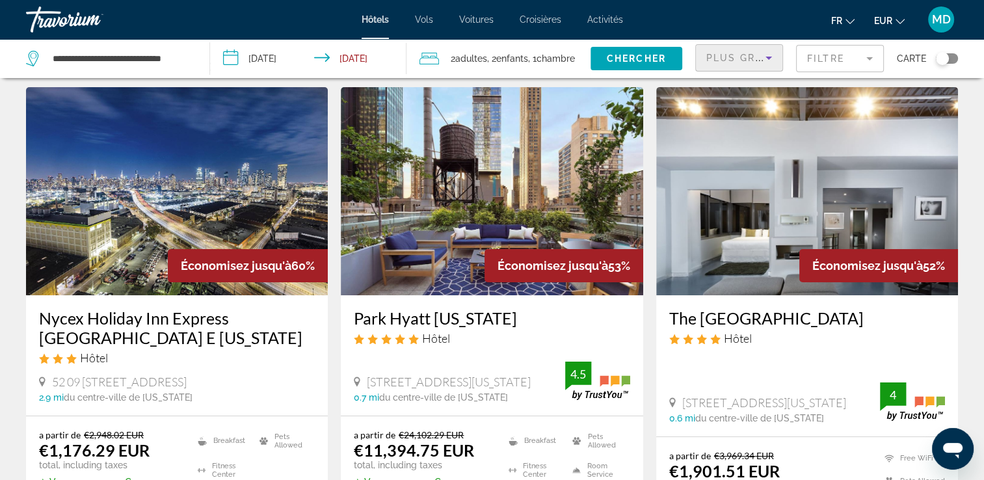
click at [762, 56] on icon "Sort by" at bounding box center [769, 58] width 16 height 16
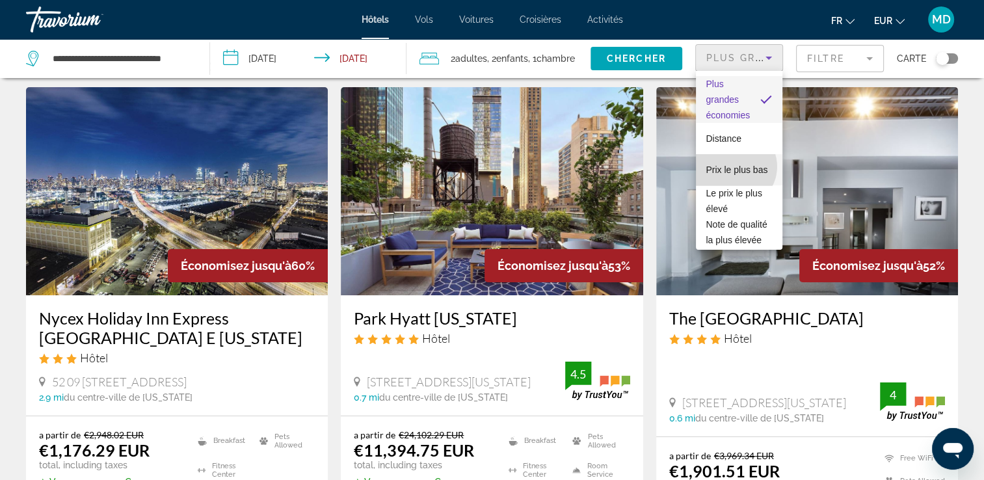
click at [734, 167] on span "Prix le plus bas" at bounding box center [737, 170] width 62 height 10
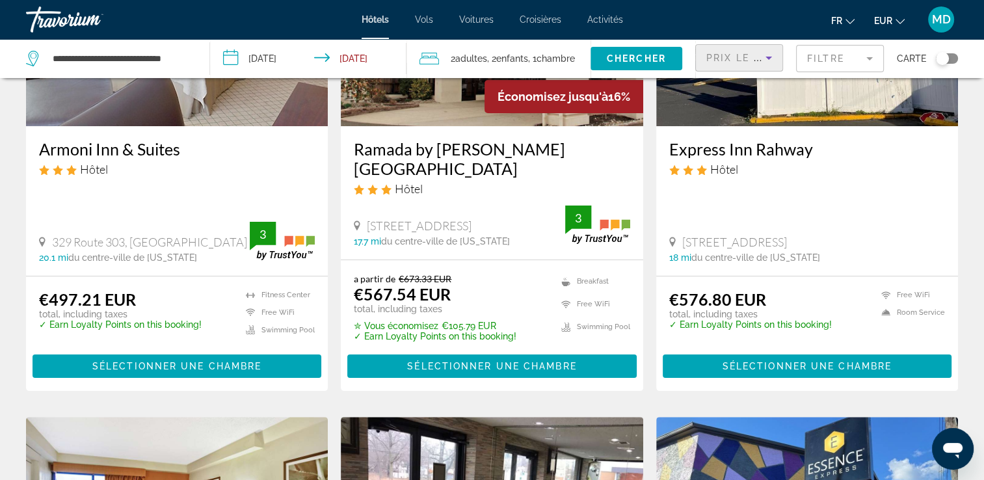
scroll to position [174, 0]
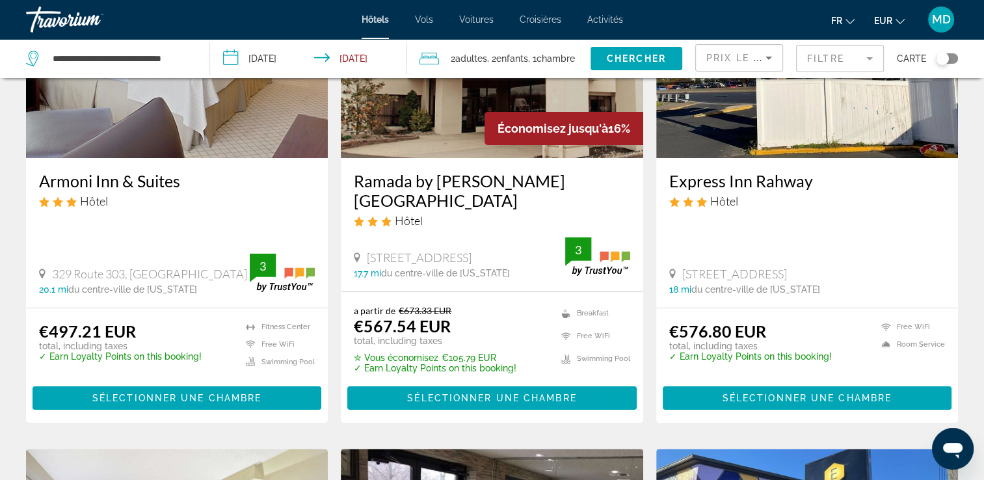
click at [947, 54] on div "Toggle map" at bounding box center [942, 58] width 13 height 13
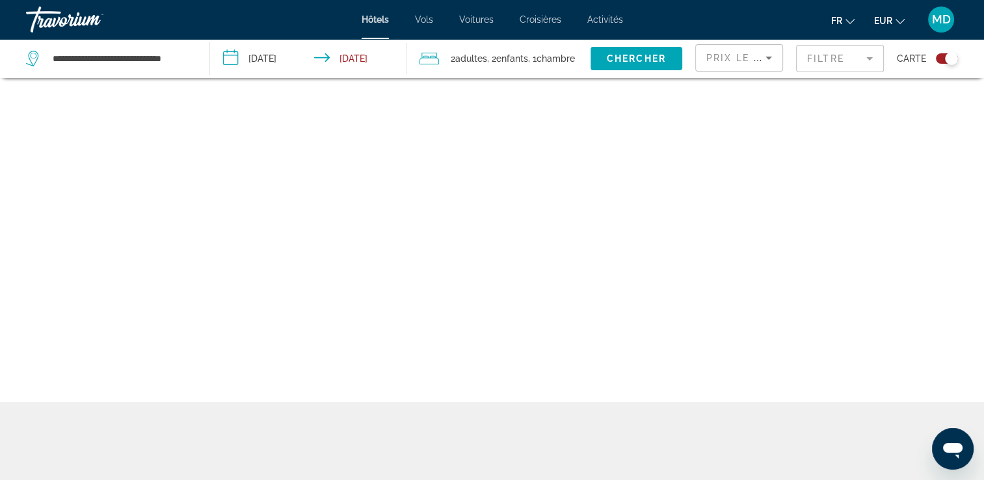
scroll to position [78, 0]
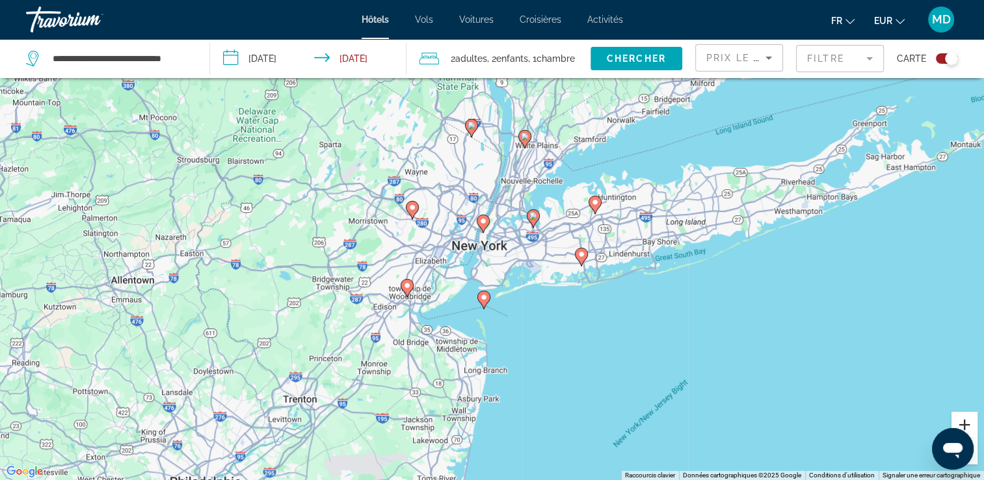
click at [968, 416] on button "Zoom avant" at bounding box center [965, 425] width 26 height 26
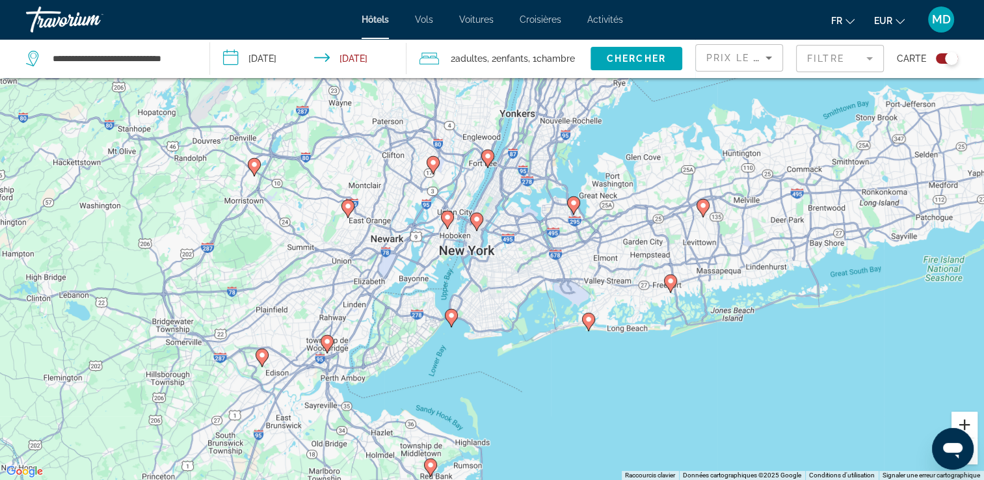
click at [968, 416] on button "Zoom avant" at bounding box center [965, 425] width 26 height 26
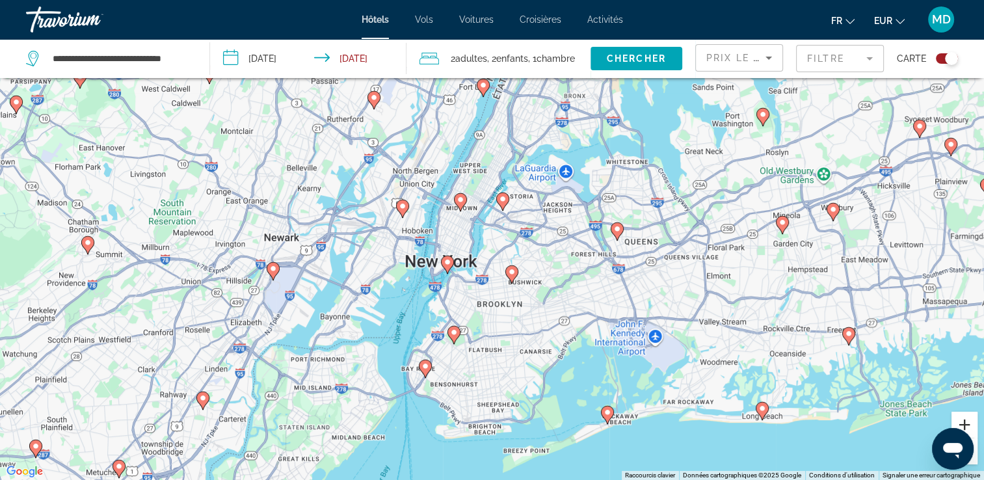
click at [965, 417] on button "Zoom avant" at bounding box center [965, 425] width 26 height 26
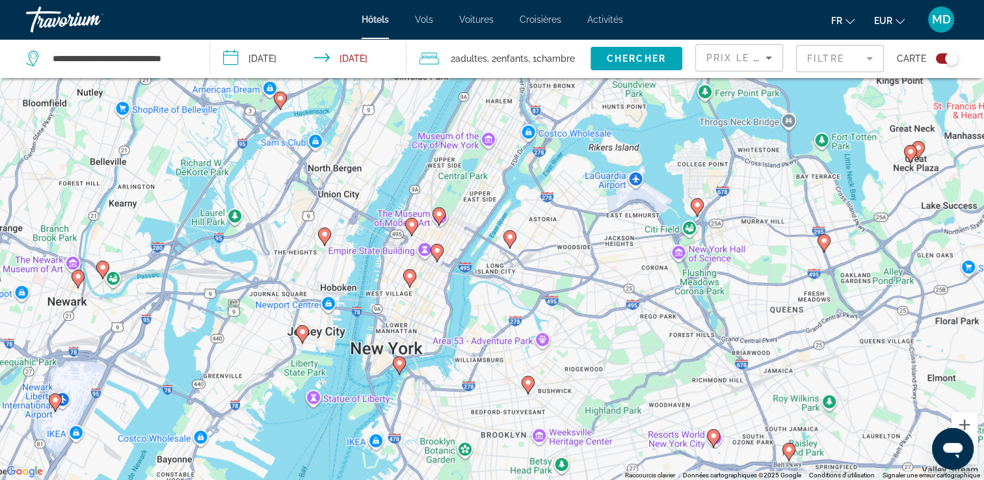
drag, startPoint x: 668, startPoint y: 185, endPoint x: 665, endPoint y: 270, distance: 85.3
click at [665, 270] on div "Pour activer le glissement avec le clavier, appuyez sur Alt+Entrée. Une fois ce…" at bounding box center [492, 240] width 984 height 480
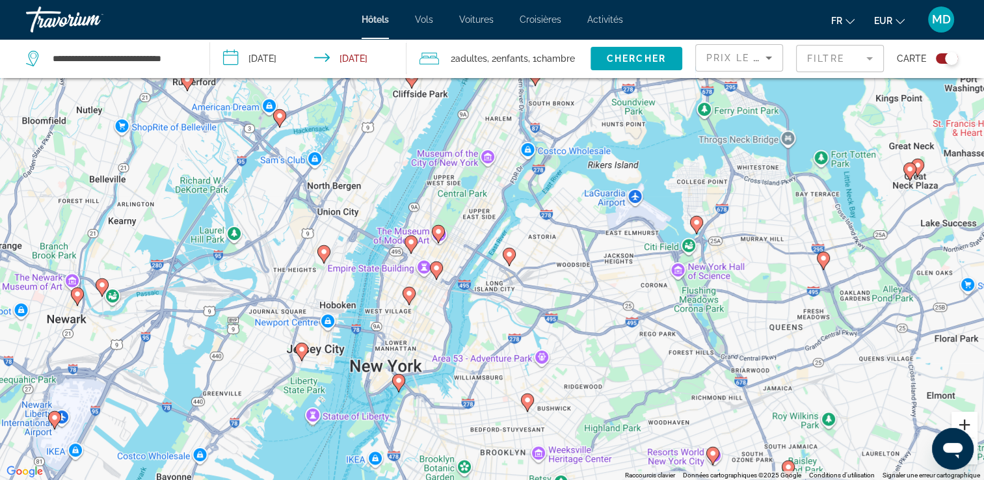
click at [968, 418] on button "Zoom avant" at bounding box center [965, 425] width 26 height 26
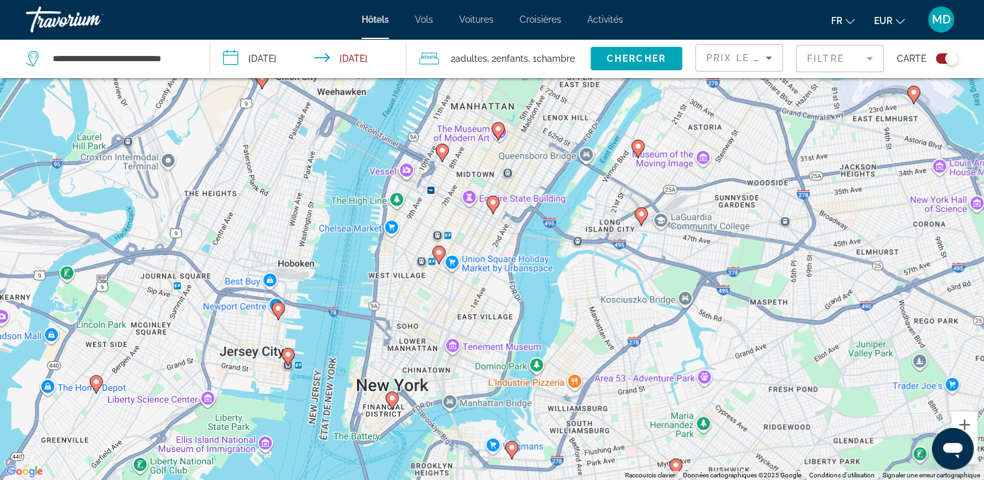
drag, startPoint x: 507, startPoint y: 207, endPoint x: 627, endPoint y: 95, distance: 163.8
click at [627, 95] on div "Pour activer le glissement avec le clavier, appuyez sur Alt+Entrée. Une fois ce…" at bounding box center [492, 240] width 984 height 480
click at [387, 398] on icon "Main content" at bounding box center [392, 400] width 12 height 17
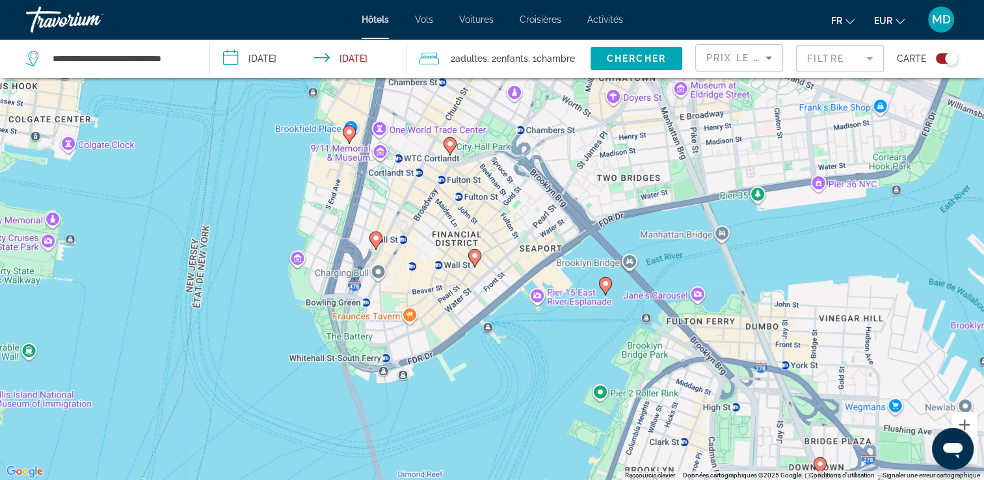
click at [473, 259] on image "Main content" at bounding box center [475, 256] width 8 height 8
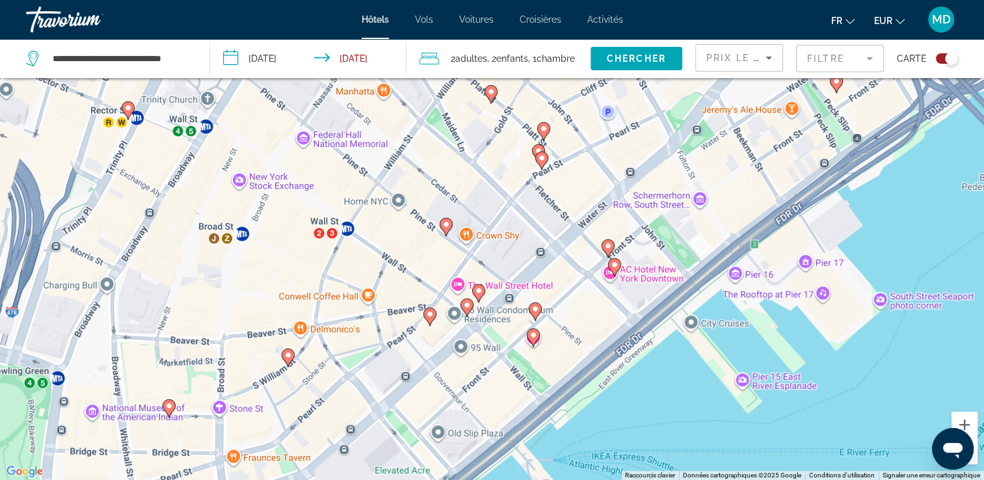
click at [493, 230] on div "Pour naviguer, appuyez sur les touches fléchées. Pour activer le glissement ave…" at bounding box center [492, 240] width 984 height 480
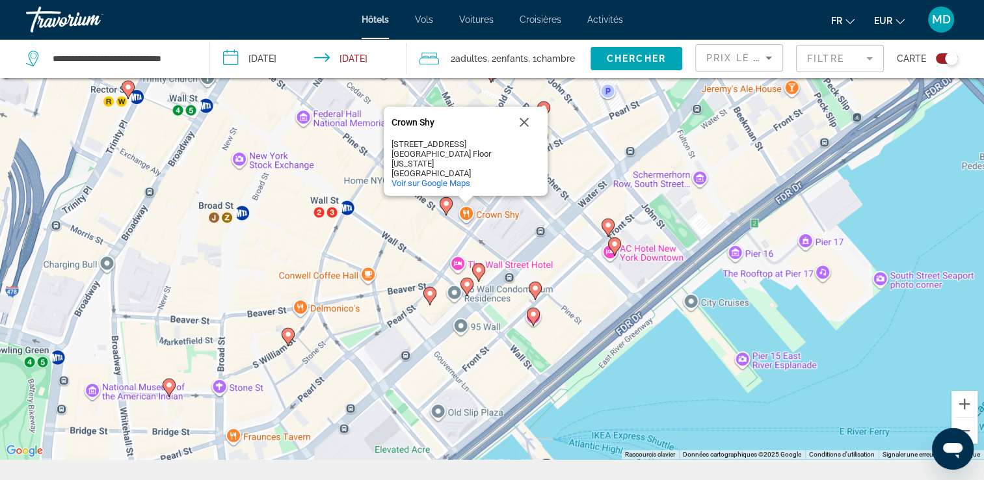
scroll to position [101, 0]
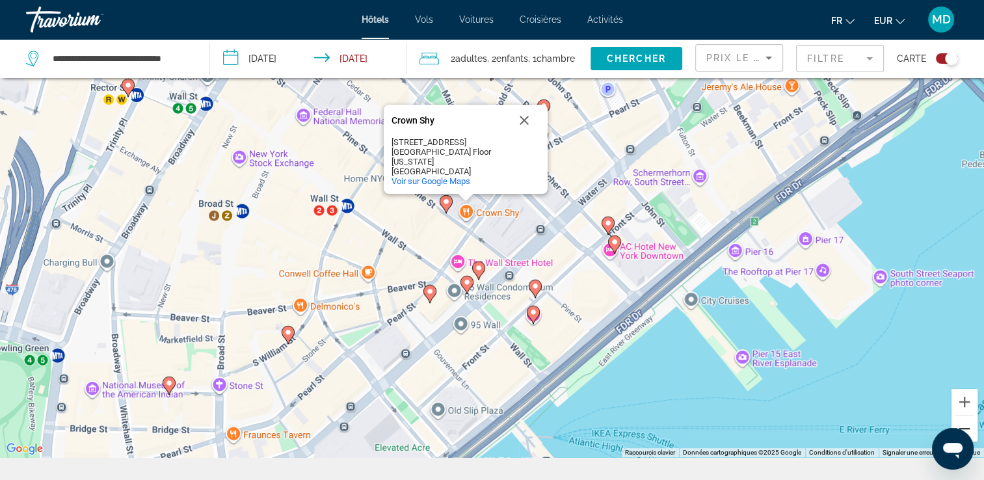
click at [968, 423] on button "Zoom arrière" at bounding box center [965, 429] width 26 height 26
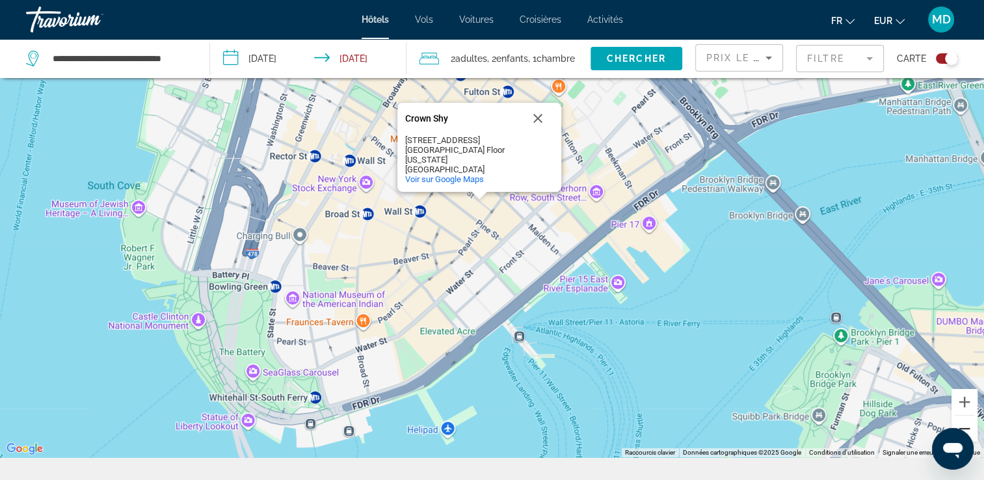
click at [968, 423] on button "Zoom arrière" at bounding box center [965, 429] width 26 height 26
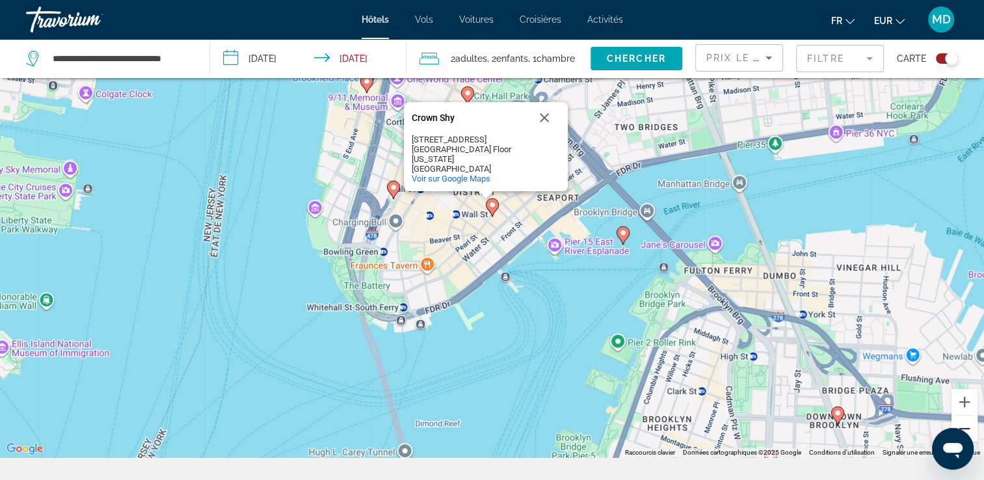
click at [968, 423] on button "Zoom arrière" at bounding box center [965, 429] width 26 height 26
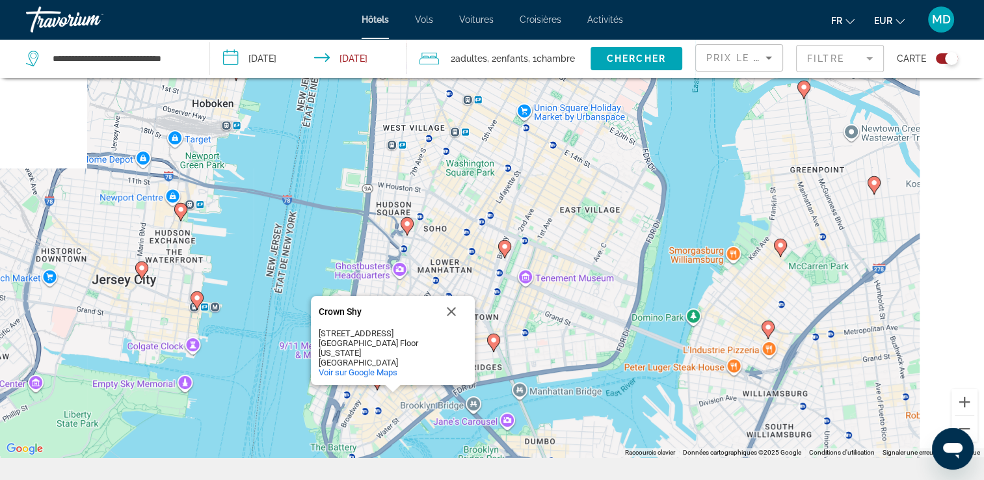
drag, startPoint x: 720, startPoint y: 170, endPoint x: 609, endPoint y: 404, distance: 258.6
click at [609, 404] on div "Pour naviguer, appuyez sur les touches fléchées. Pour activer le glissement ave…" at bounding box center [492, 217] width 984 height 480
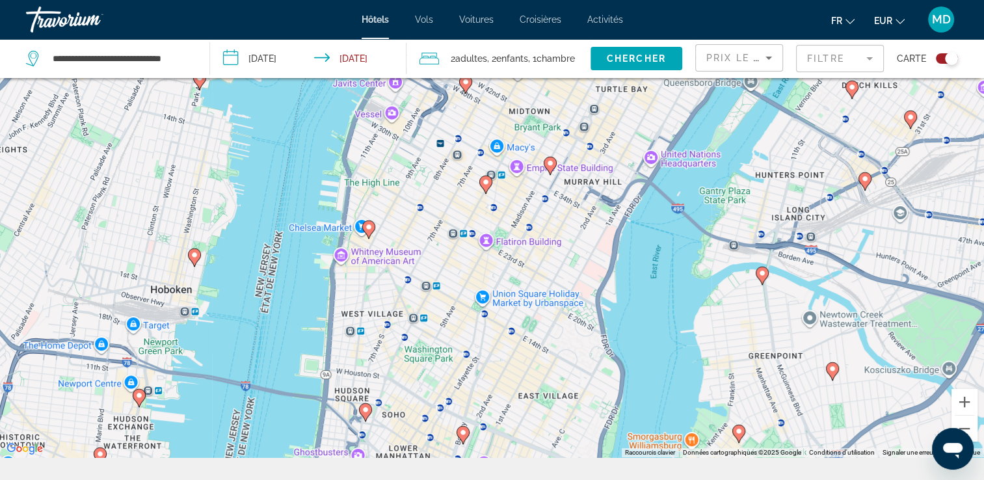
drag, startPoint x: 539, startPoint y: 178, endPoint x: 475, endPoint y: 373, distance: 205.9
click at [475, 373] on div "Pour naviguer, appuyez sur les touches fléchées. Pour activer le glissement ave…" at bounding box center [492, 217] width 984 height 480
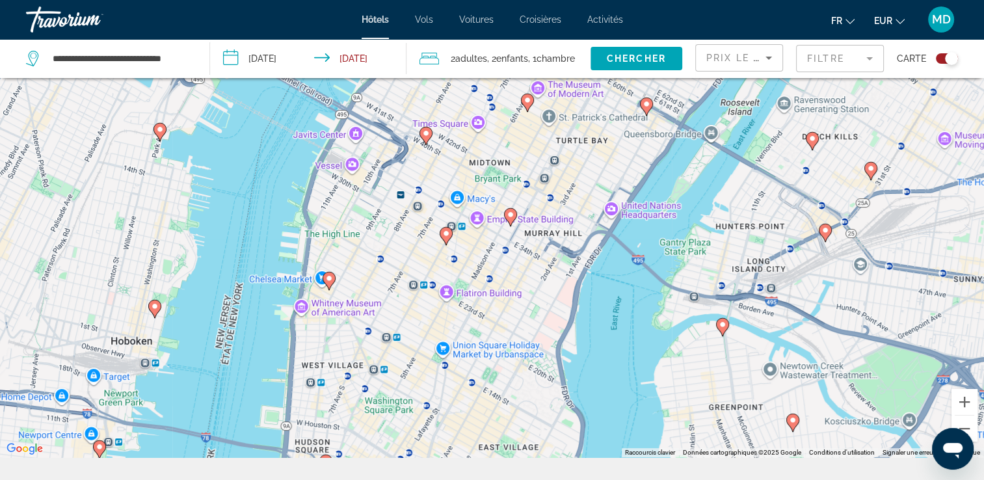
drag, startPoint x: 552, startPoint y: 218, endPoint x: 547, endPoint y: 230, distance: 13.4
click at [547, 230] on div "Pour naviguer, appuyez sur les touches fléchées. Pour activer le glissement ave…" at bounding box center [492, 217] width 984 height 480
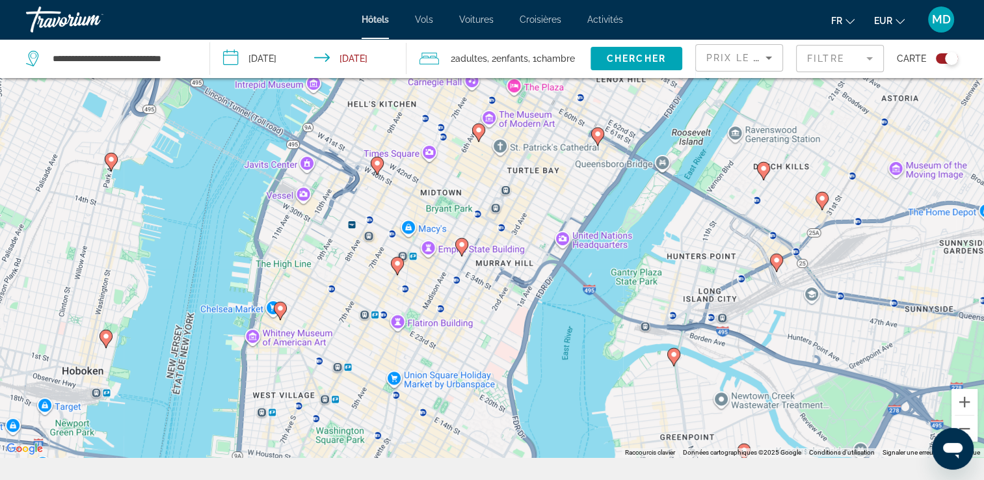
drag, startPoint x: 547, startPoint y: 230, endPoint x: 495, endPoint y: 264, distance: 62.1
click at [495, 264] on div "Pour naviguer, appuyez sur les touches fléchées. Pour activer le glissement ave…" at bounding box center [492, 217] width 984 height 480
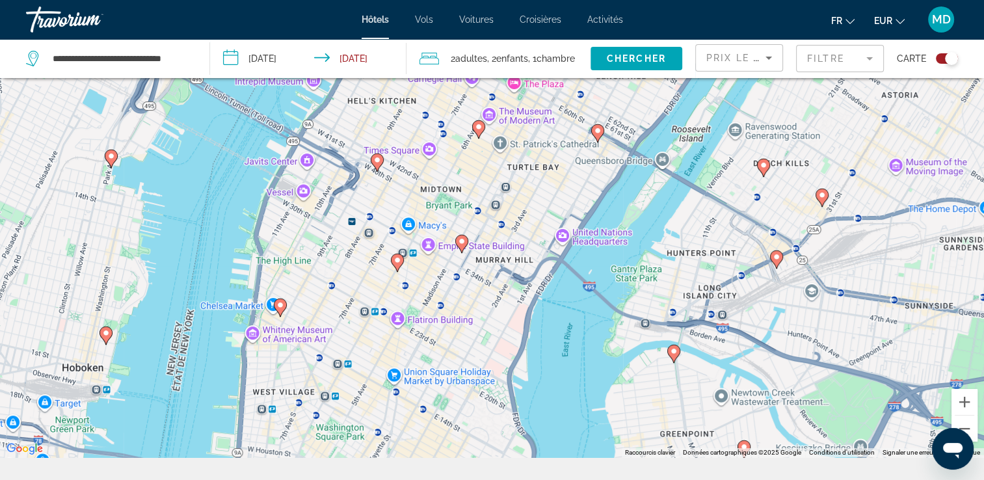
click at [377, 160] on image "Main content" at bounding box center [377, 160] width 8 height 8
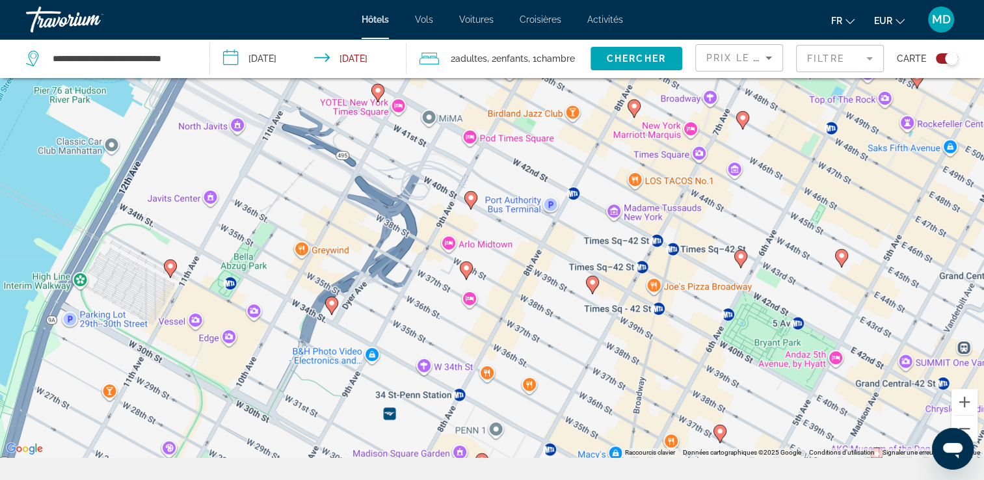
click at [468, 196] on image "Main content" at bounding box center [471, 198] width 8 height 8
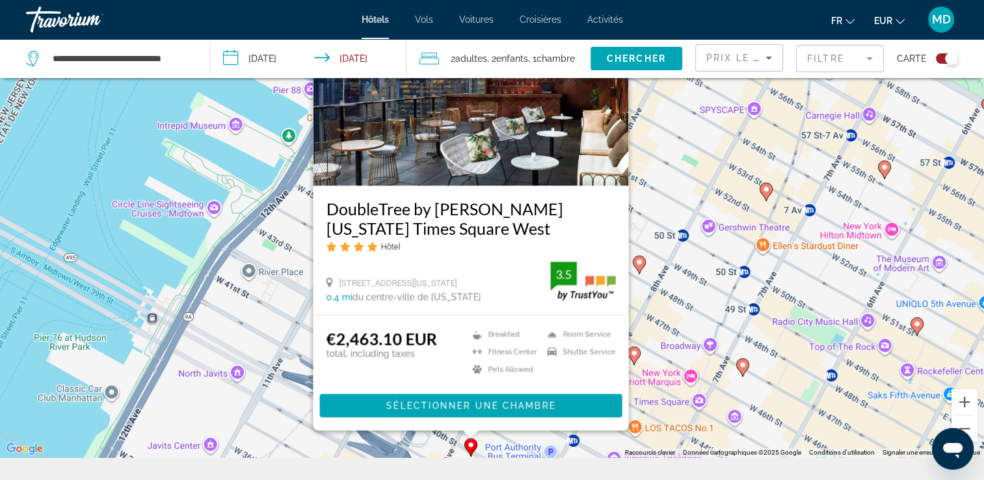
click at [638, 258] on icon "Main content" at bounding box center [639, 264] width 12 height 17
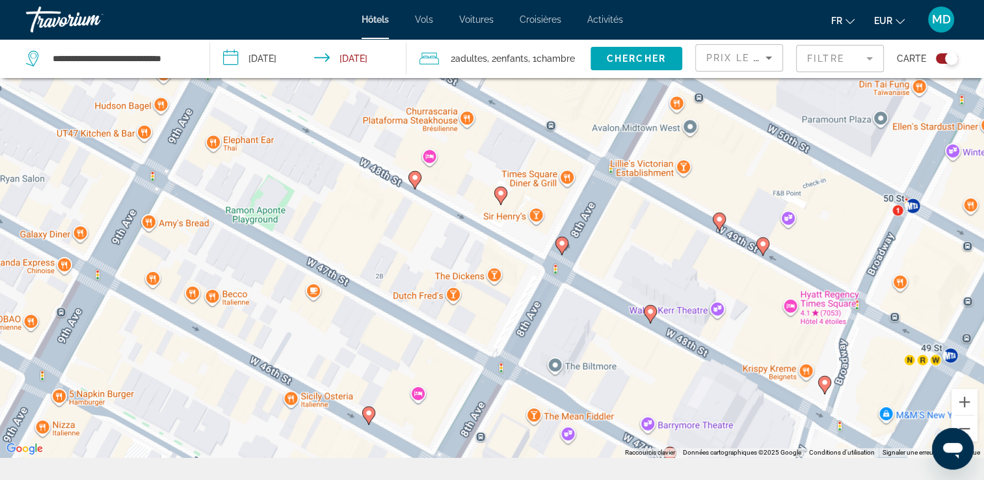
click at [500, 191] on image "Main content" at bounding box center [501, 193] width 8 height 8
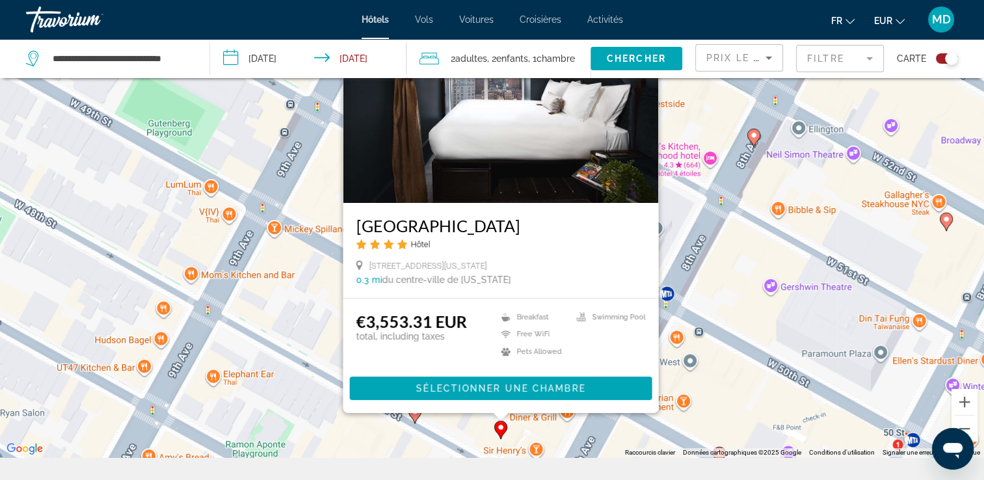
click at [448, 436] on div "Pour naviguer, appuyez sur les touches fléchées. Pour activer le glissement ave…" at bounding box center [492, 217] width 984 height 480
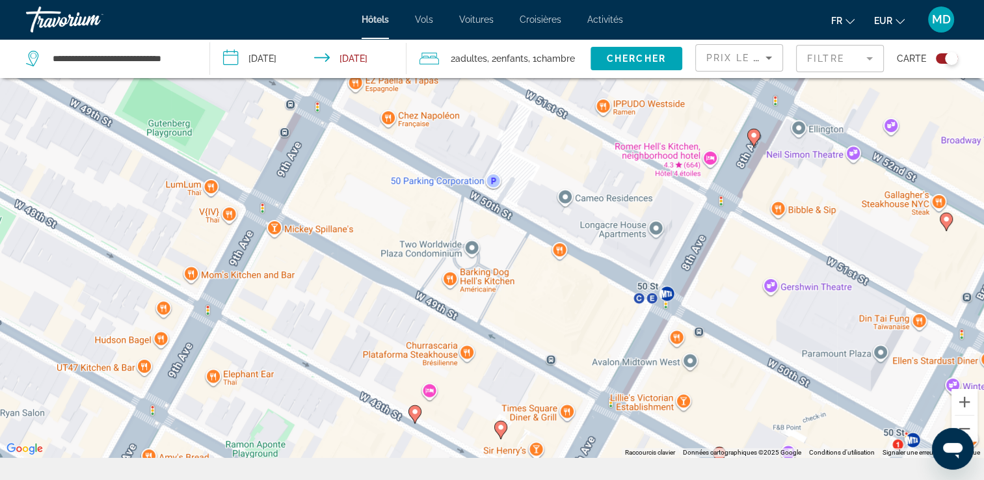
click at [416, 415] on image "Main content" at bounding box center [415, 412] width 8 height 8
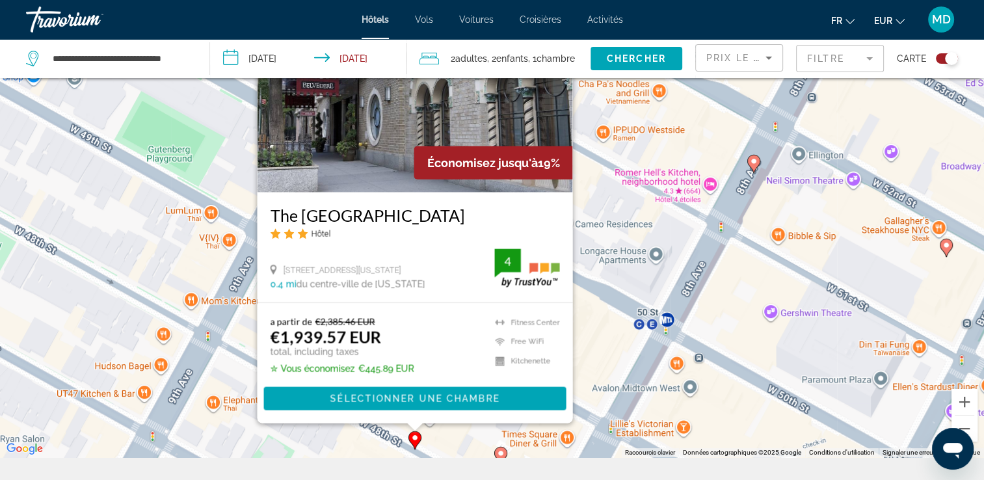
click at [363, 422] on div "a partir de €2,385.46 EUR €1,939.57 EUR total, including taxes ✮ Vous économise…" at bounding box center [414, 363] width 315 height 120
click at [970, 421] on button "Zoom arrière" at bounding box center [965, 429] width 26 height 26
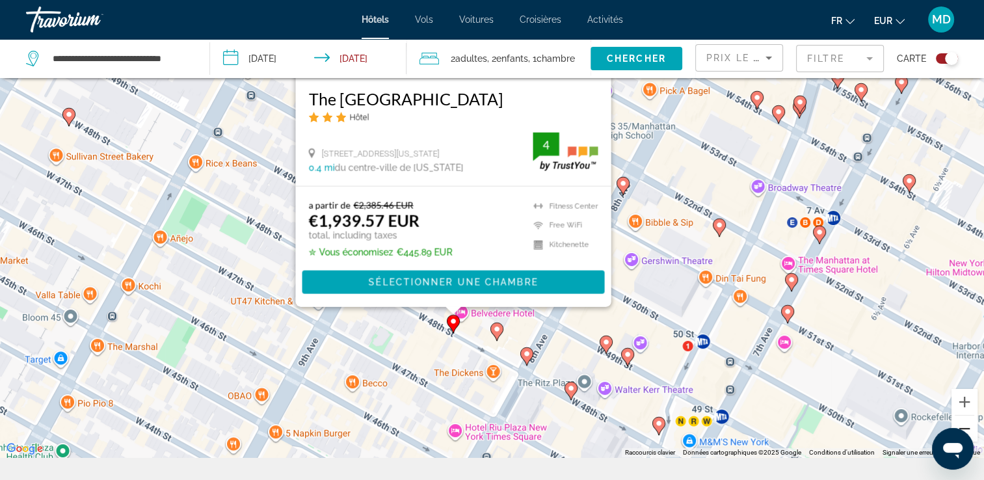
click at [970, 421] on button "Zoom arrière" at bounding box center [965, 429] width 26 height 26
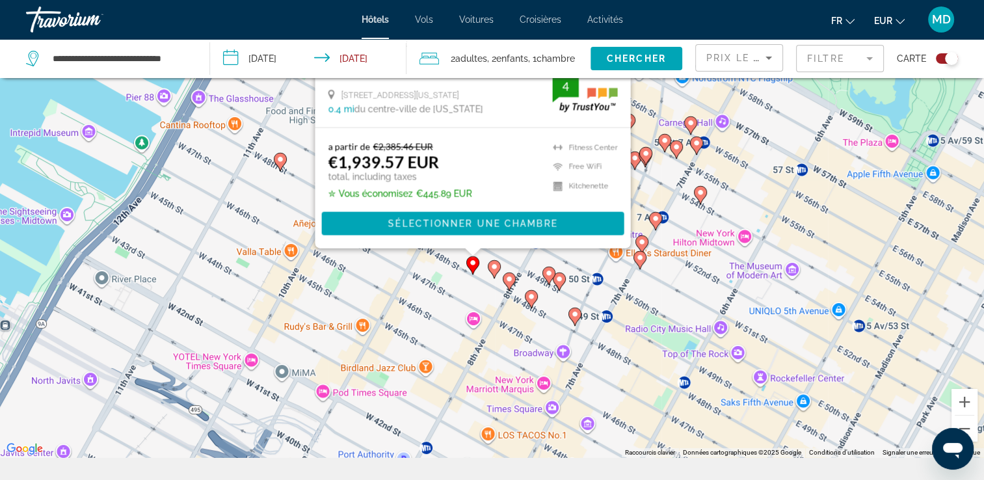
click at [855, 62] on mat-form-field "Filtre" at bounding box center [840, 58] width 88 height 27
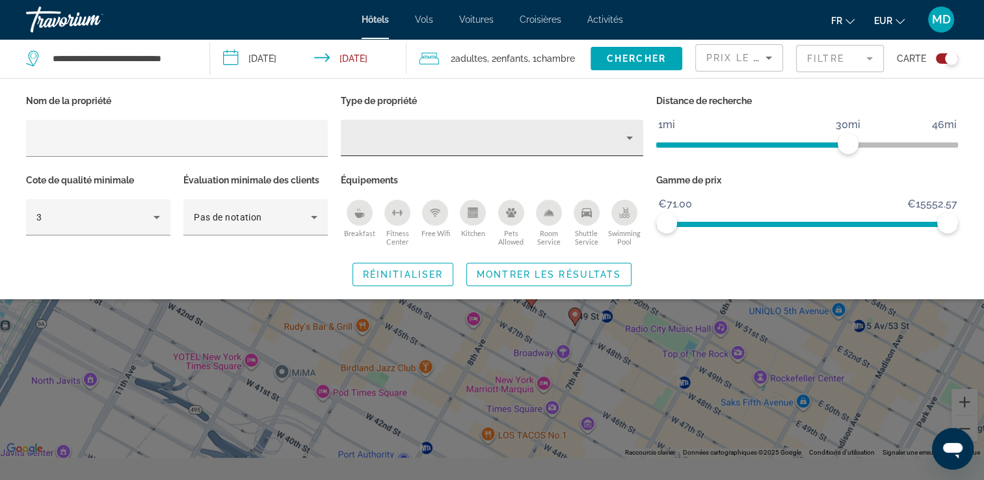
click at [593, 147] on div "Hotel Filters" at bounding box center [491, 138] width 281 height 36
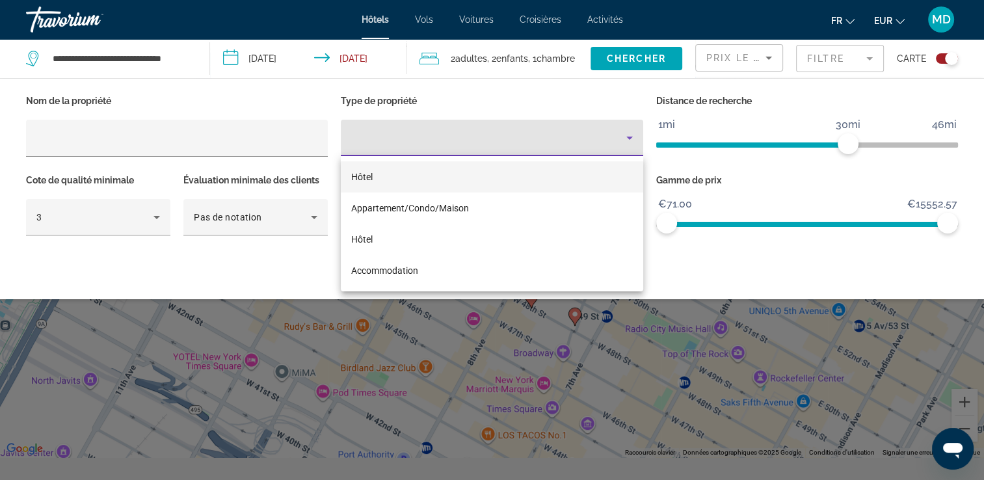
click at [532, 150] on div at bounding box center [492, 240] width 984 height 480
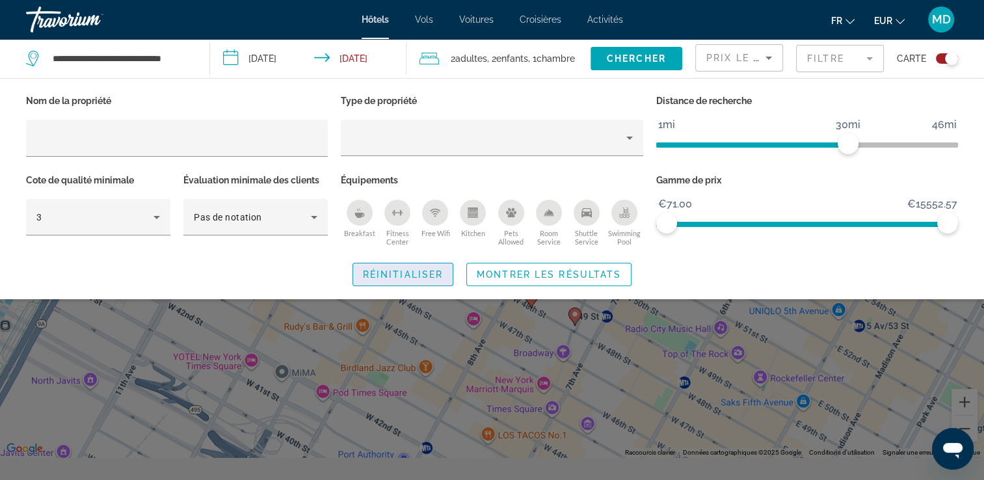
click at [413, 274] on span "Réinitialiser" at bounding box center [403, 274] width 80 height 10
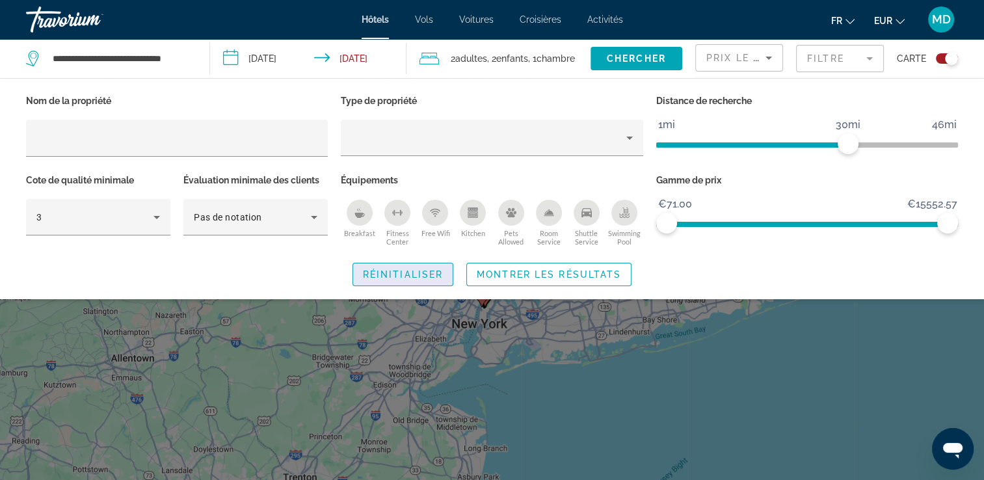
click at [413, 274] on span "Réinitialiser" at bounding box center [403, 274] width 80 height 10
click at [595, 363] on div "Search widget" at bounding box center [492, 337] width 984 height 285
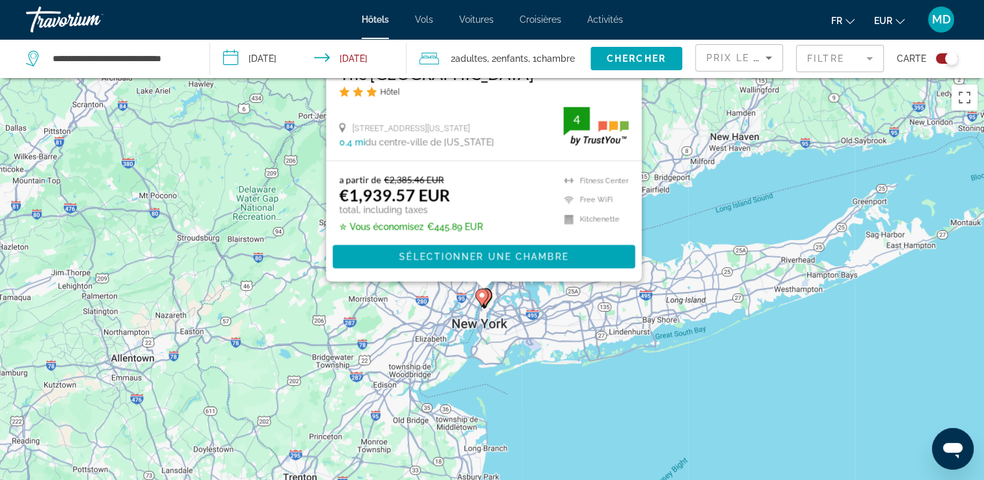
click at [948, 59] on div "Toggle map" at bounding box center [951, 58] width 13 height 13
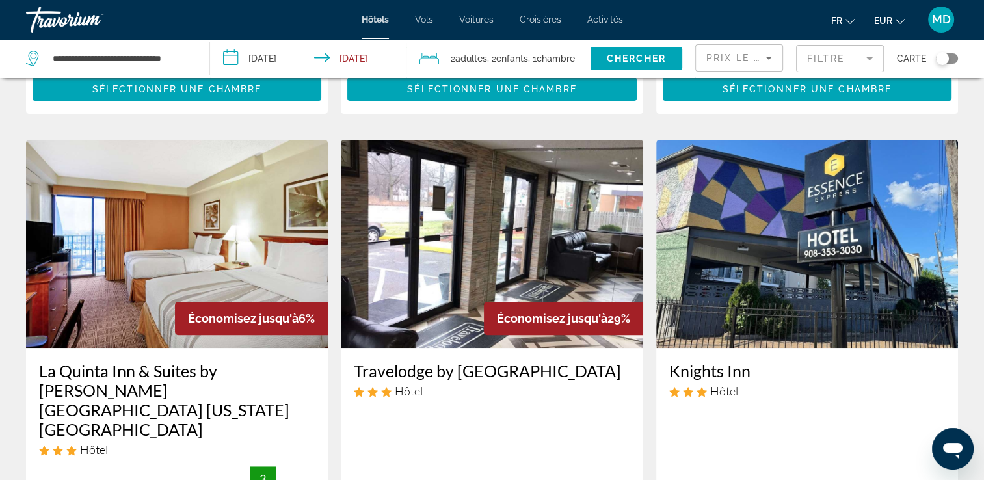
scroll to position [544, 0]
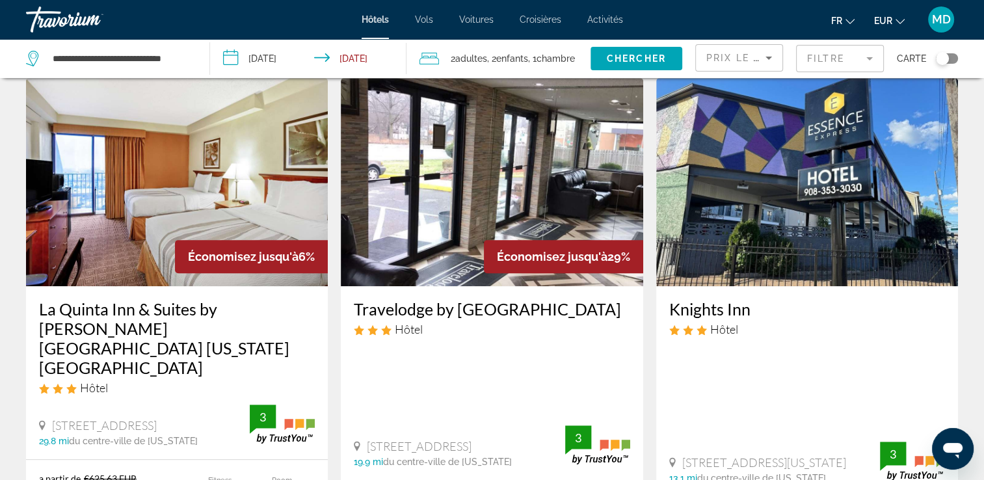
click at [864, 58] on mat-form-field "Filtre" at bounding box center [840, 58] width 88 height 27
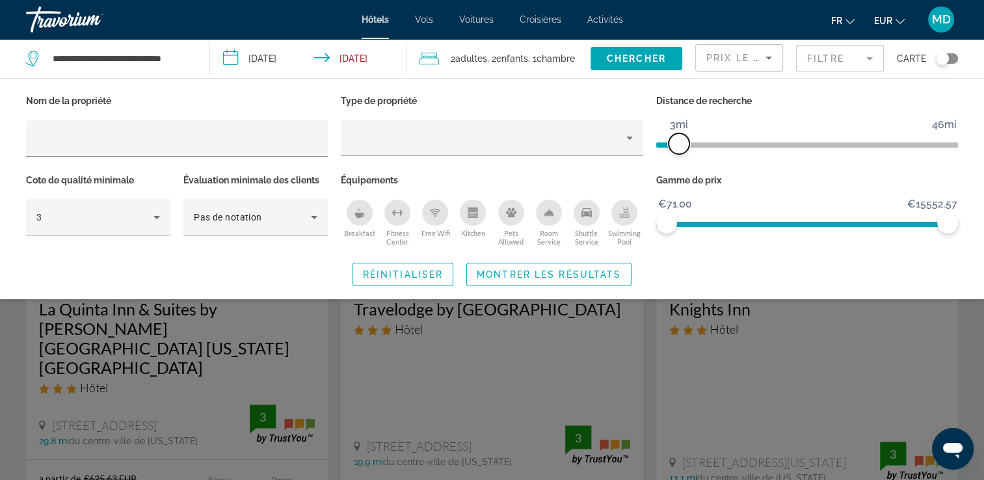
drag, startPoint x: 846, startPoint y: 142, endPoint x: 680, endPoint y: 163, distance: 167.1
click at [680, 163] on div "Distance de recherche 1mi 46mi 3mi" at bounding box center [807, 131] width 315 height 79
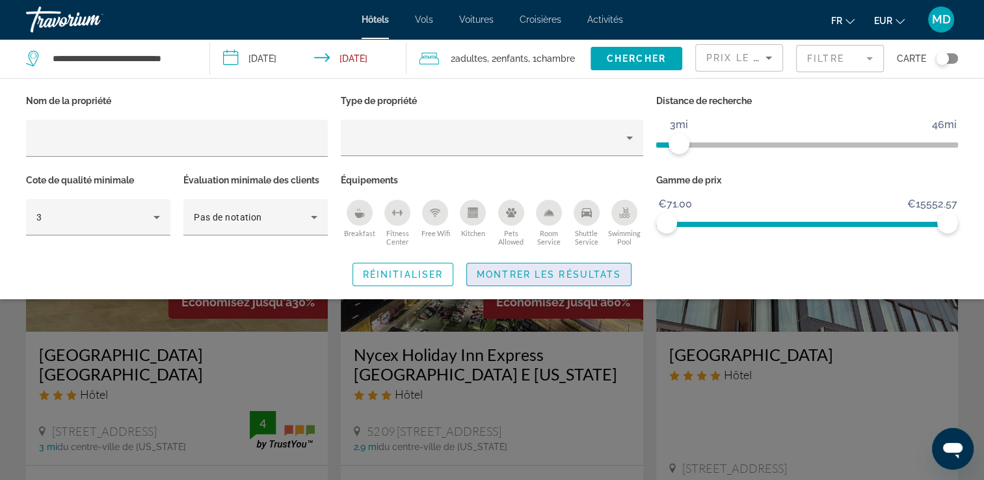
click at [610, 279] on span "Montrer les résultats" at bounding box center [549, 274] width 144 height 10
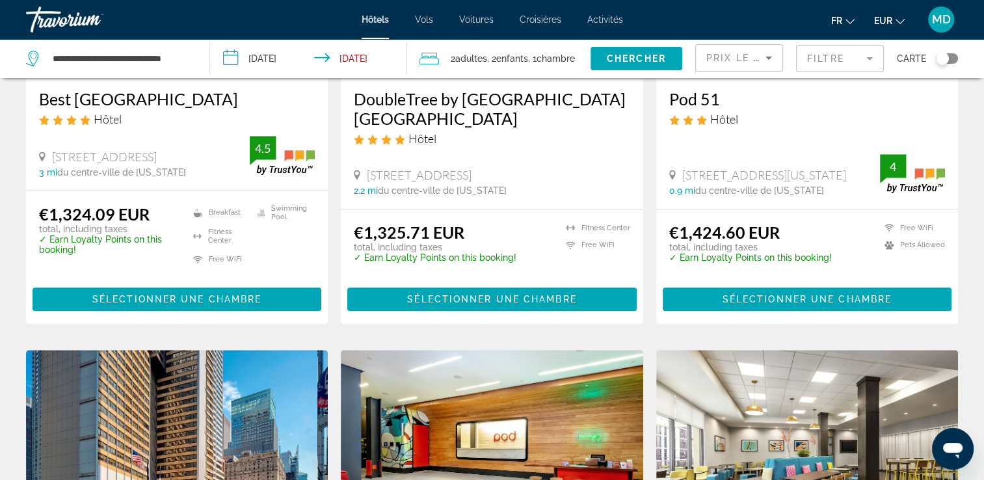
scroll to position [773, 0]
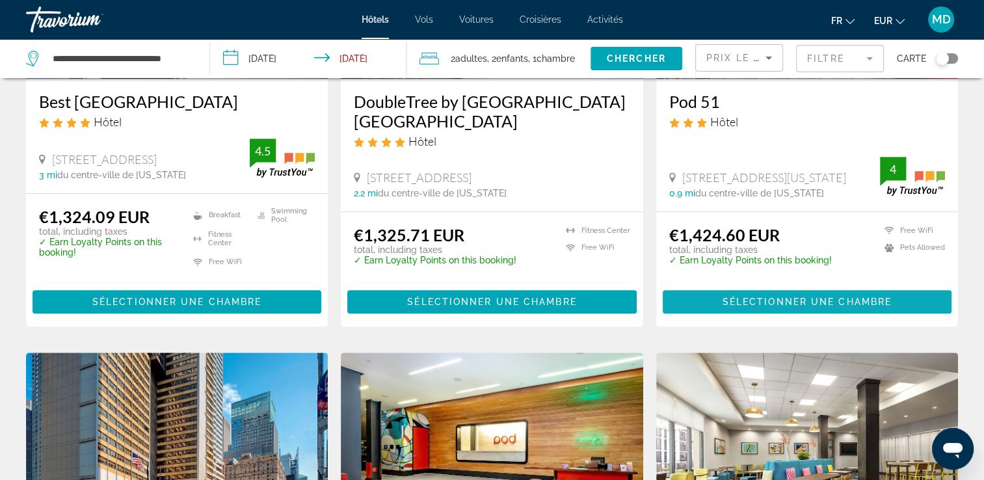
click at [744, 307] on span "Sélectionner une chambre" at bounding box center [807, 302] width 169 height 10
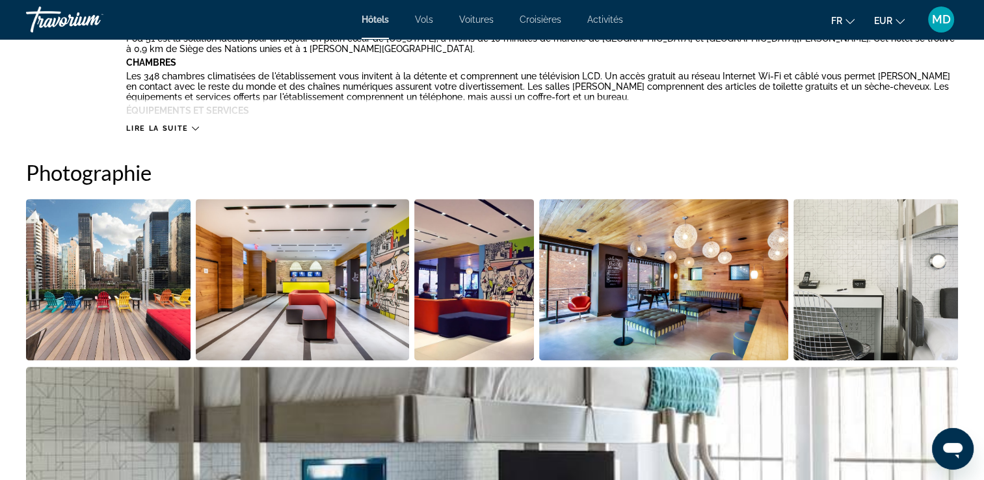
scroll to position [544, 0]
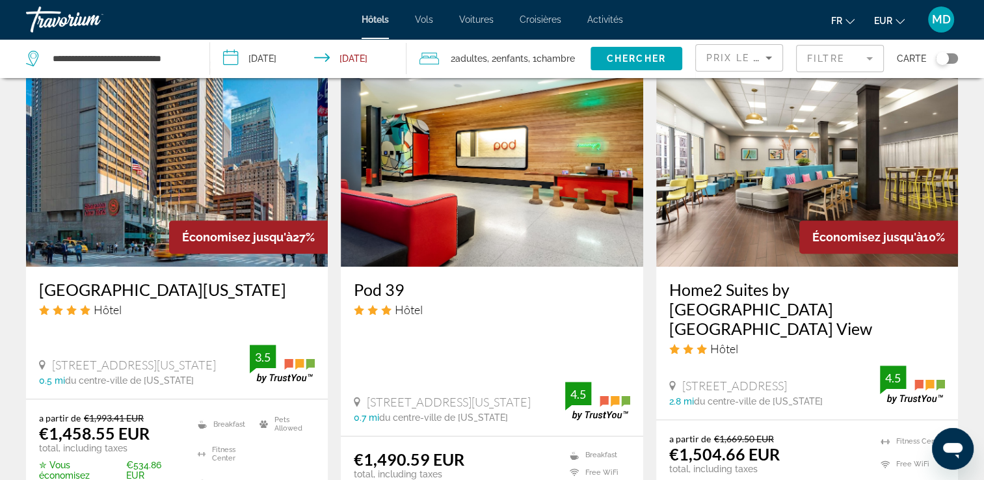
scroll to position [1127, 0]
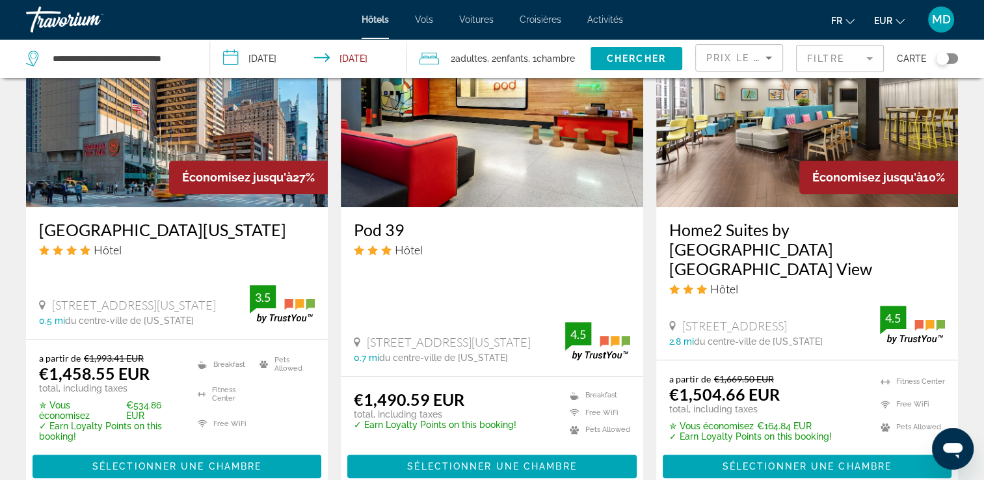
click at [264, 147] on img "Main content" at bounding box center [177, 103] width 302 height 208
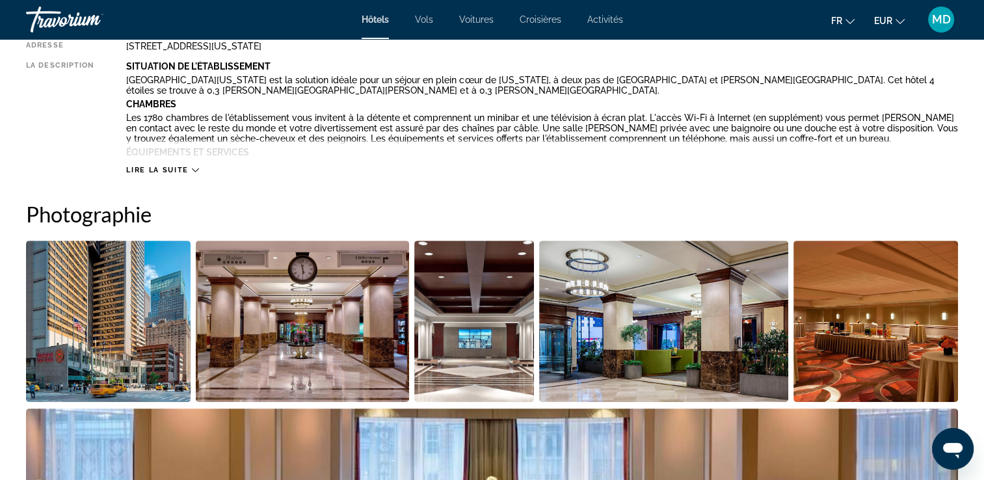
scroll to position [444, 0]
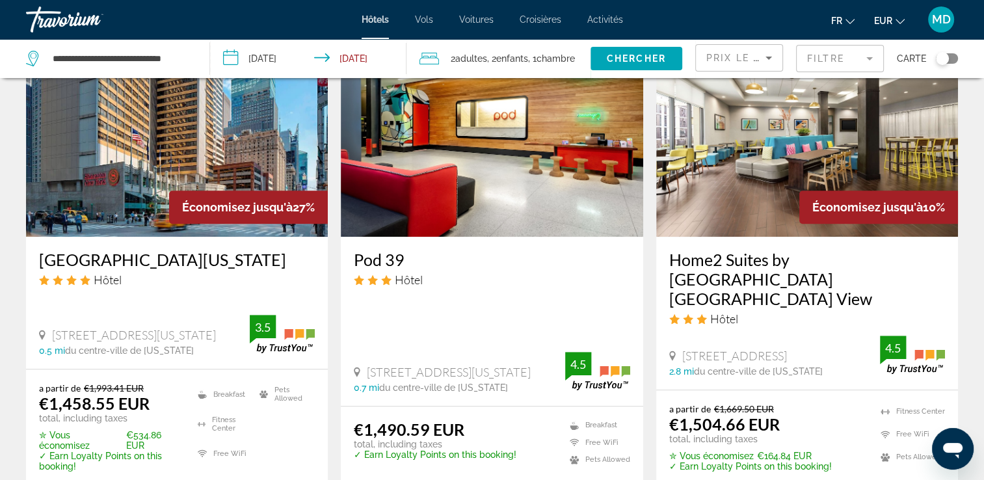
scroll to position [1088, 0]
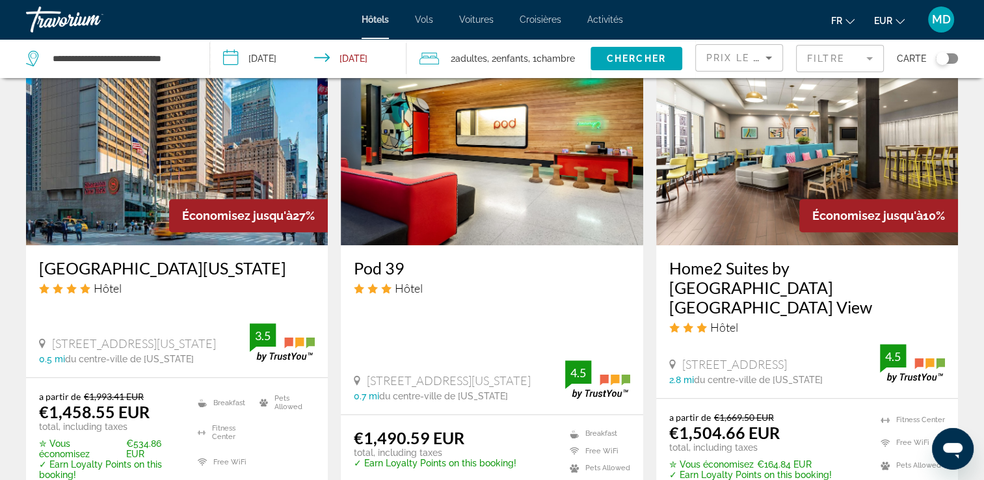
click at [825, 66] on mat-form-field "Filtre" at bounding box center [840, 58] width 88 height 27
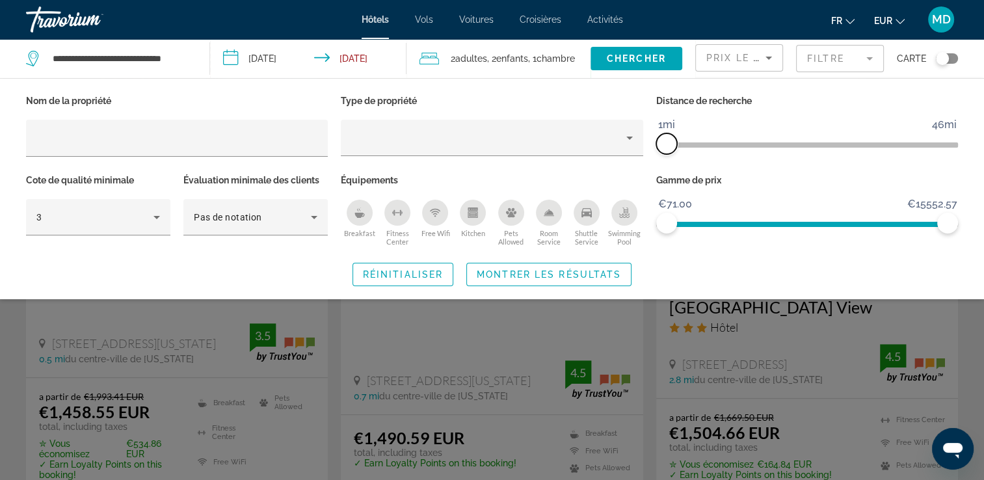
drag, startPoint x: 678, startPoint y: 140, endPoint x: 648, endPoint y: 142, distance: 29.9
click at [648, 142] on div "Nom de la propriété Type de propriété Distance de recherche 1mi 46mi 1mi Cote d…" at bounding box center [492, 171] width 945 height 158
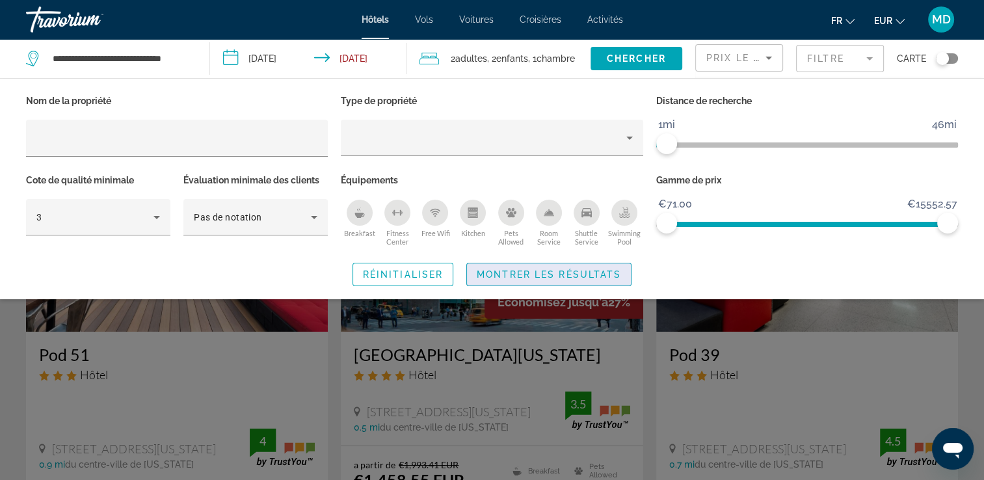
click at [567, 275] on span "Montrer les résultats" at bounding box center [549, 274] width 144 height 10
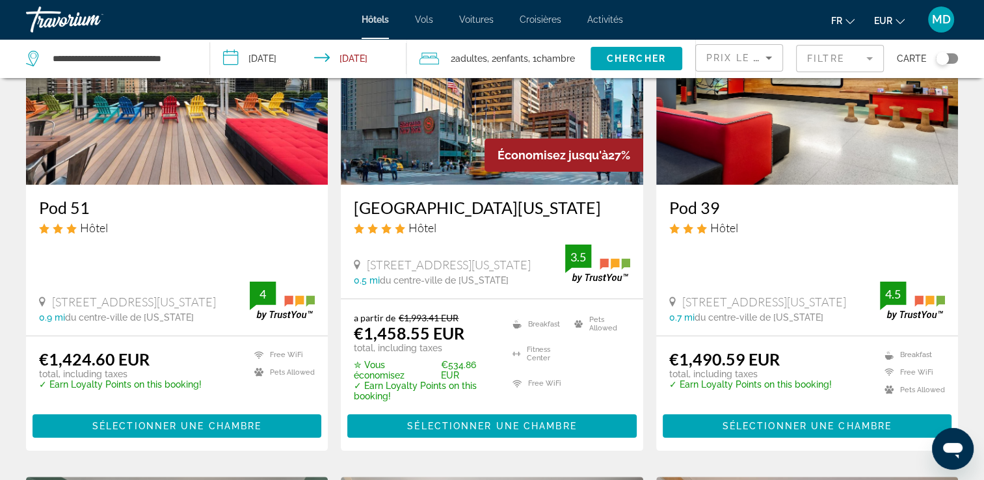
scroll to position [133, 0]
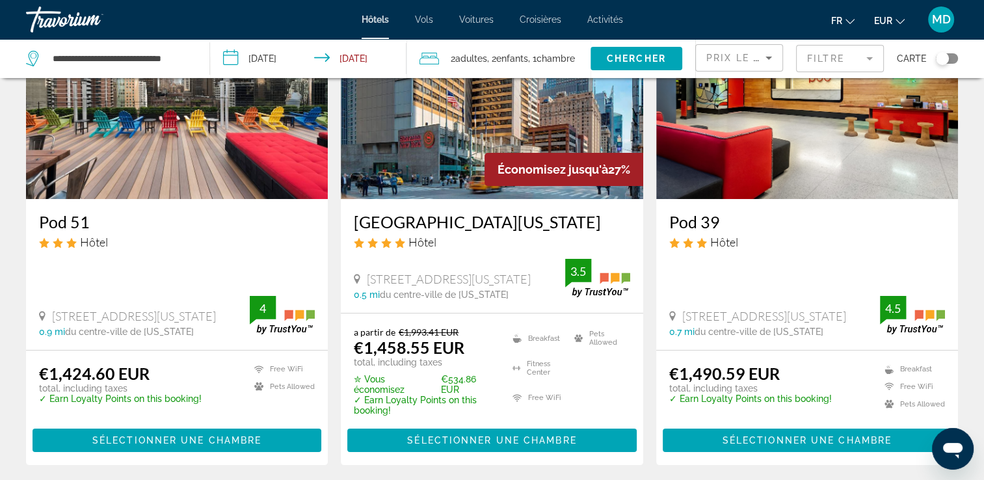
click at [567, 57] on span "Chambre" at bounding box center [556, 58] width 38 height 10
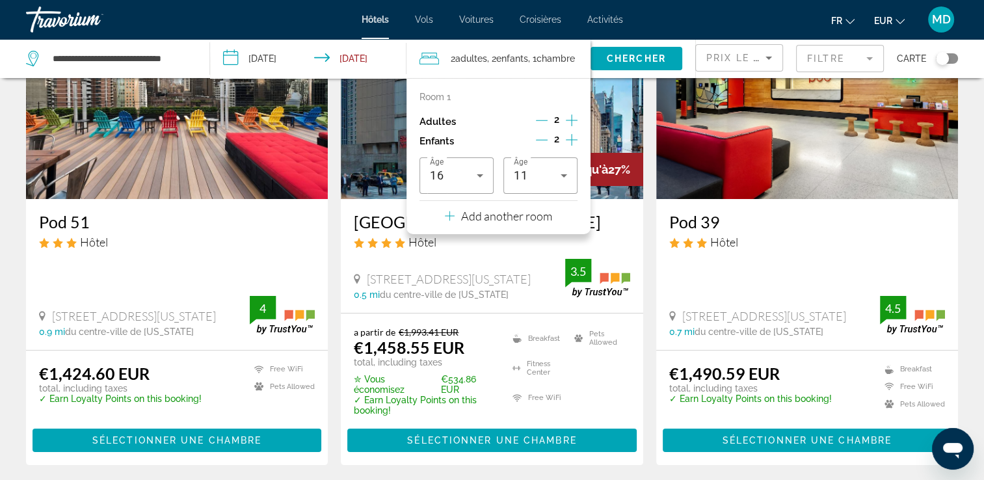
click at [540, 145] on icon "Decrement children" at bounding box center [542, 140] width 12 height 12
click at [540, 144] on icon "Decrement children" at bounding box center [543, 140] width 12 height 12
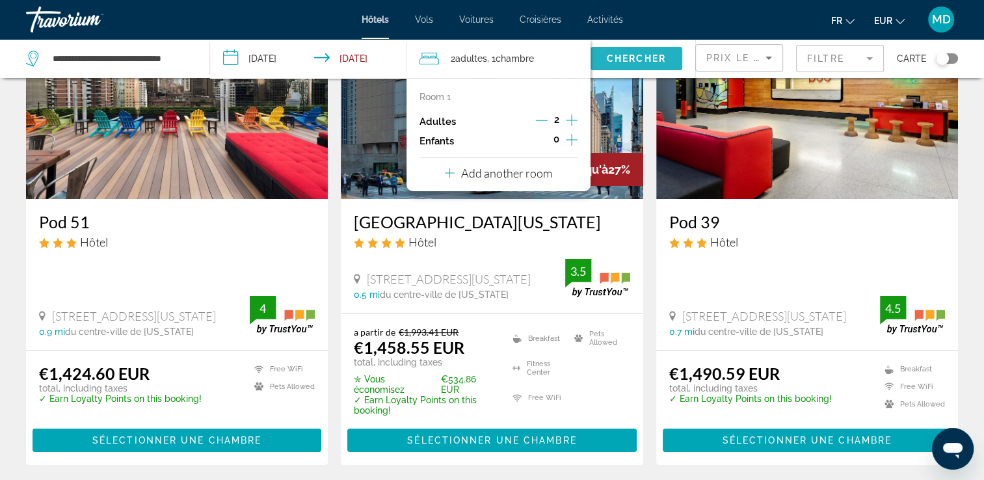
click at [619, 63] on span "Chercher" at bounding box center [636, 58] width 59 height 10
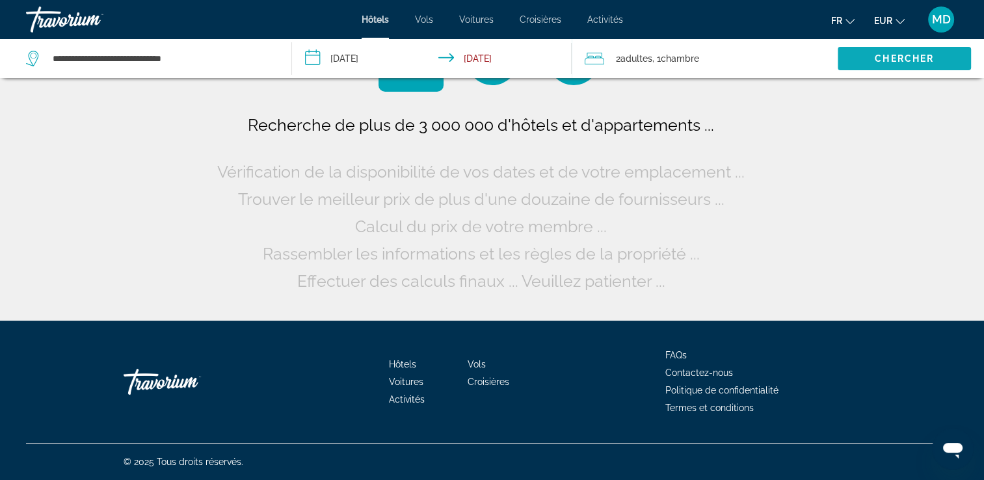
scroll to position [0, 0]
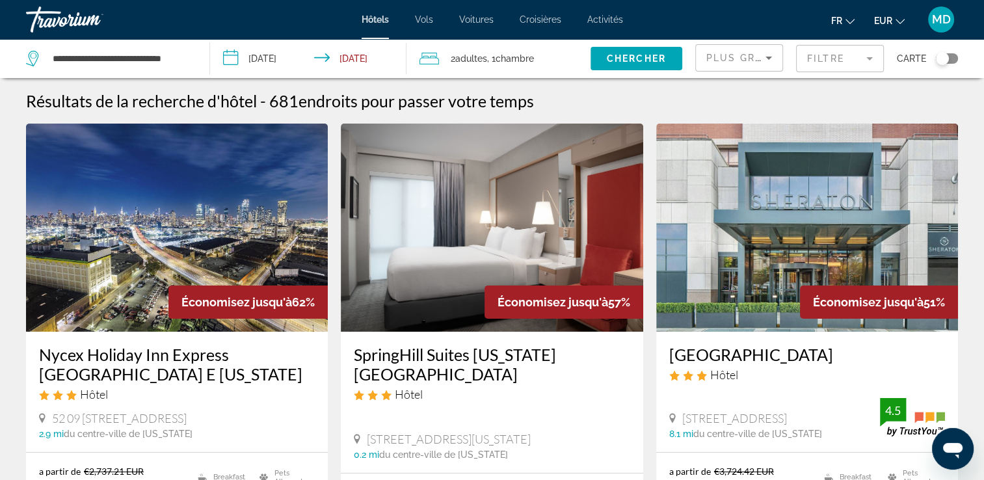
click at [833, 58] on mat-form-field "Filtre" at bounding box center [840, 58] width 88 height 27
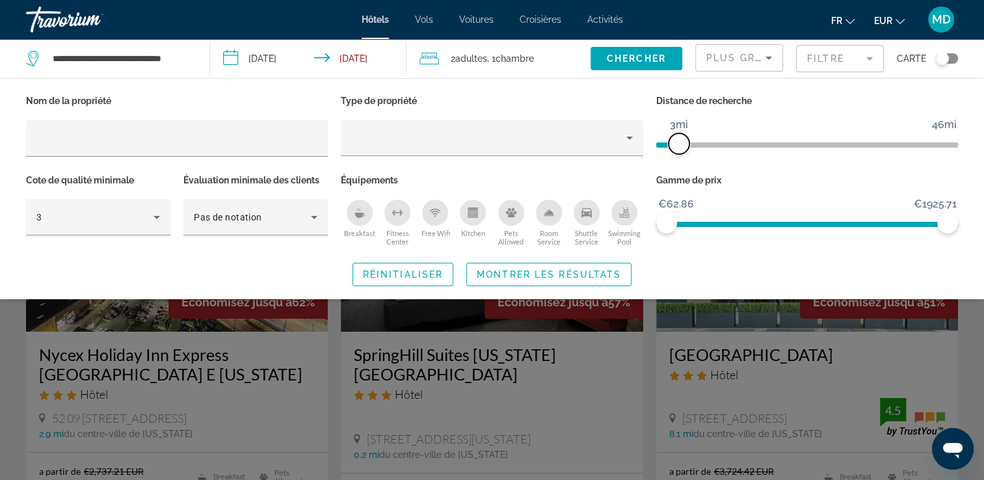
drag, startPoint x: 845, startPoint y: 142, endPoint x: 646, endPoint y: 152, distance: 199.3
click at [646, 152] on div "Nom de la propriété Type de propriété Distance de recherche 1mi 46mi 3mi Cote d…" at bounding box center [492, 171] width 945 height 158
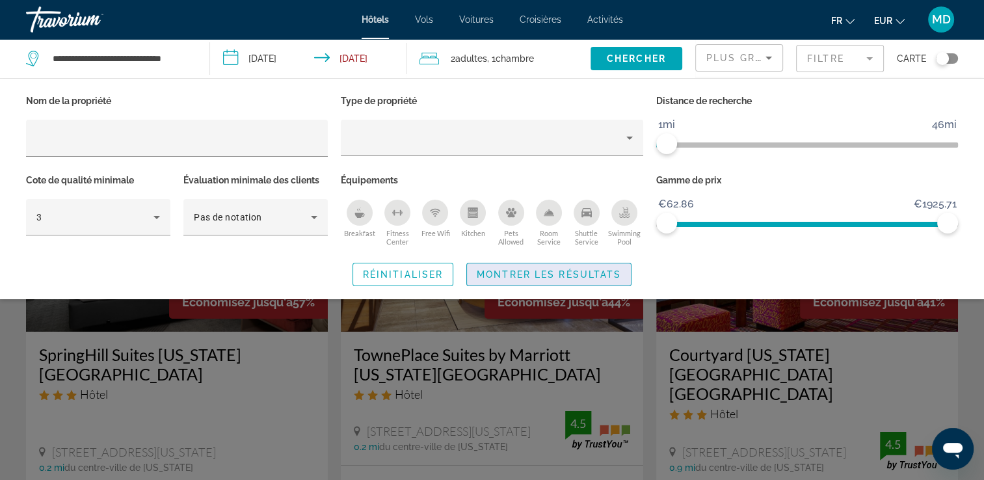
click at [560, 276] on span "Montrer les résultats" at bounding box center [549, 274] width 144 height 10
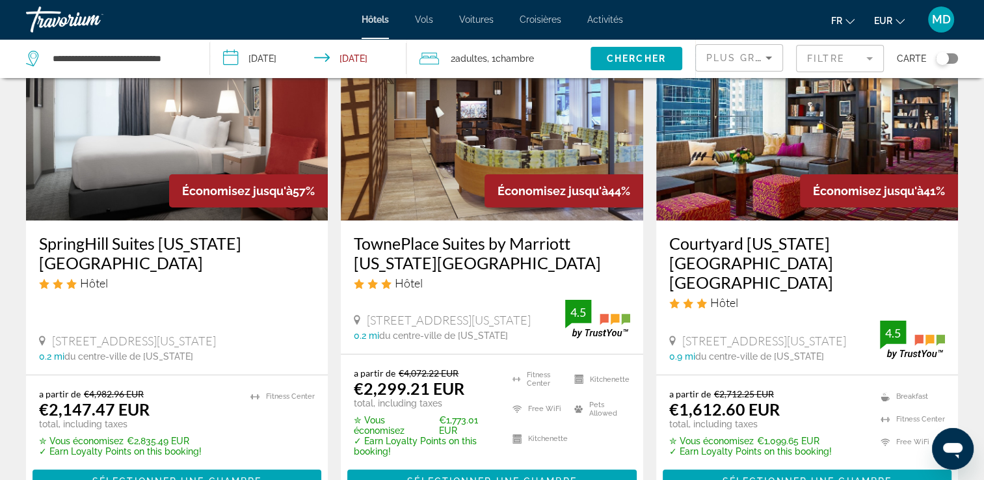
scroll to position [109, 0]
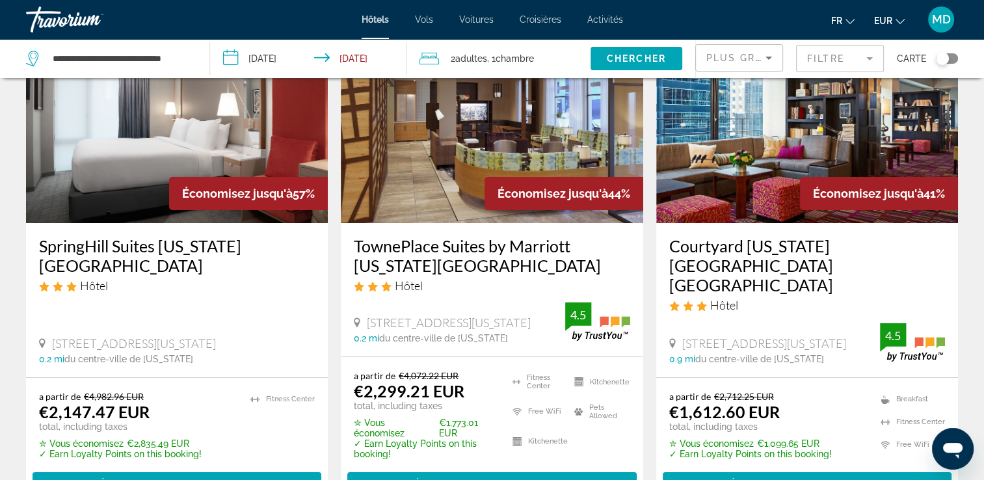
click at [762, 54] on icon "Sort by" at bounding box center [769, 58] width 16 height 16
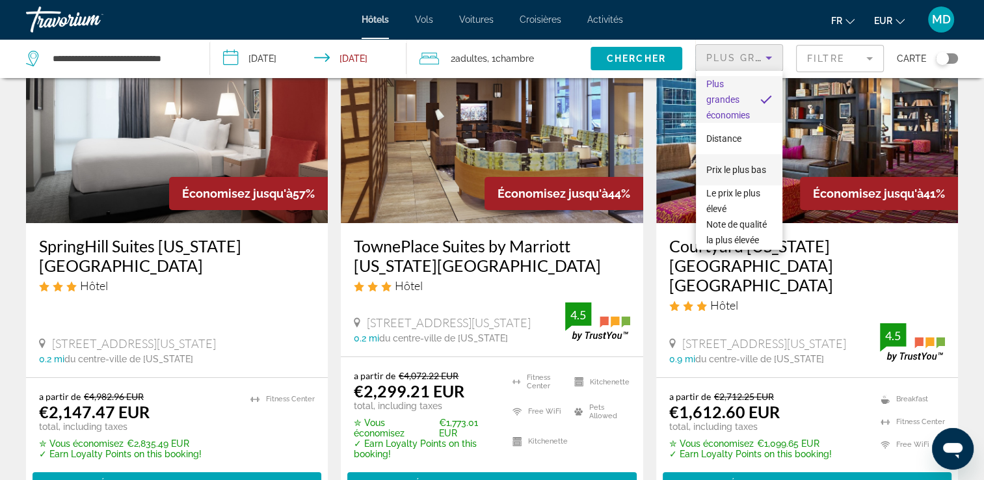
click at [721, 165] on span "Prix le plus bas" at bounding box center [736, 170] width 60 height 10
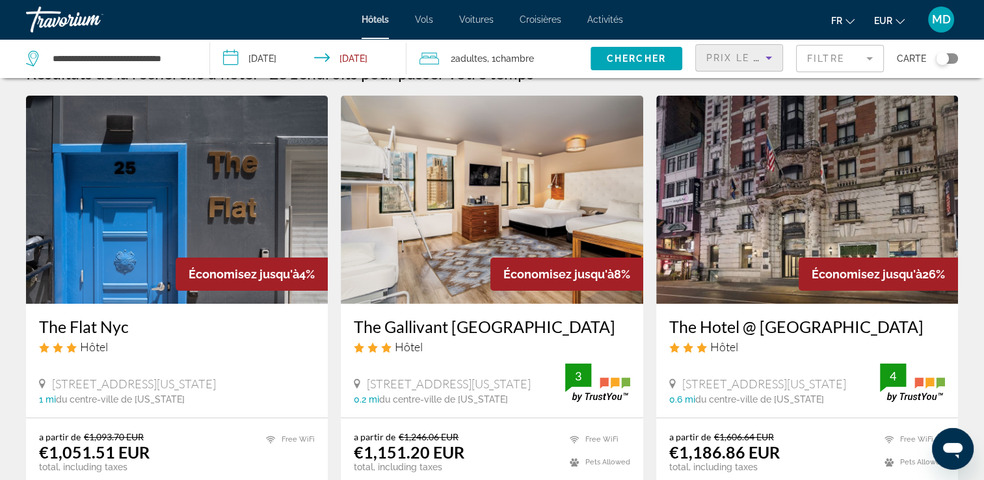
scroll to position [25, 0]
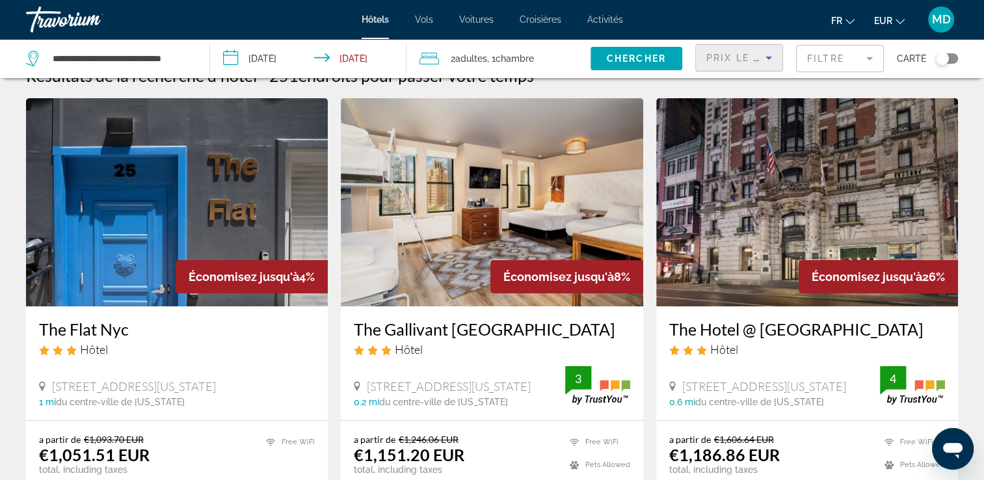
click at [509, 53] on span "Chambre" at bounding box center [515, 58] width 38 height 10
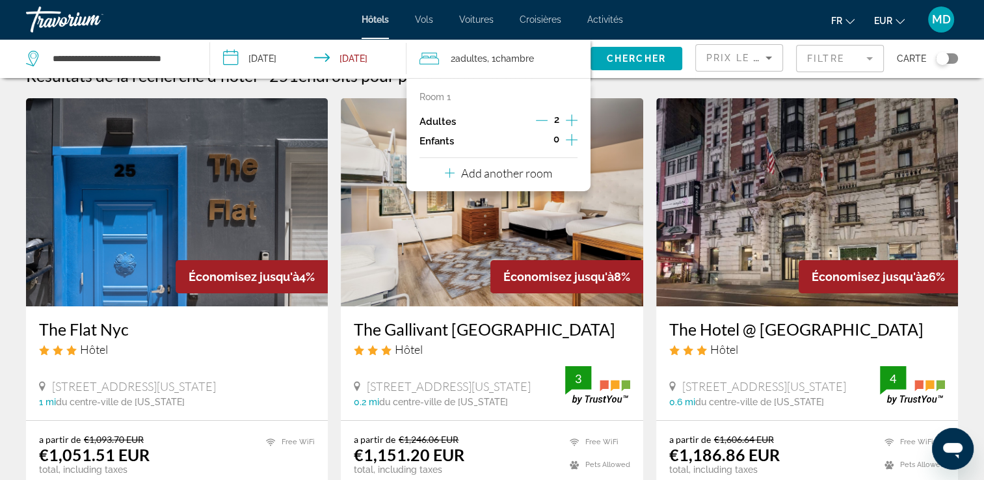
click at [575, 120] on icon "Increment adults" at bounding box center [572, 120] width 12 height 12
click at [572, 141] on icon "Increment children" at bounding box center [572, 140] width 12 height 16
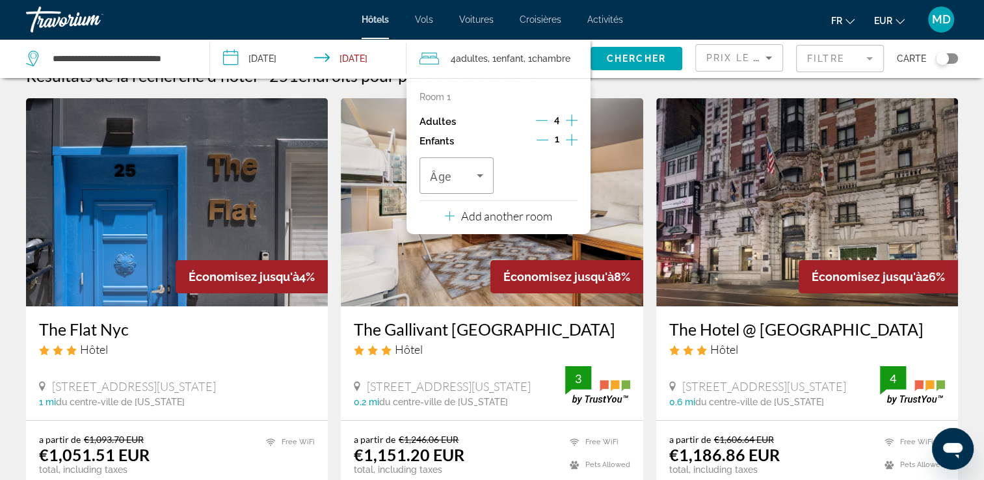
click at [572, 141] on icon "Increment children" at bounding box center [572, 140] width 12 height 16
click at [472, 171] on icon "Travelers: 4 adults, 2 children" at bounding box center [480, 176] width 16 height 16
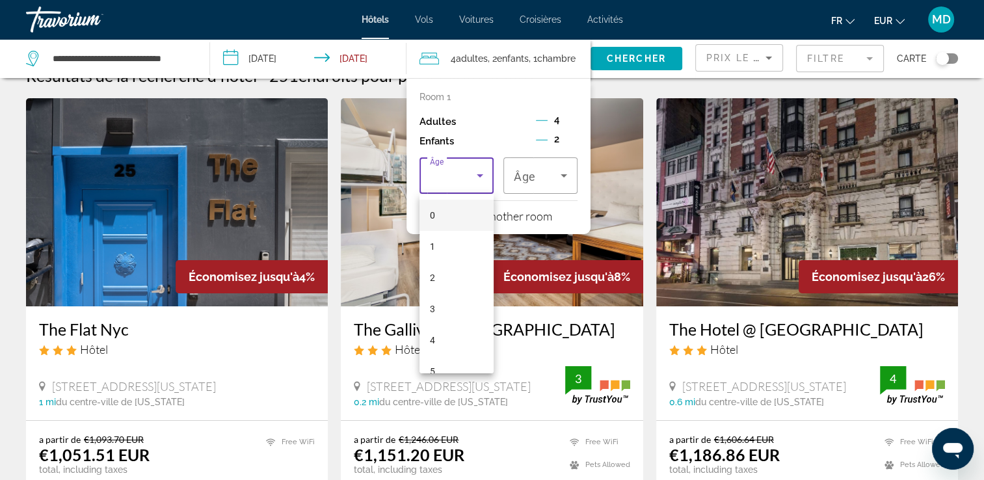
scroll to position [393, 0]
click at [432, 327] on span "16" at bounding box center [435, 322] width 10 height 16
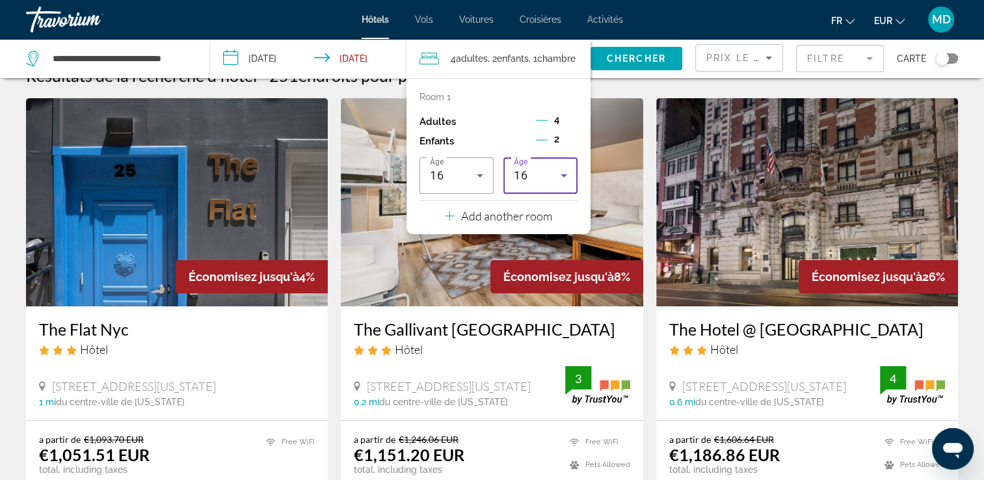
click at [535, 181] on div "16" at bounding box center [537, 176] width 47 height 16
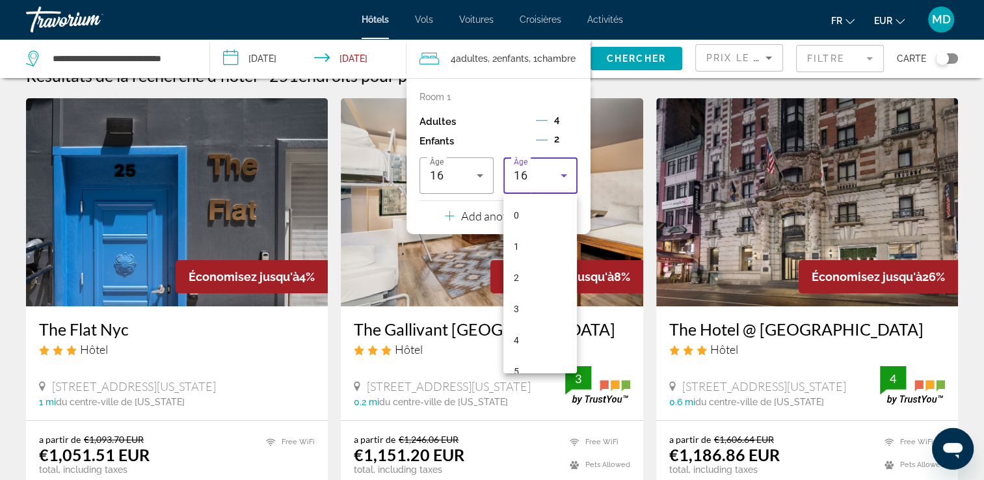
scroll to position [356, 0]
click at [522, 197] on span "11" at bounding box center [519, 202] width 10 height 16
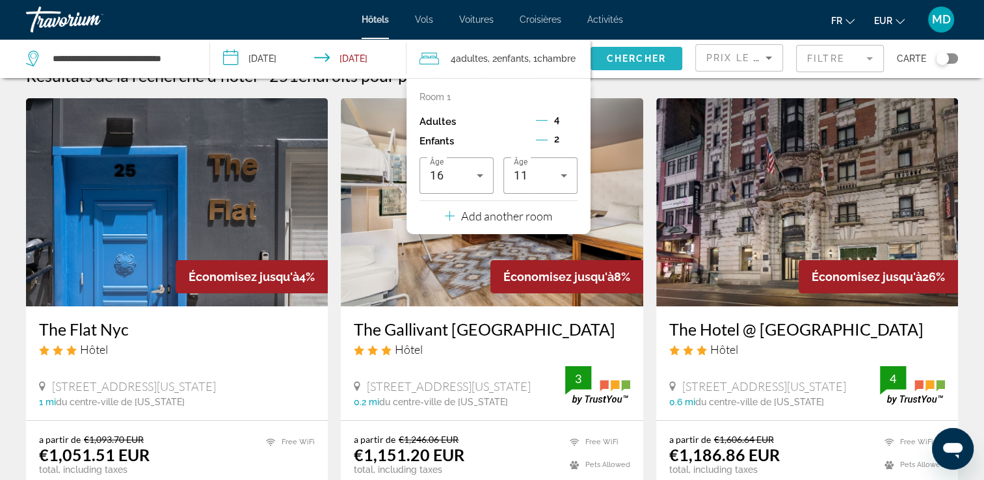
click at [630, 60] on span "Chercher" at bounding box center [636, 58] width 59 height 10
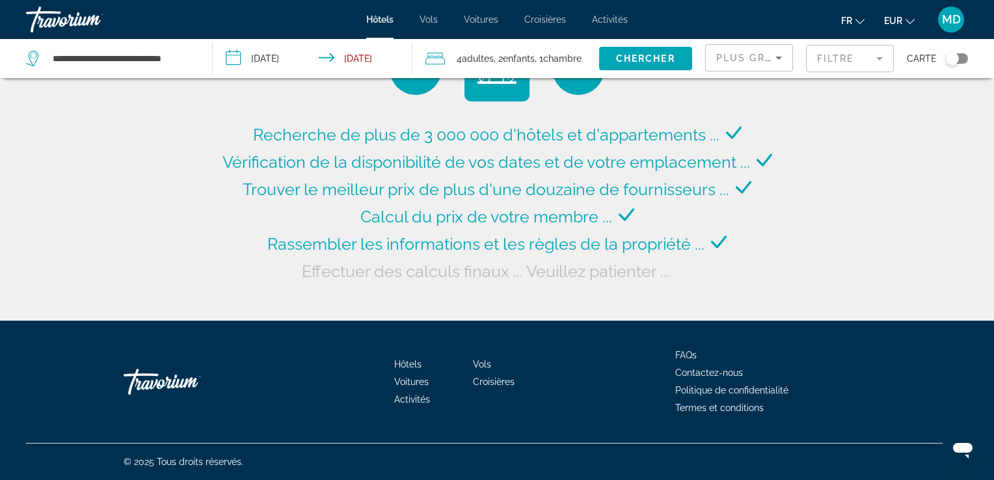
click at [754, 57] on span "Plus grandes économies" at bounding box center [793, 58] width 155 height 10
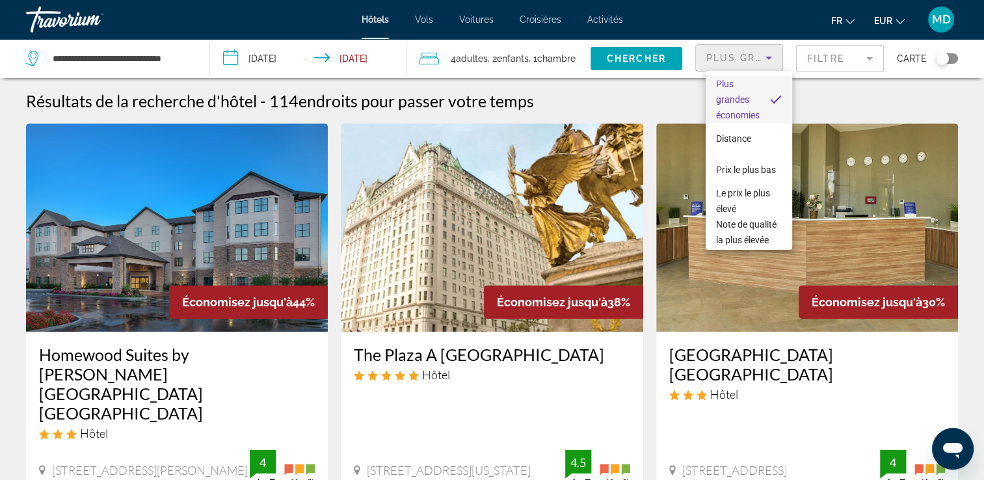
click at [743, 163] on body "**********" at bounding box center [492, 240] width 984 height 480
click at [739, 167] on span "Prix le plus bas" at bounding box center [746, 170] width 60 height 16
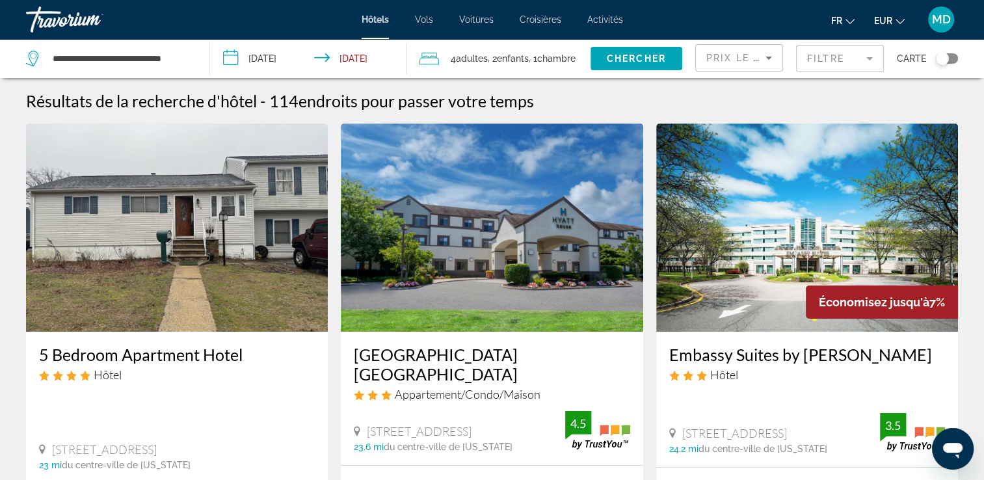
click at [834, 60] on mat-form-field "Filtre" at bounding box center [840, 58] width 88 height 27
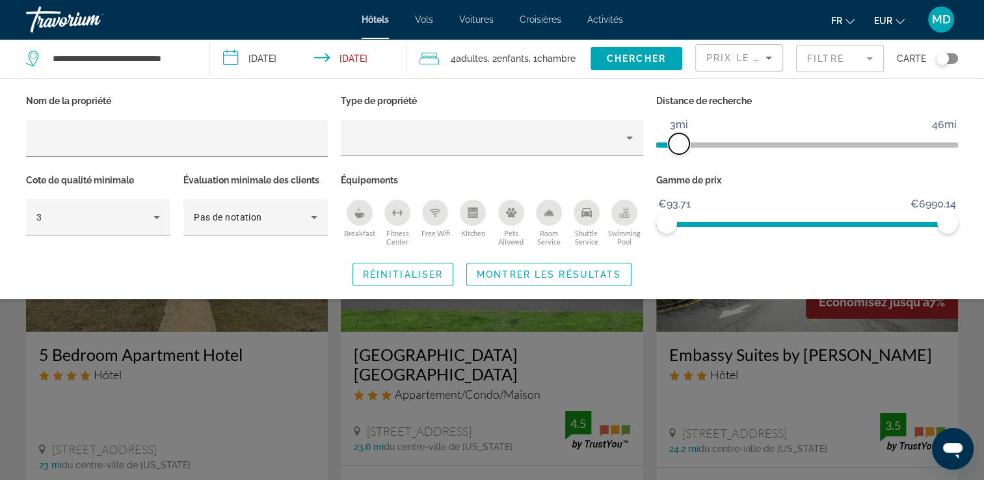
drag, startPoint x: 849, startPoint y: 143, endPoint x: 658, endPoint y: 153, distance: 192.2
click at [658, 153] on div "Distance de recherche 1mi 46mi 3mi" at bounding box center [807, 131] width 315 height 79
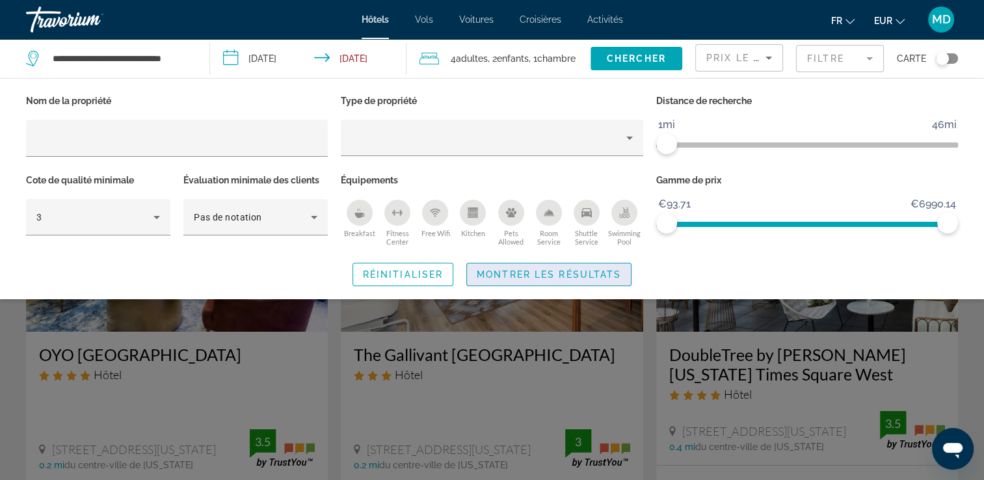
click at [595, 274] on span "Montrer les résultats" at bounding box center [549, 274] width 144 height 10
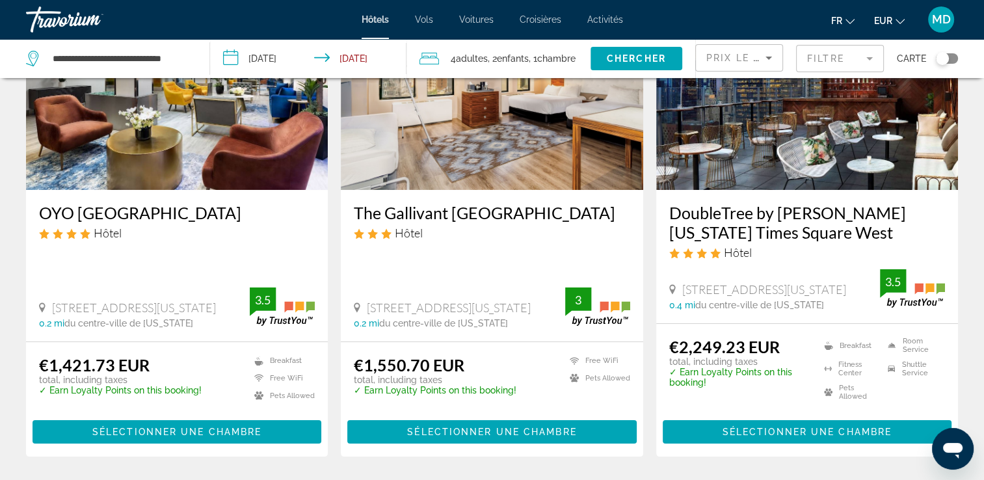
scroll to position [128, 0]
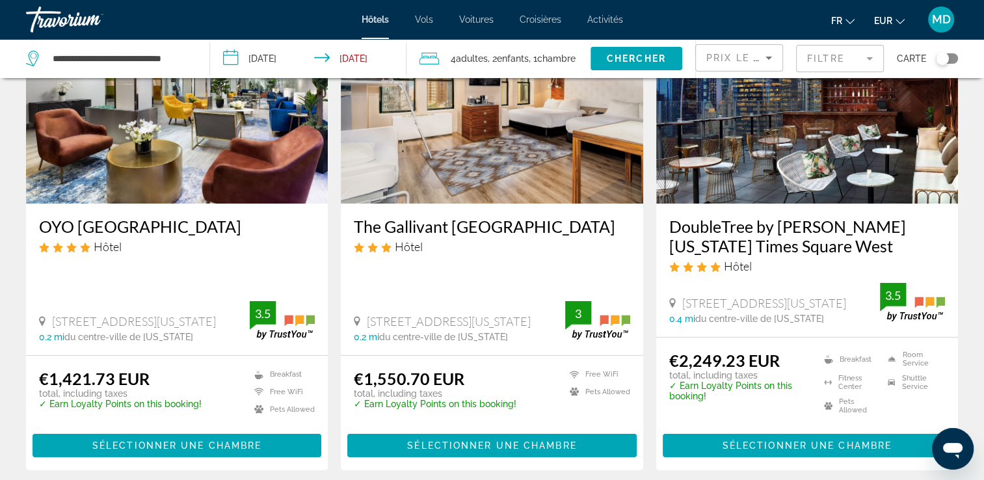
click at [213, 150] on img "Main content" at bounding box center [177, 99] width 302 height 208
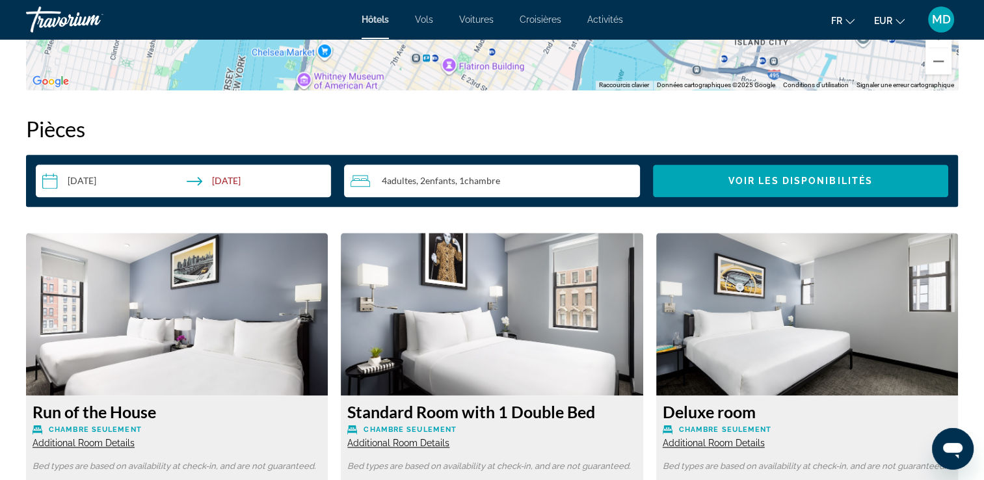
scroll to position [1648, 0]
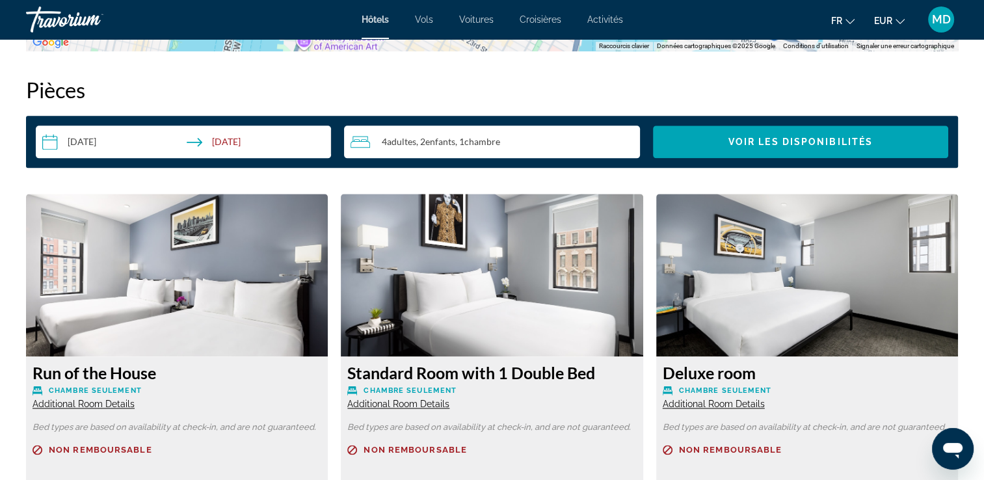
click at [122, 406] on span "Additional Room Details" at bounding box center [84, 404] width 102 height 10
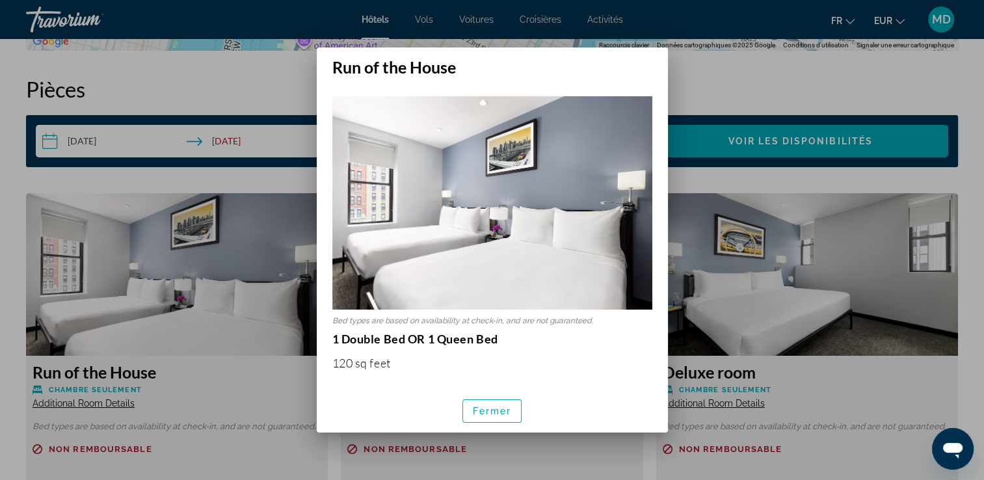
scroll to position [0, 0]
click at [507, 407] on span "Fermer" at bounding box center [492, 411] width 39 height 10
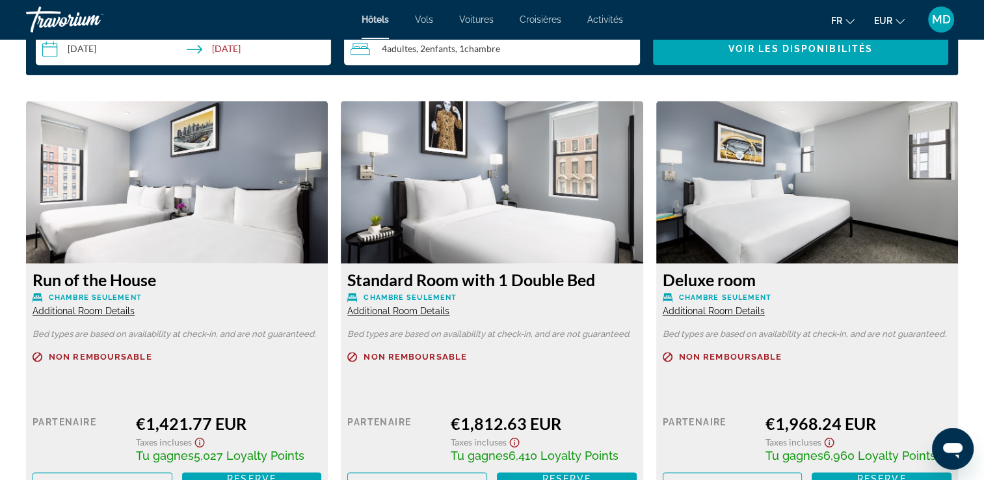
scroll to position [1819, 0]
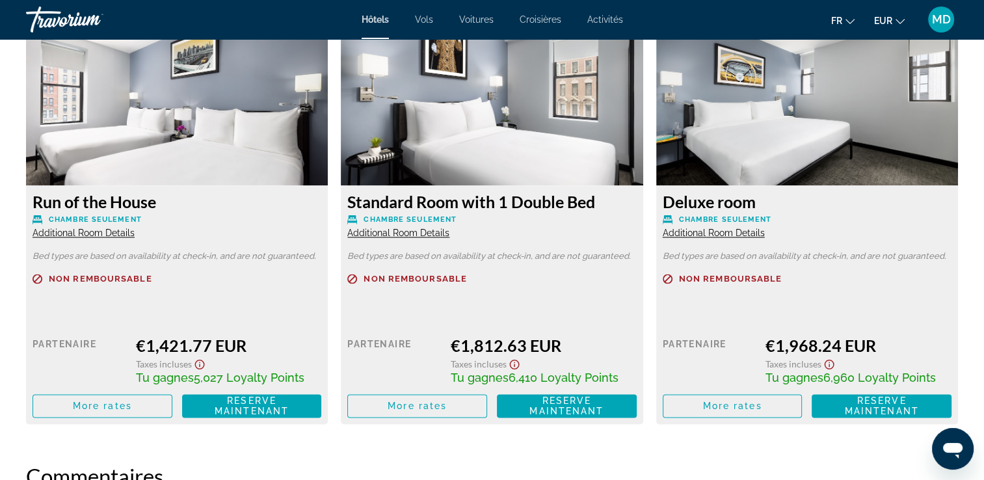
click at [124, 232] on span "Additional Room Details" at bounding box center [84, 233] width 102 height 10
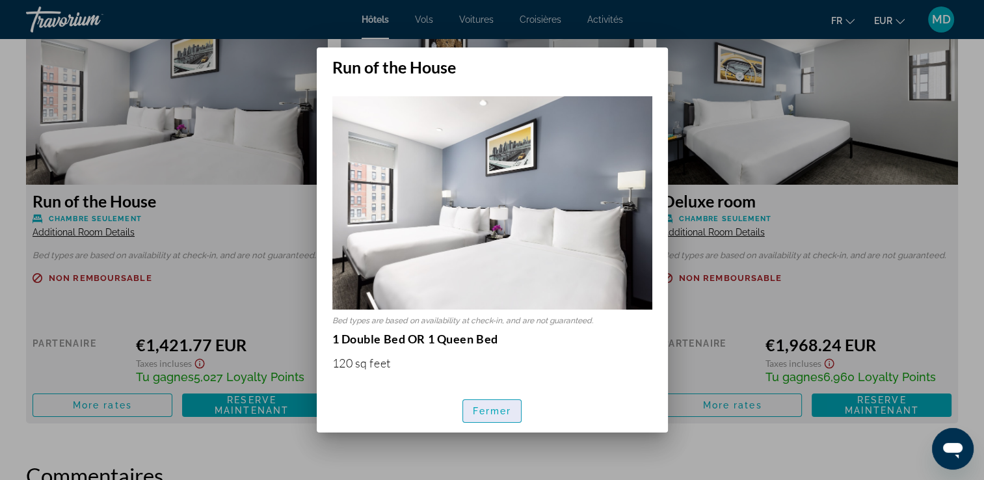
click at [494, 410] on span "Fermer" at bounding box center [492, 411] width 39 height 10
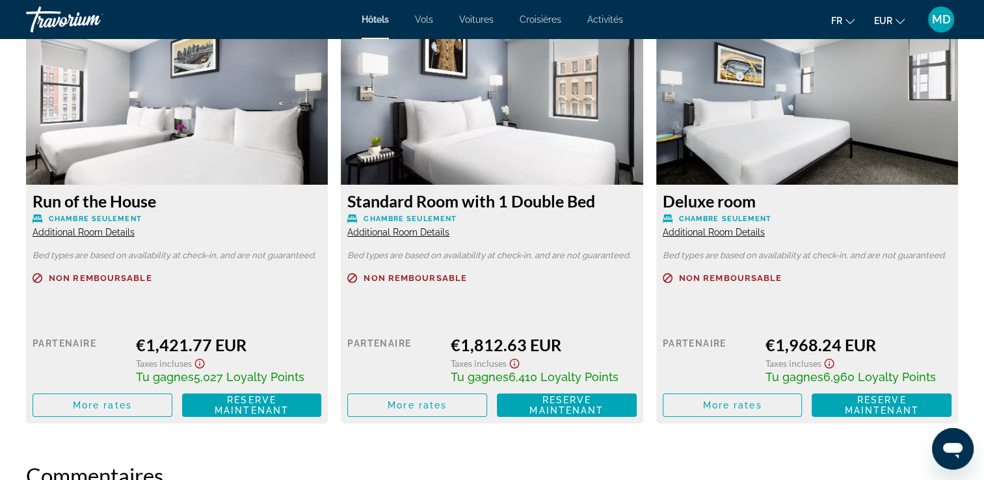
scroll to position [1819, 0]
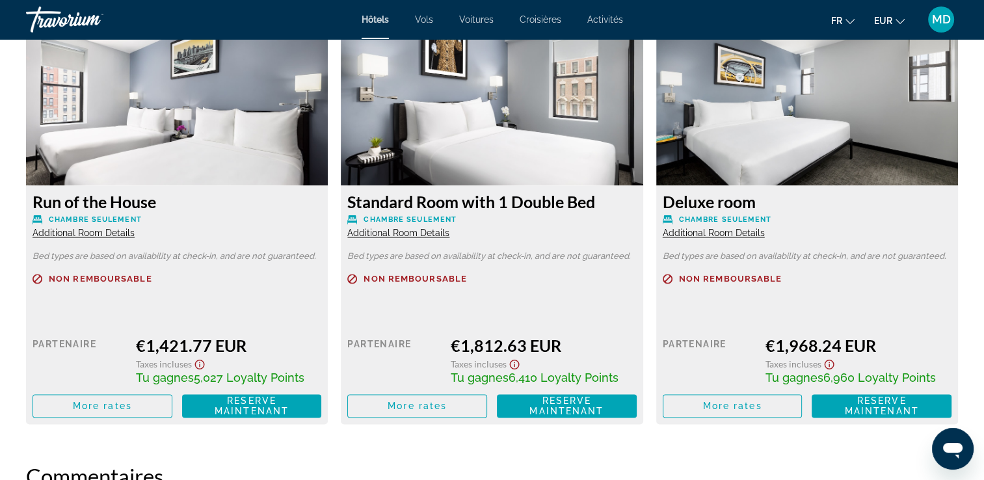
click at [426, 235] on span "Additional Room Details" at bounding box center [398, 233] width 102 height 10
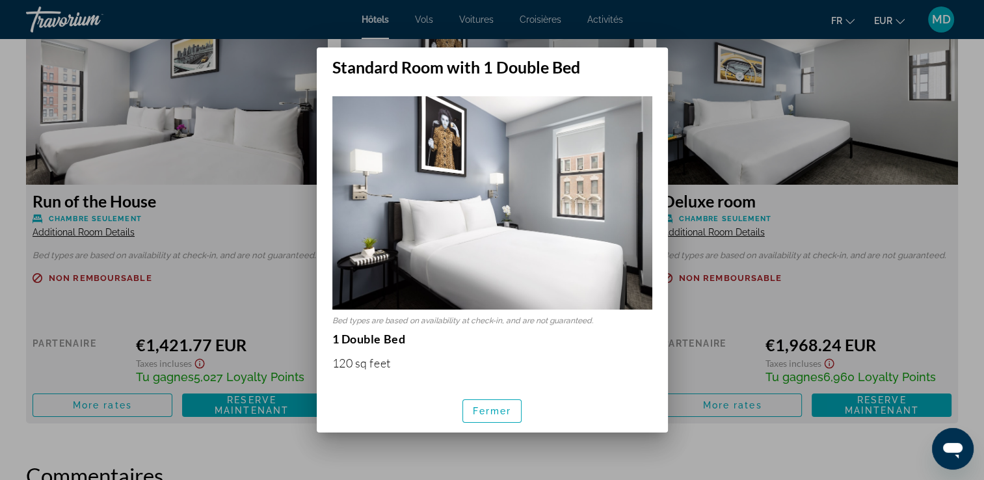
scroll to position [0, 0]
click at [503, 414] on span "Fermer" at bounding box center [492, 411] width 39 height 10
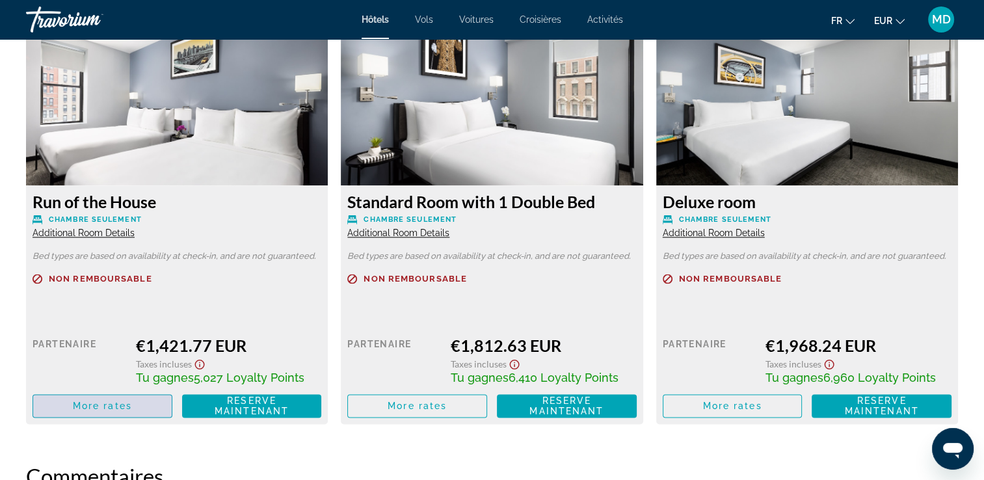
click at [149, 401] on span "Main content" at bounding box center [102, 405] width 139 height 31
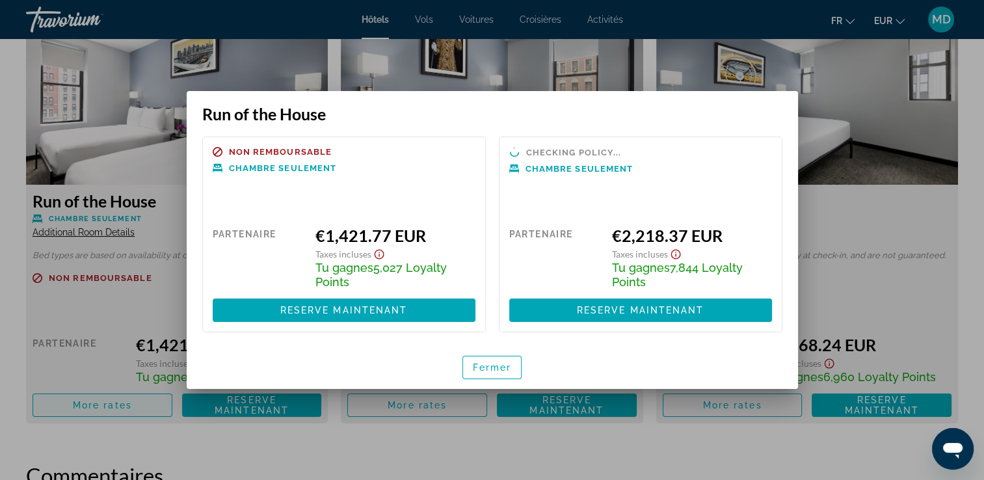
scroll to position [0, 0]
click at [513, 371] on span "button" at bounding box center [492, 367] width 59 height 31
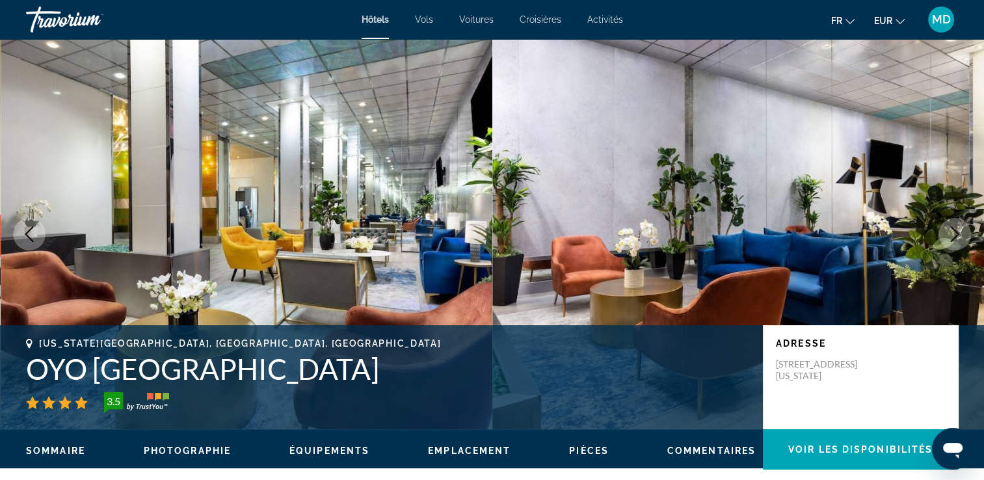
scroll to position [1819, 0]
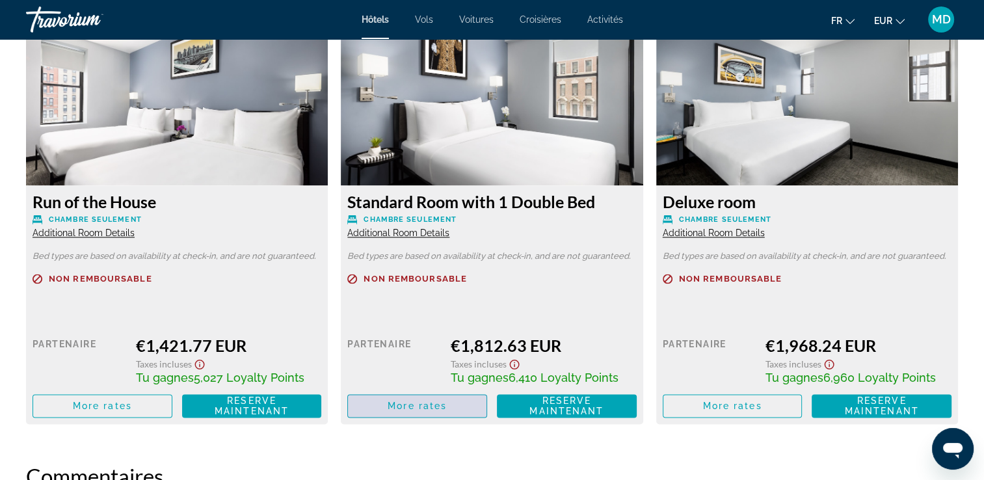
click at [459, 406] on span "Main content" at bounding box center [417, 405] width 139 height 31
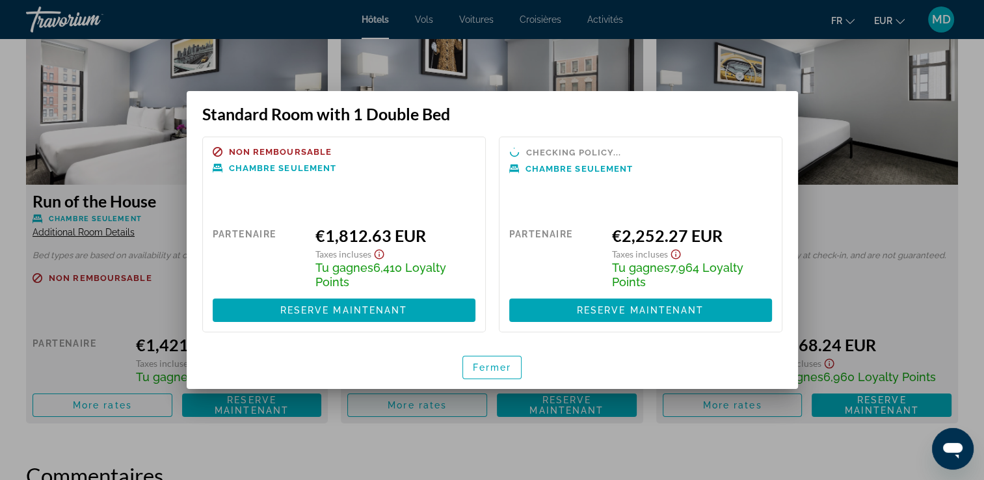
scroll to position [0, 0]
click at [475, 370] on span "Fermer" at bounding box center [492, 367] width 39 height 10
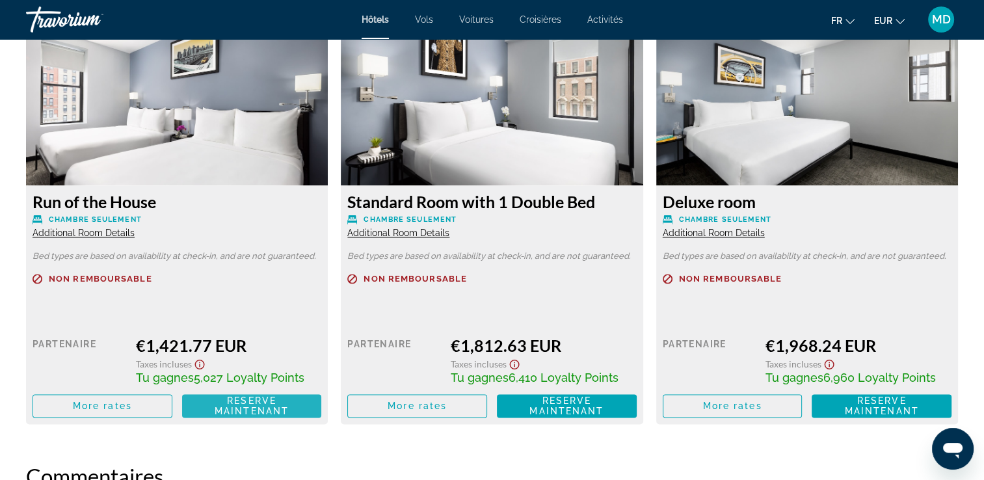
click at [275, 408] on span "Reserve maintenant" at bounding box center [252, 405] width 74 height 21
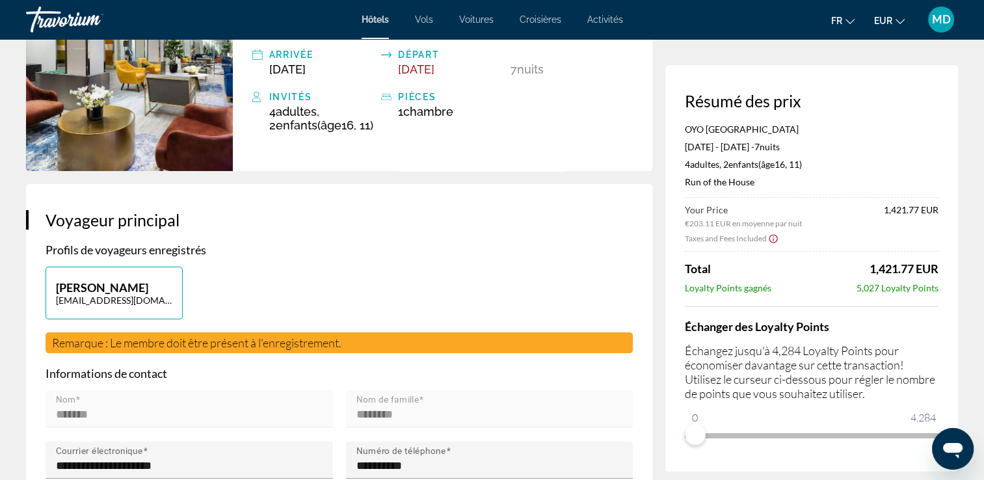
scroll to position [142, 0]
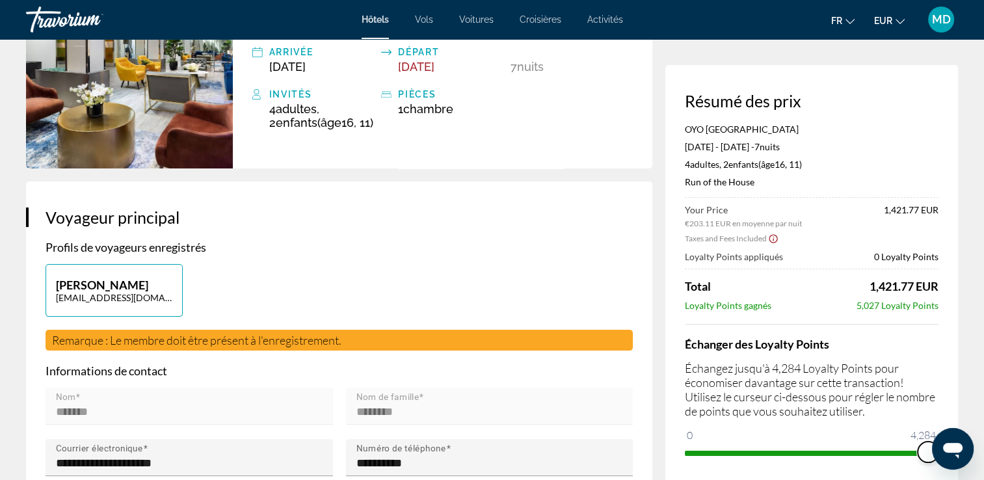
drag, startPoint x: 700, startPoint y: 434, endPoint x: 950, endPoint y: 427, distance: 249.9
click at [950, 427] on div "Résumé des prix OYO Times Square Apr 5, 2026 - Apr 12, 2026 - 7 nuit nuits 4 Ad…" at bounding box center [811, 277] width 293 height 424
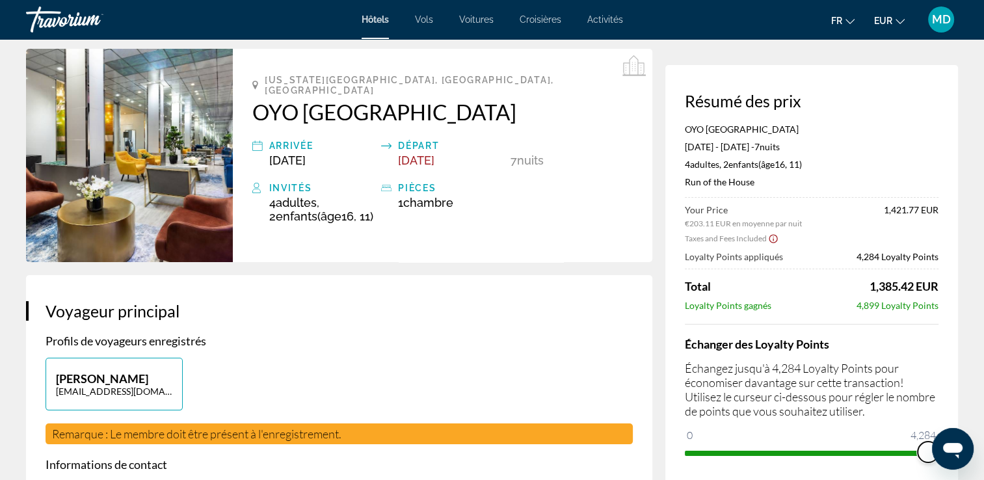
scroll to position [0, 0]
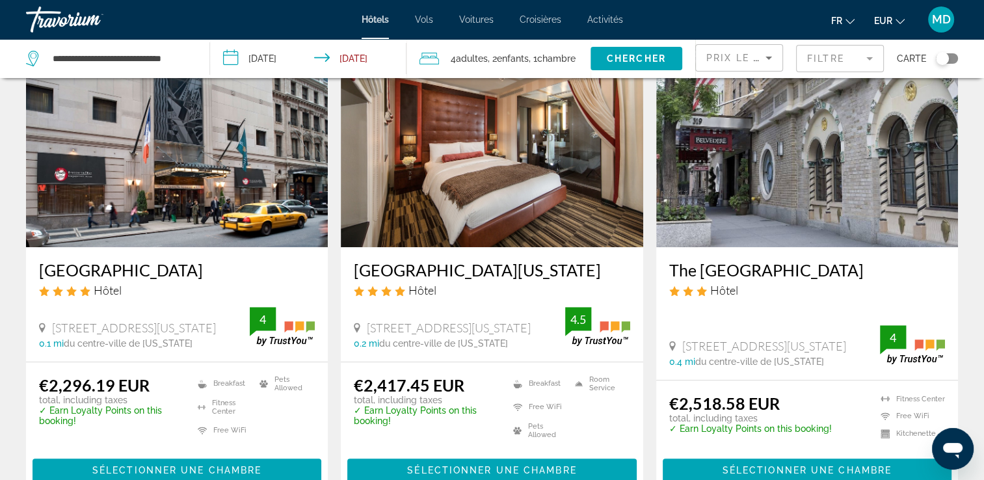
scroll to position [583, 0]
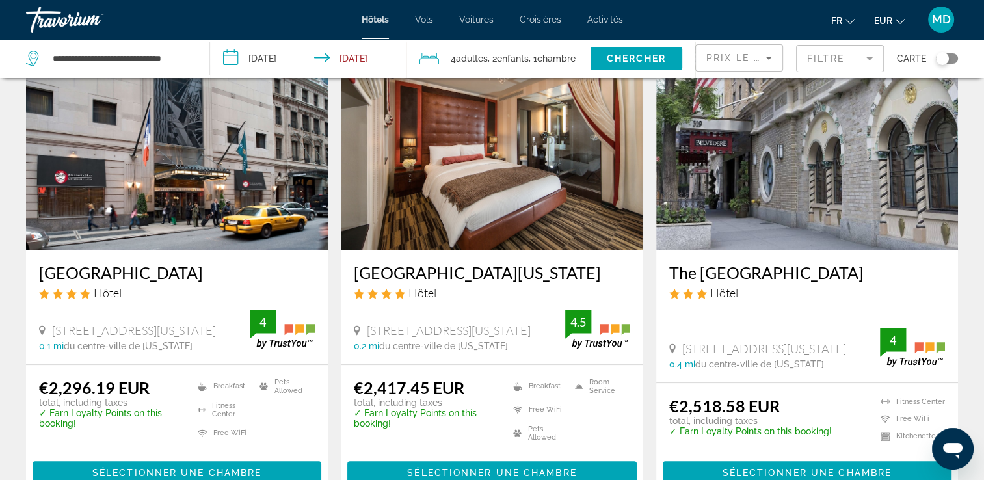
click at [255, 196] on img "Main content" at bounding box center [177, 146] width 302 height 208
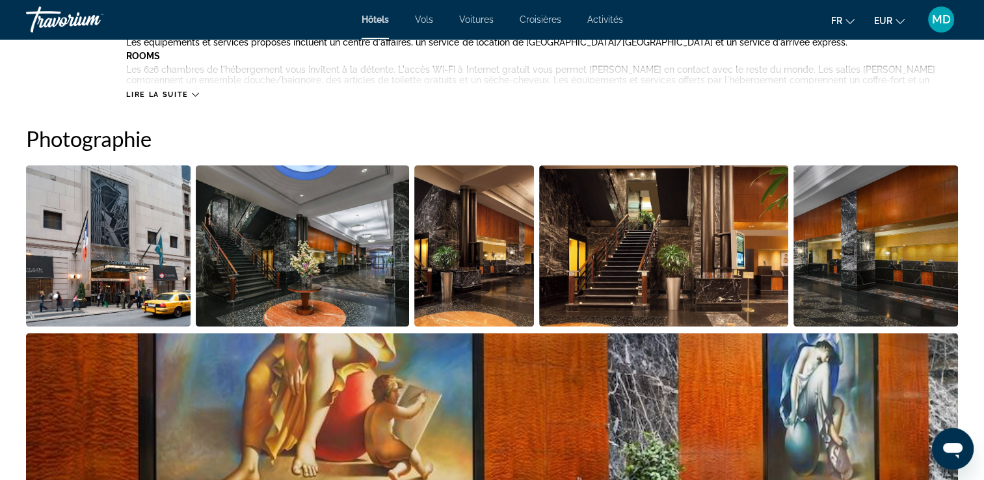
scroll to position [373, 0]
